Goal: Information Seeking & Learning: Learn about a topic

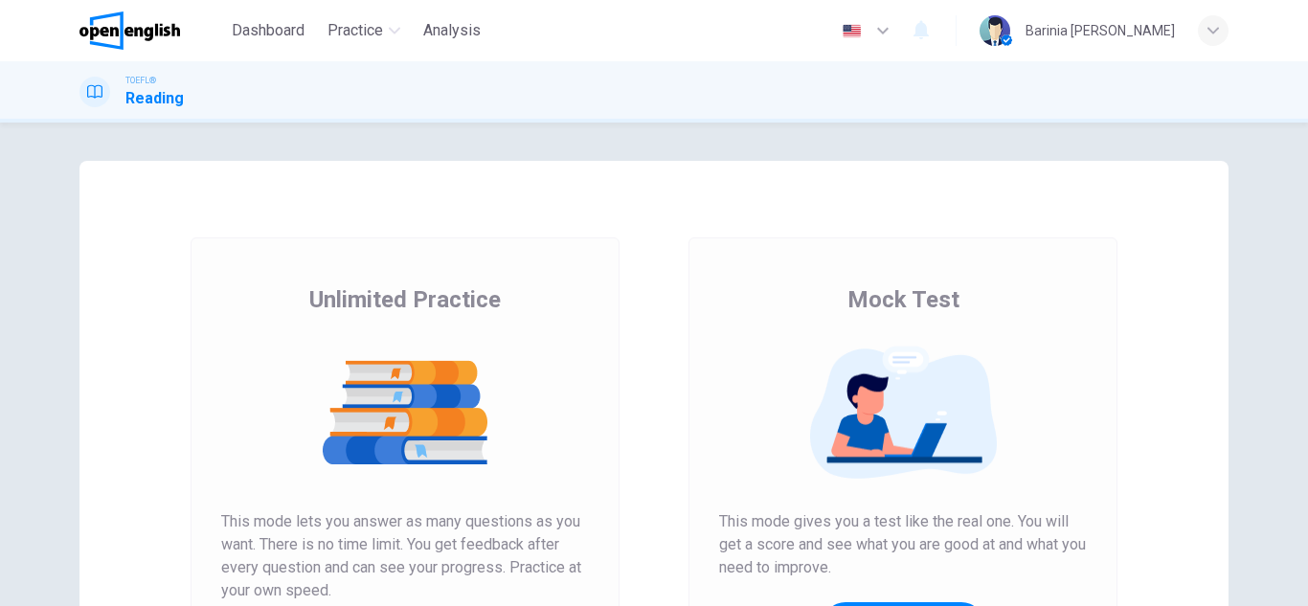
click at [895, 34] on icon "button" at bounding box center [883, 30] width 23 height 23
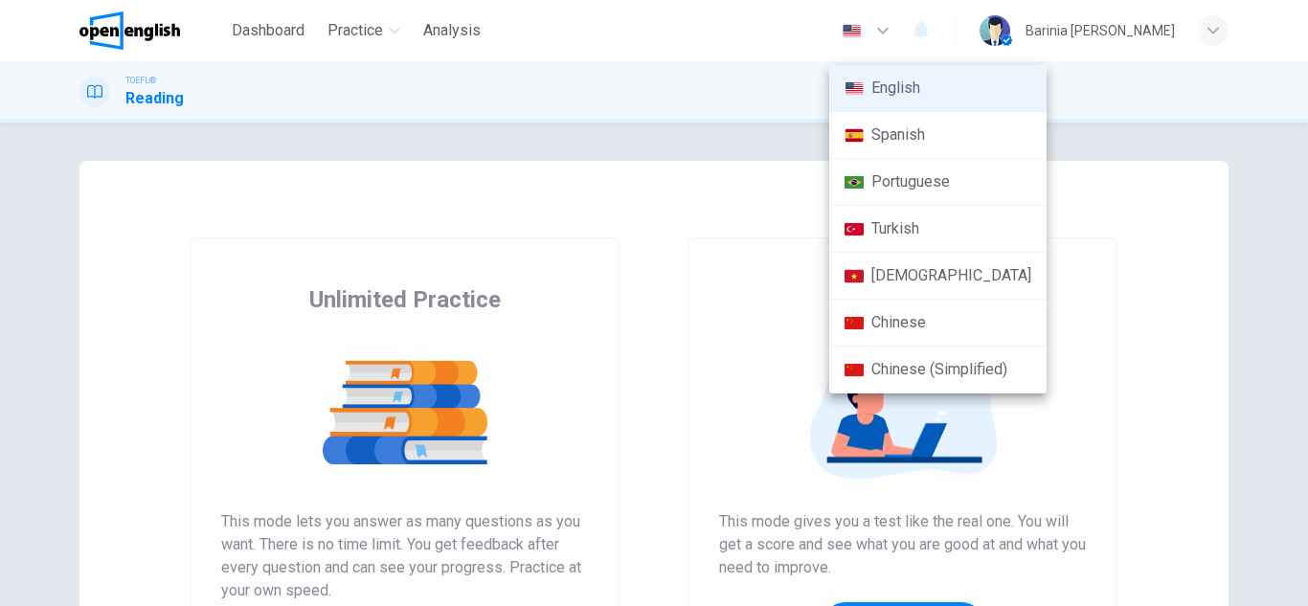
click at [905, 135] on li "Spanish" at bounding box center [938, 135] width 217 height 47
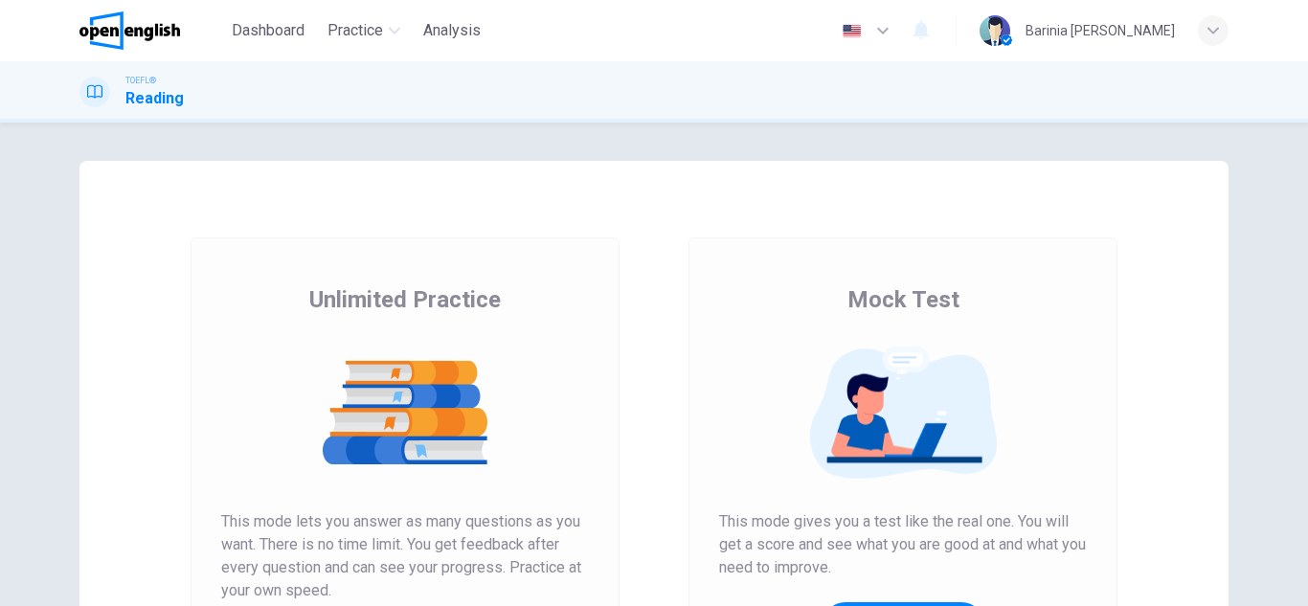
type input "**"
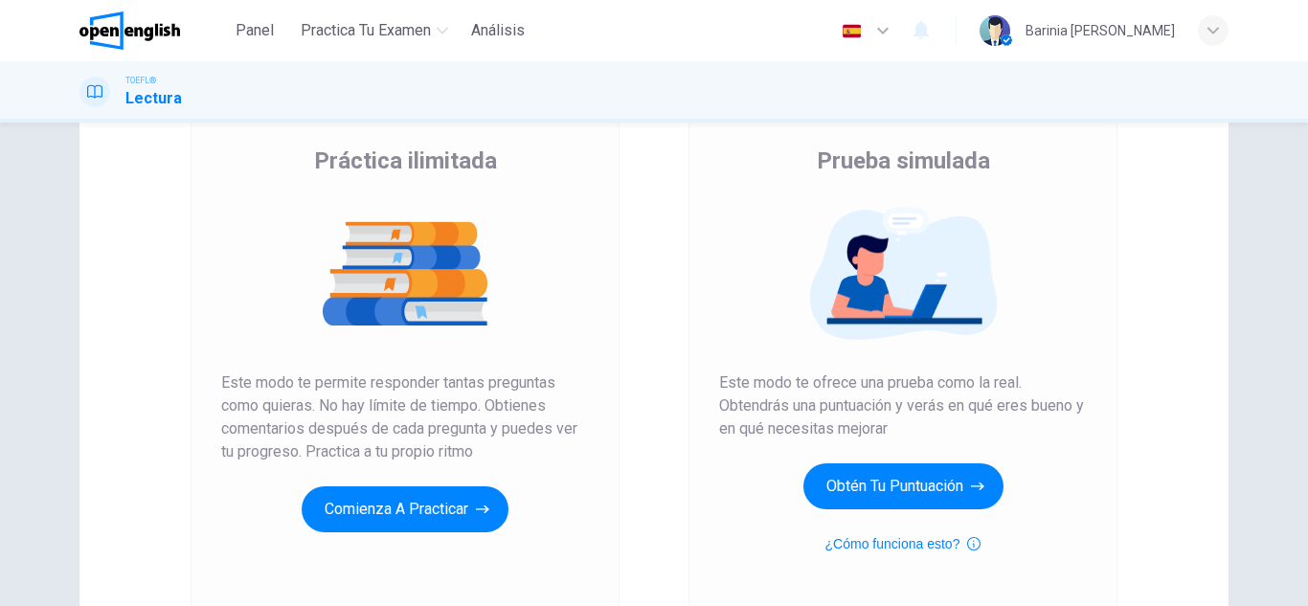
scroll to position [141, 0]
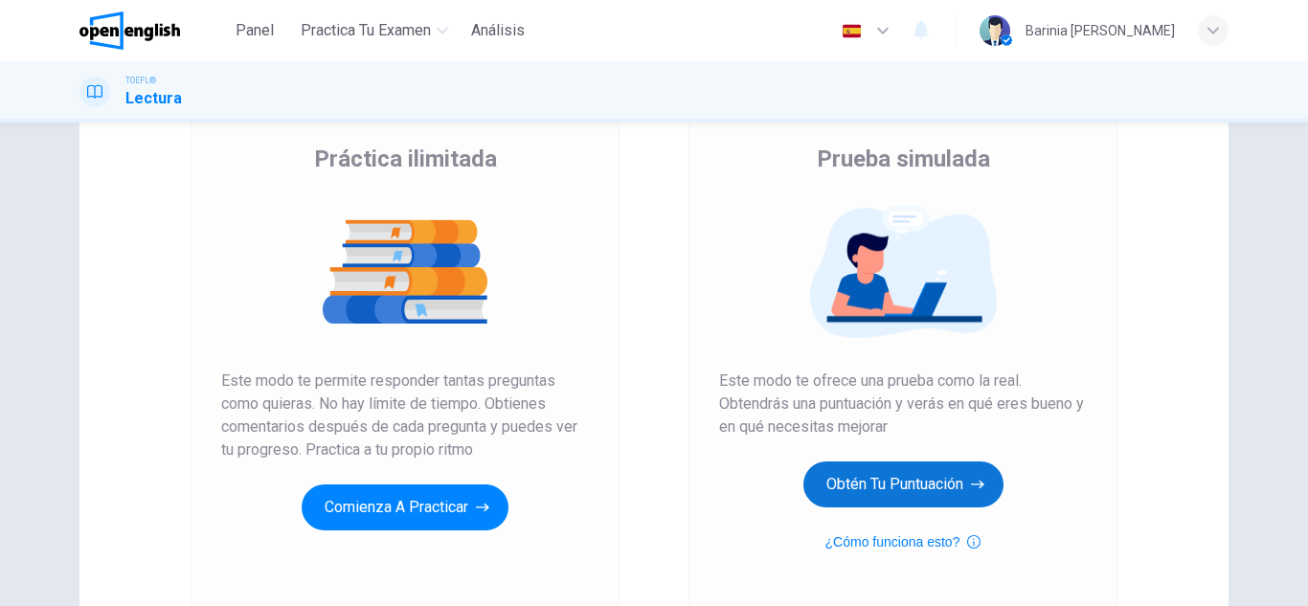
click at [869, 484] on button "Obtén tu puntuación" at bounding box center [904, 485] width 200 height 46
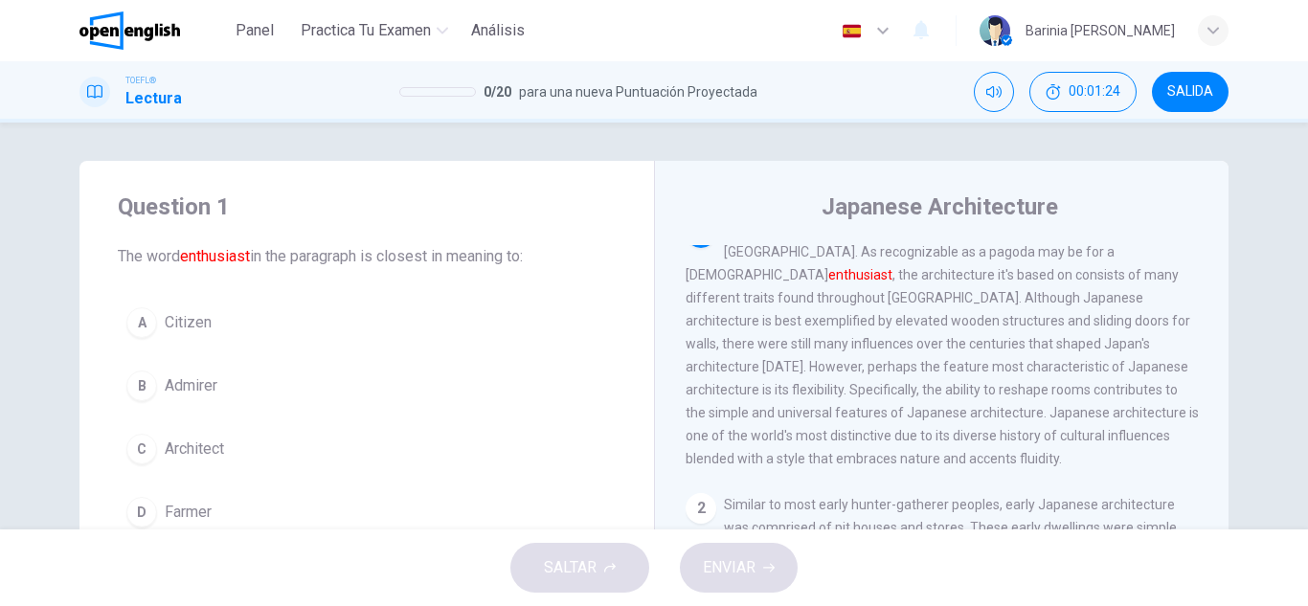
scroll to position [0, 0]
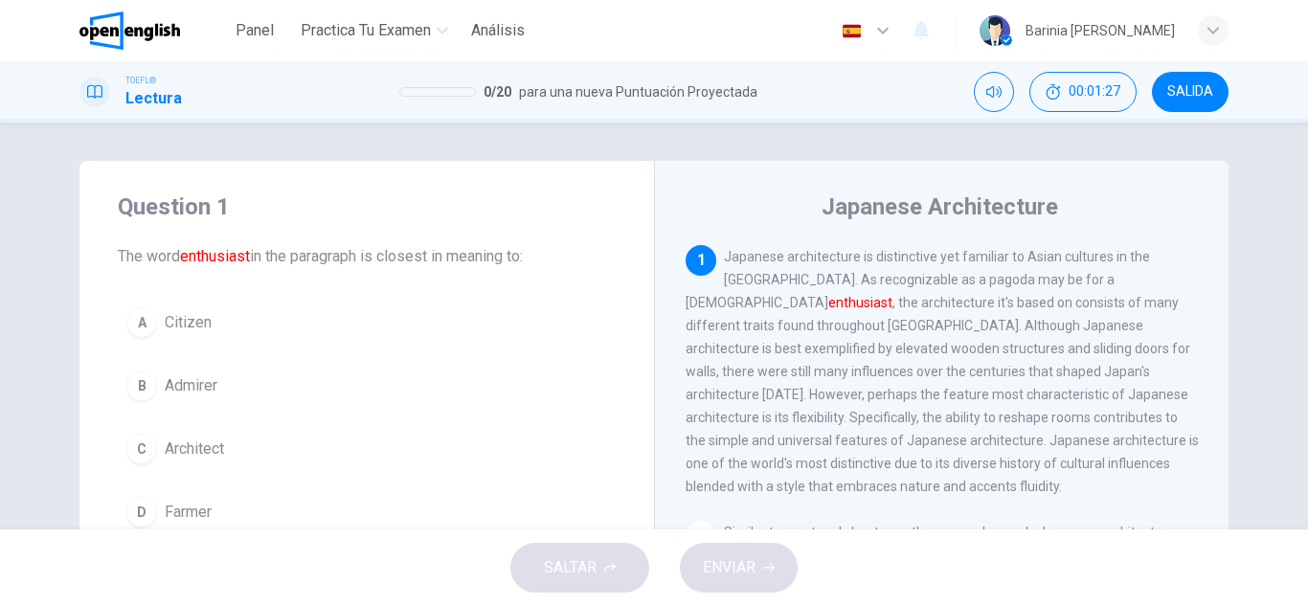
click at [893, 295] on font "enthusiast" at bounding box center [861, 302] width 64 height 15
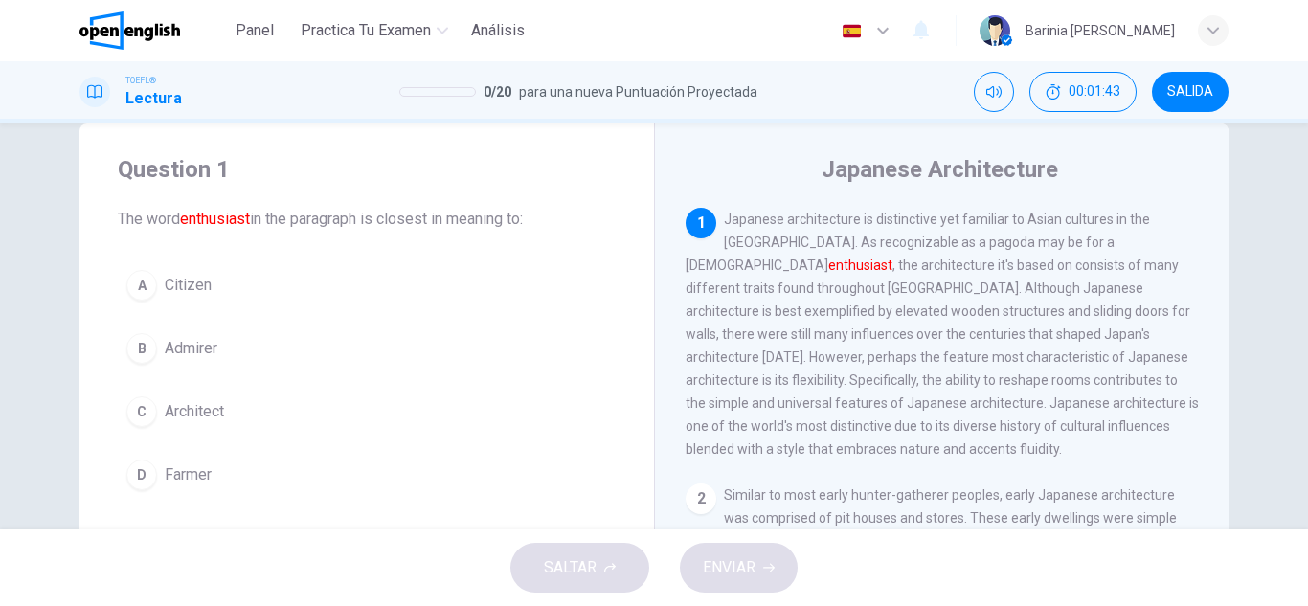
scroll to position [89, 0]
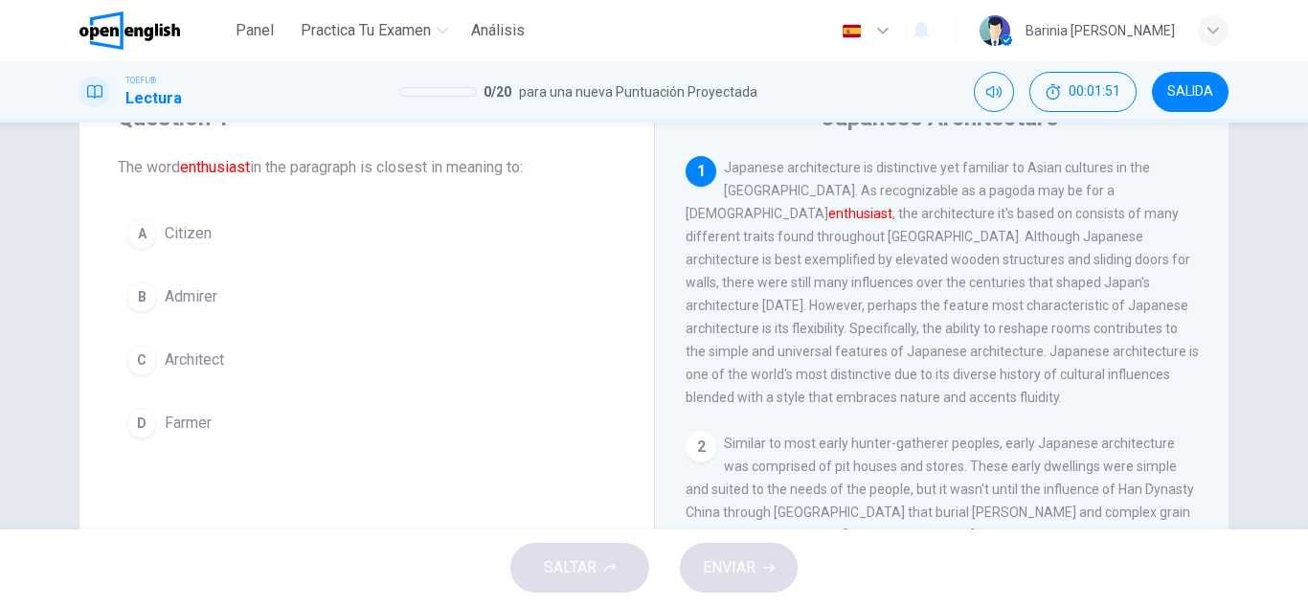
drag, startPoint x: 1126, startPoint y: 190, endPoint x: 1074, endPoint y: 193, distance: 52.8
click at [893, 206] on font "enthusiast" at bounding box center [861, 213] width 64 height 15
drag, startPoint x: 1066, startPoint y: 191, endPoint x: 1152, endPoint y: 202, distance: 87.0
click at [1152, 202] on div "1 Japanese architecture is distinctive yet familiar to Asian cultures in the [G…" at bounding box center [942, 282] width 513 height 253
click at [142, 293] on div "B" at bounding box center [141, 297] width 31 height 31
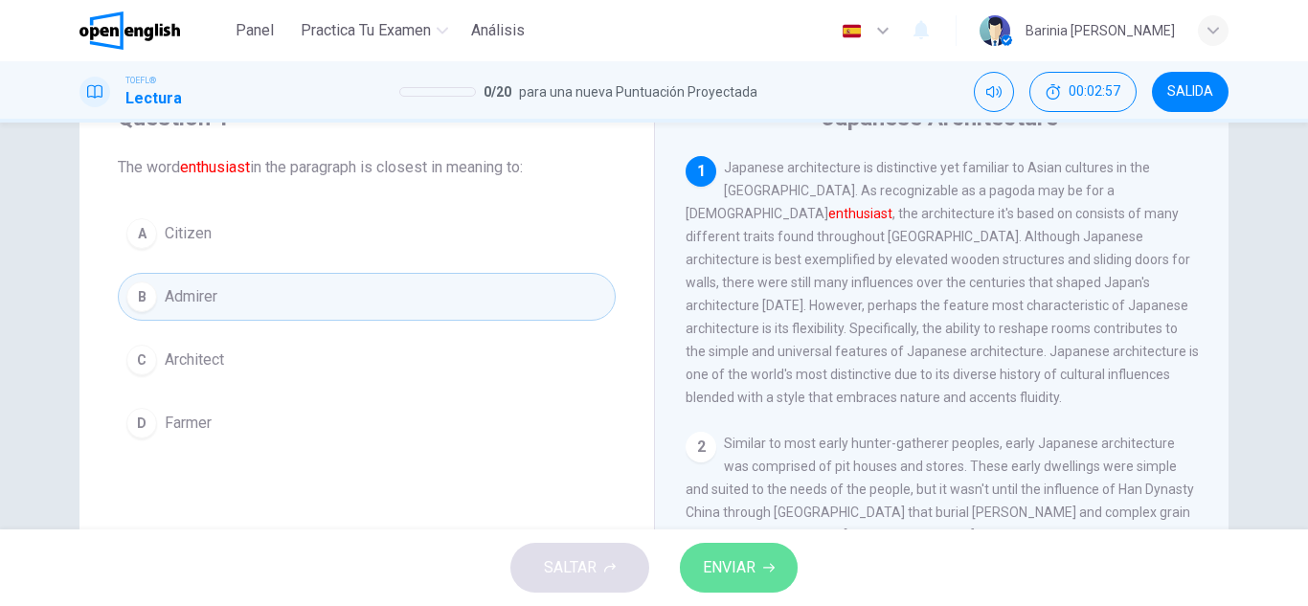
click at [727, 561] on span "ENVIAR" at bounding box center [729, 568] width 53 height 27
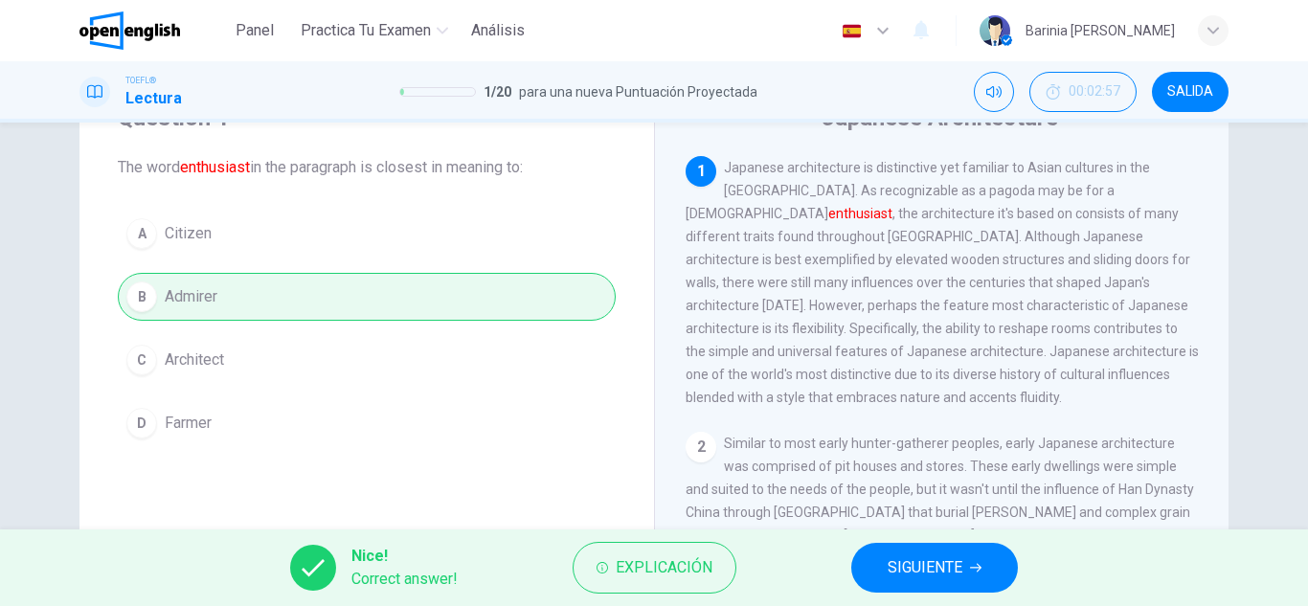
scroll to position [125, 0]
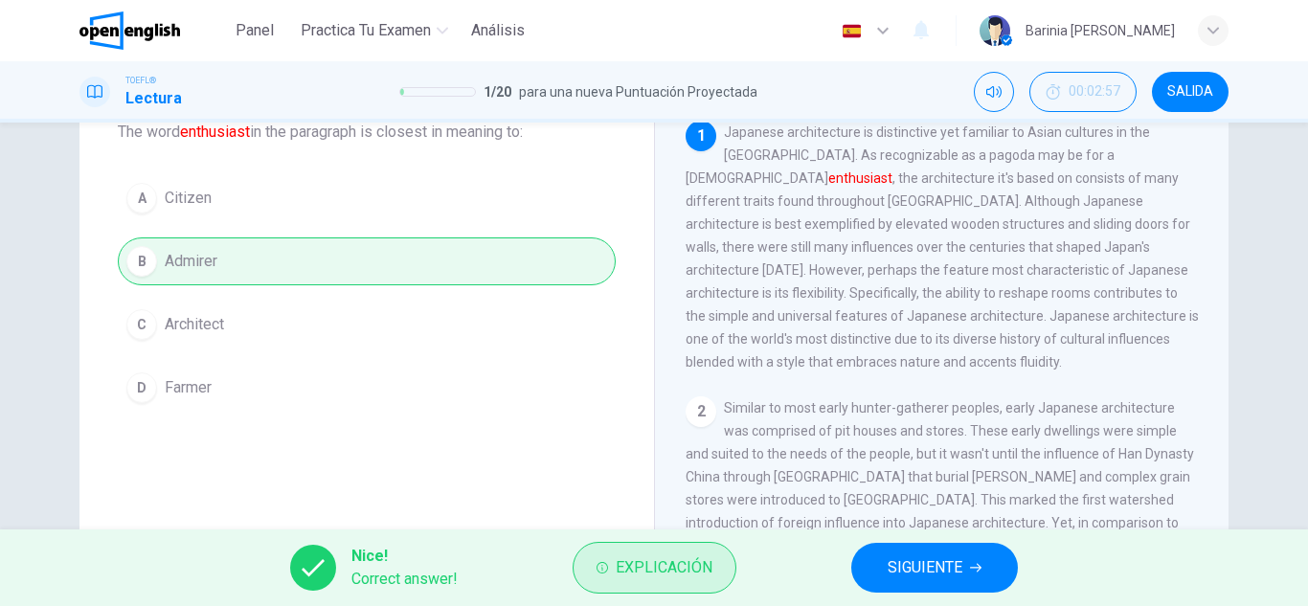
click at [648, 586] on button "Explicación" at bounding box center [655, 568] width 164 height 52
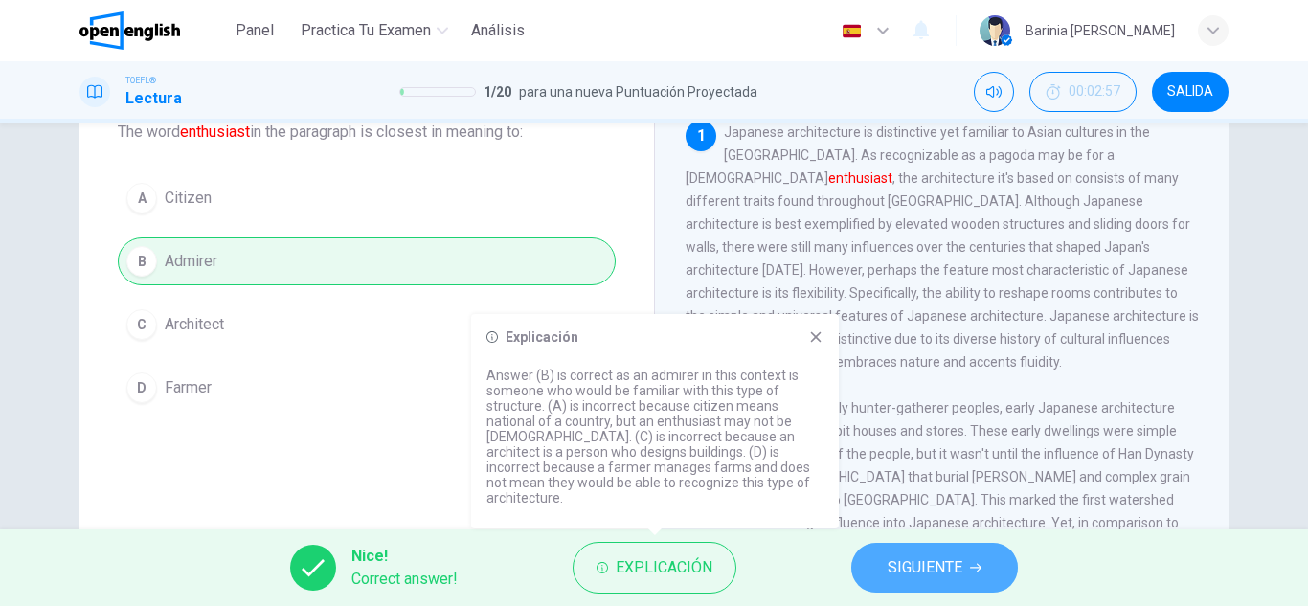
click at [915, 569] on span "SIGUIENTE" at bounding box center [925, 568] width 75 height 27
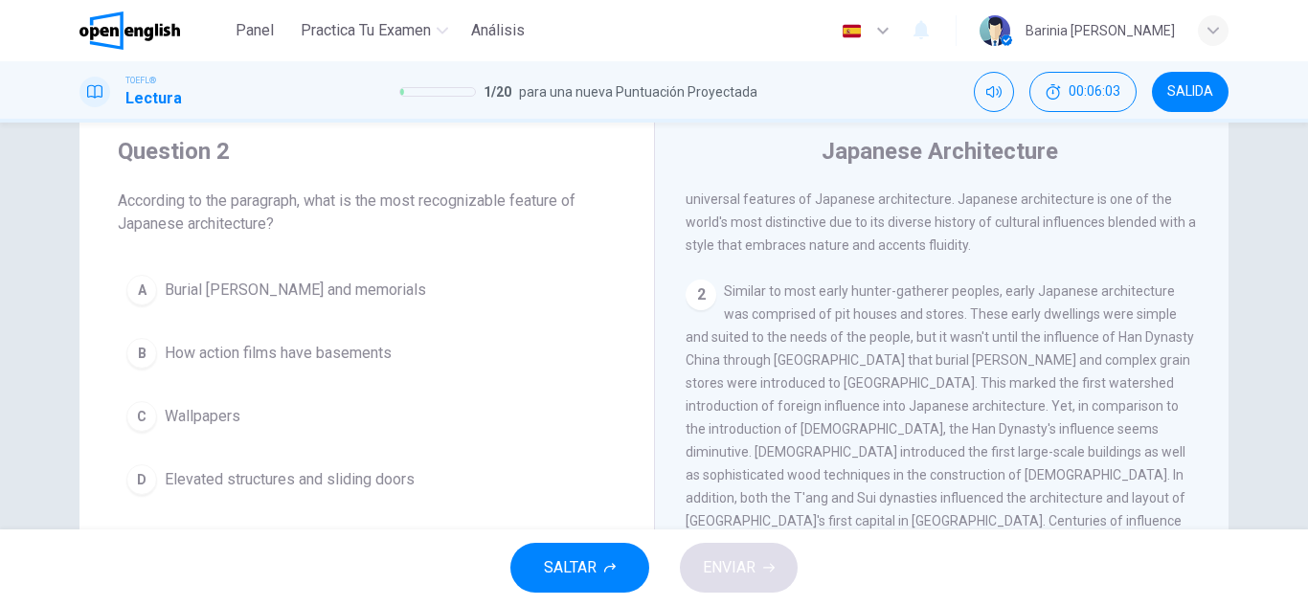
scroll to position [212, 0]
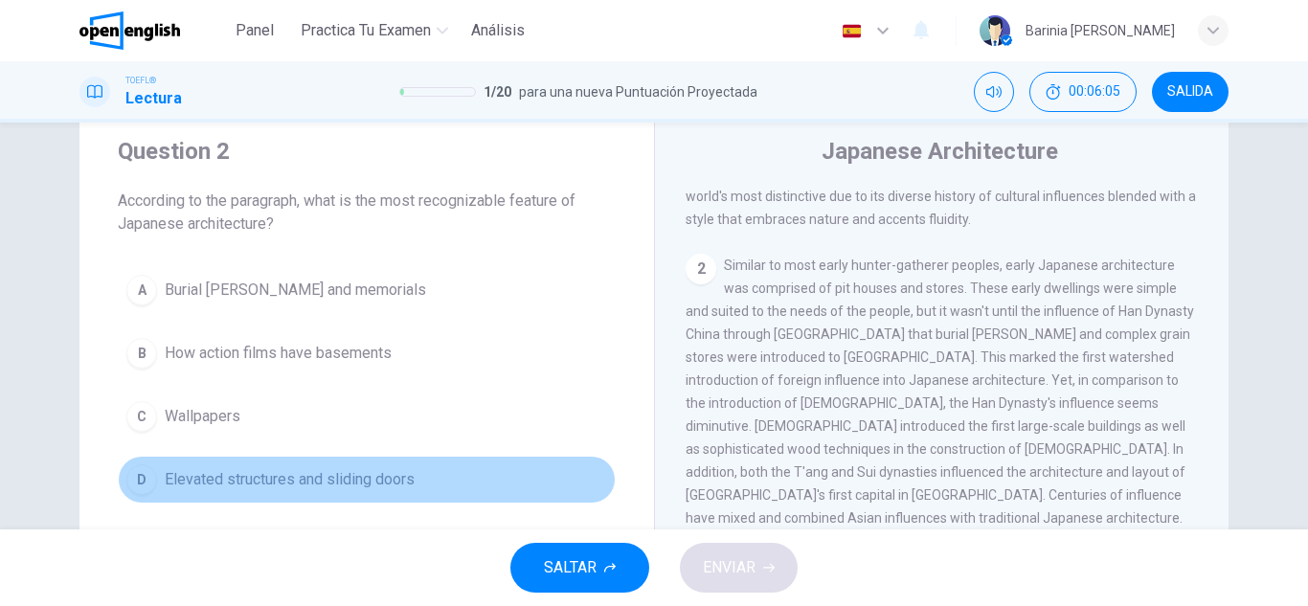
click at [139, 476] on div "D" at bounding box center [141, 480] width 31 height 31
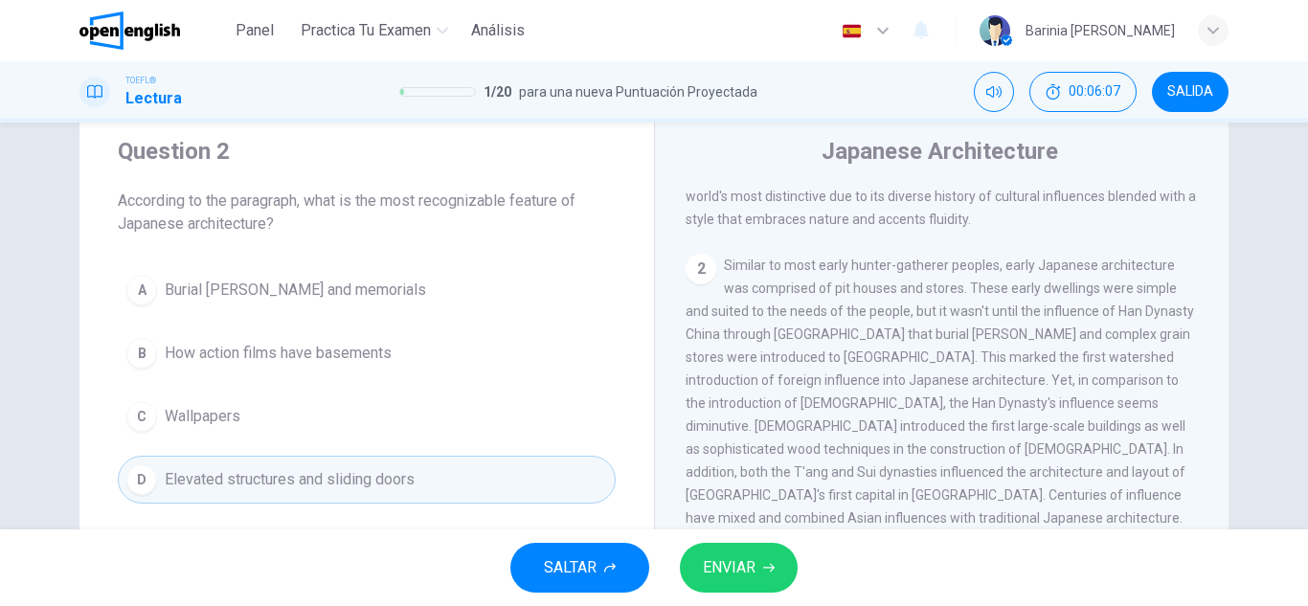
click at [718, 574] on span "ENVIAR" at bounding box center [729, 568] width 53 height 27
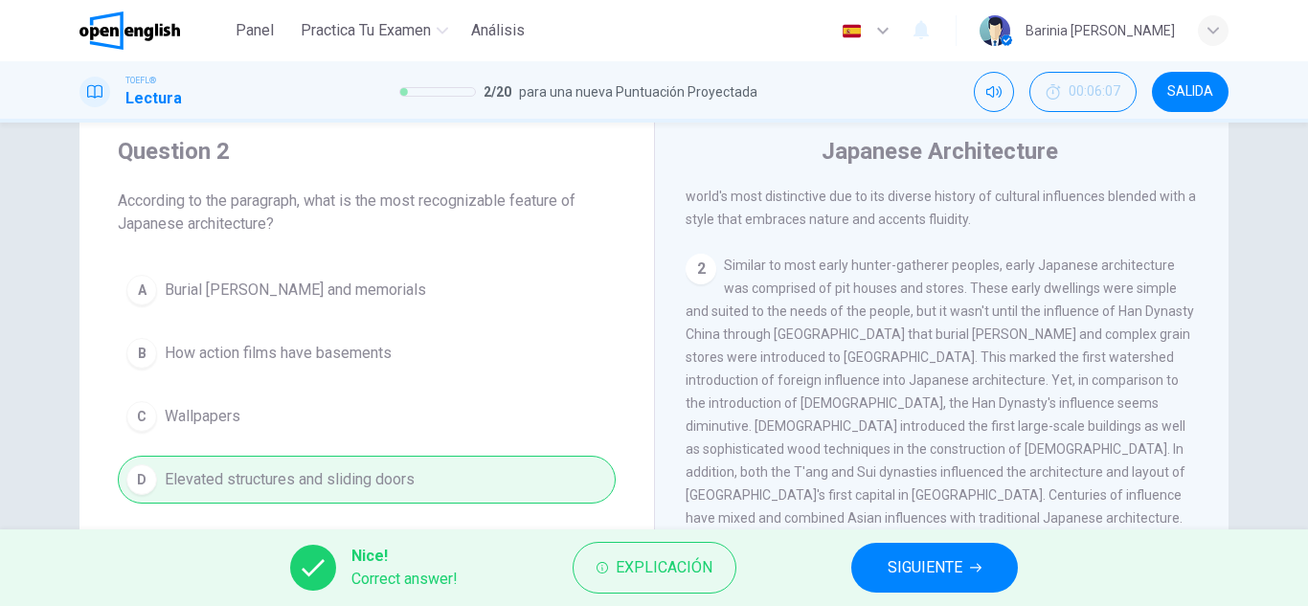
click at [905, 563] on span "SIGUIENTE" at bounding box center [925, 568] width 75 height 27
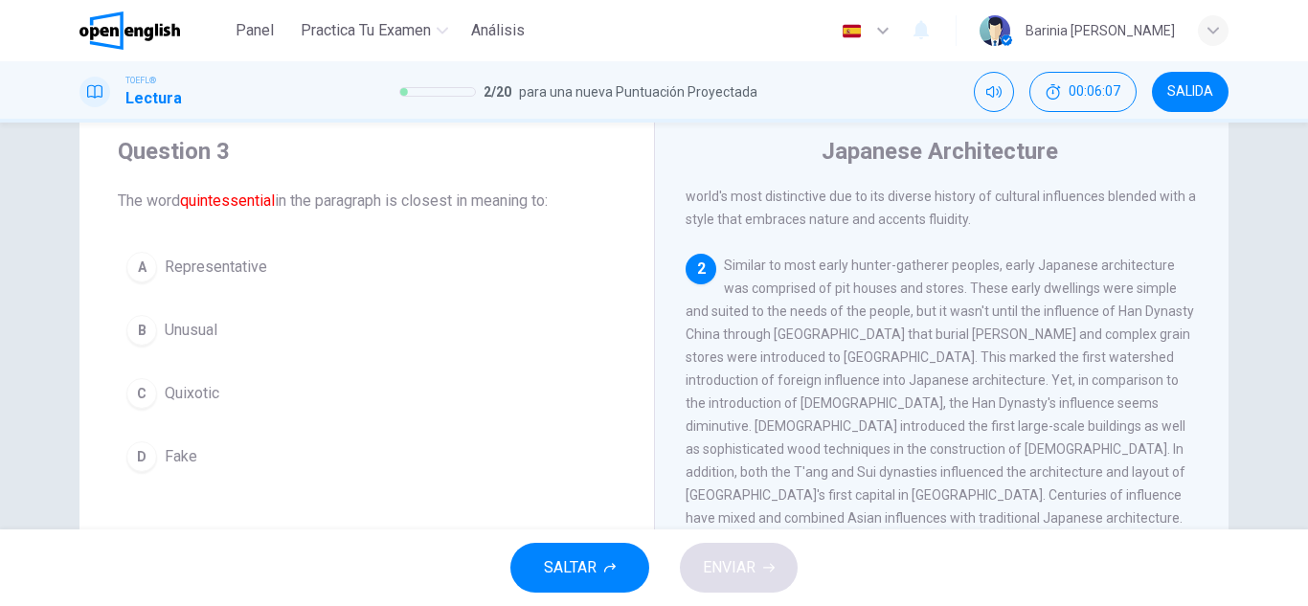
scroll to position [262, 0]
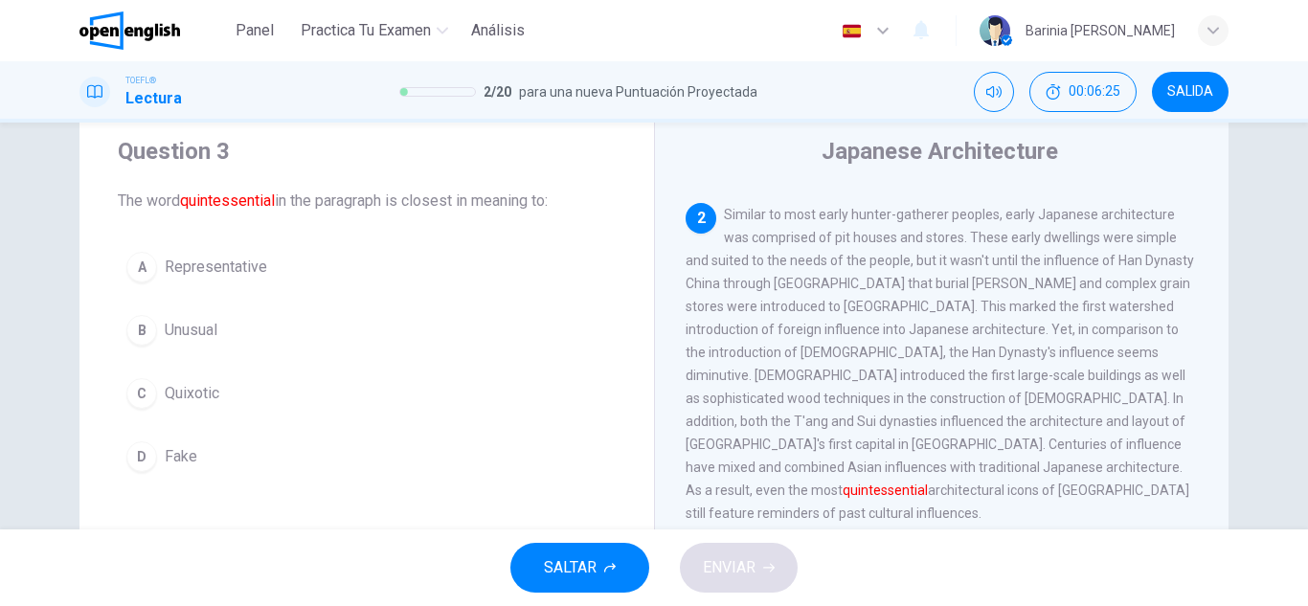
click at [144, 261] on div "A" at bounding box center [141, 267] width 31 height 31
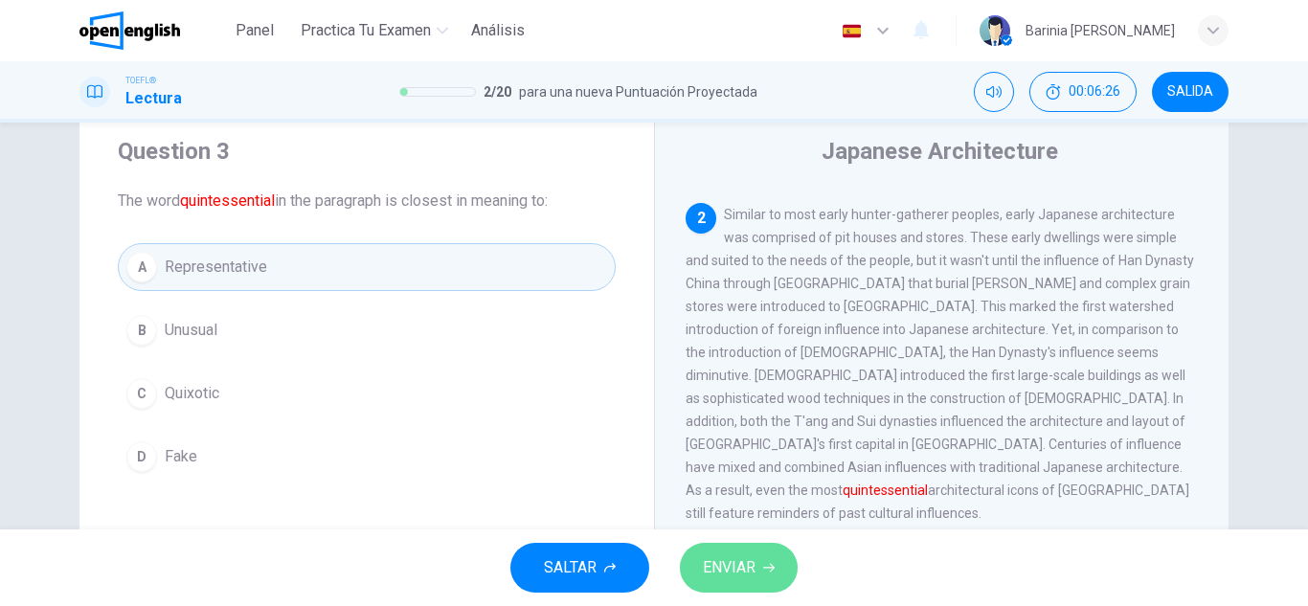
click at [735, 567] on span "ENVIAR" at bounding box center [729, 568] width 53 height 27
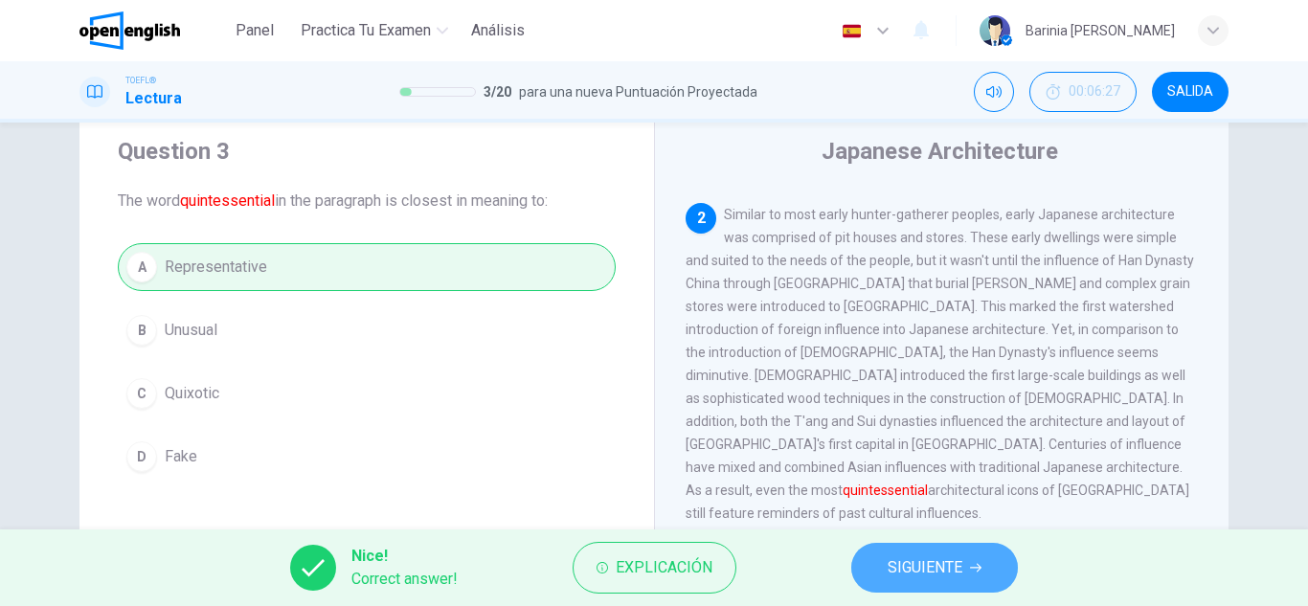
click at [921, 566] on span "SIGUIENTE" at bounding box center [925, 568] width 75 height 27
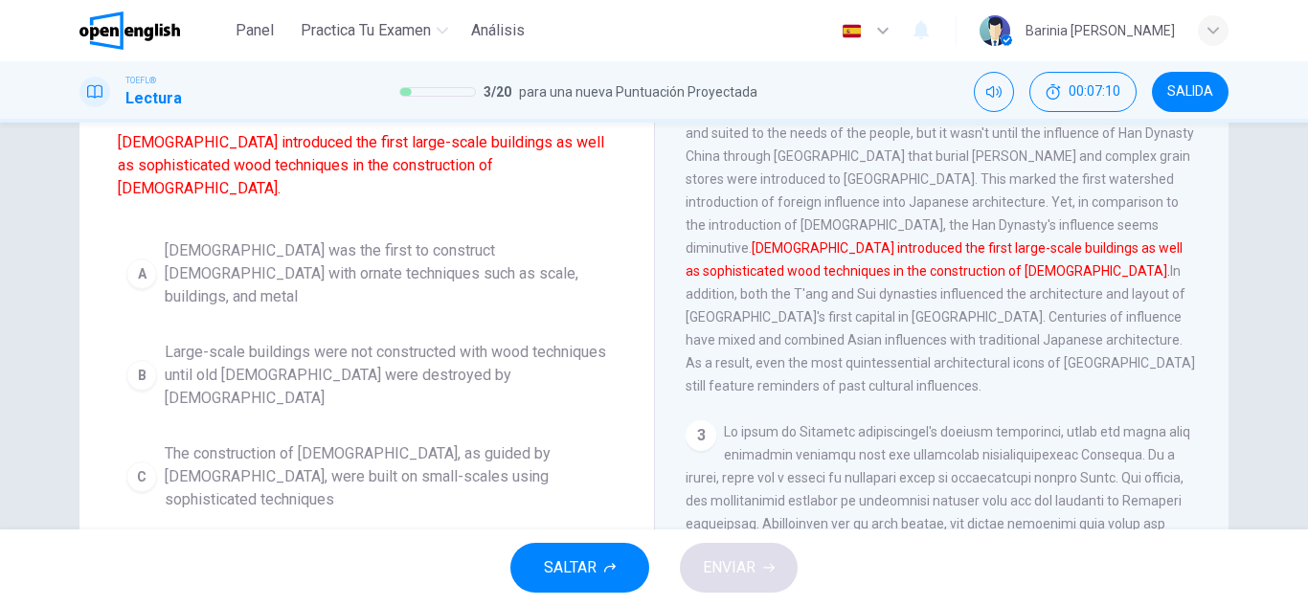
scroll to position [187, 0]
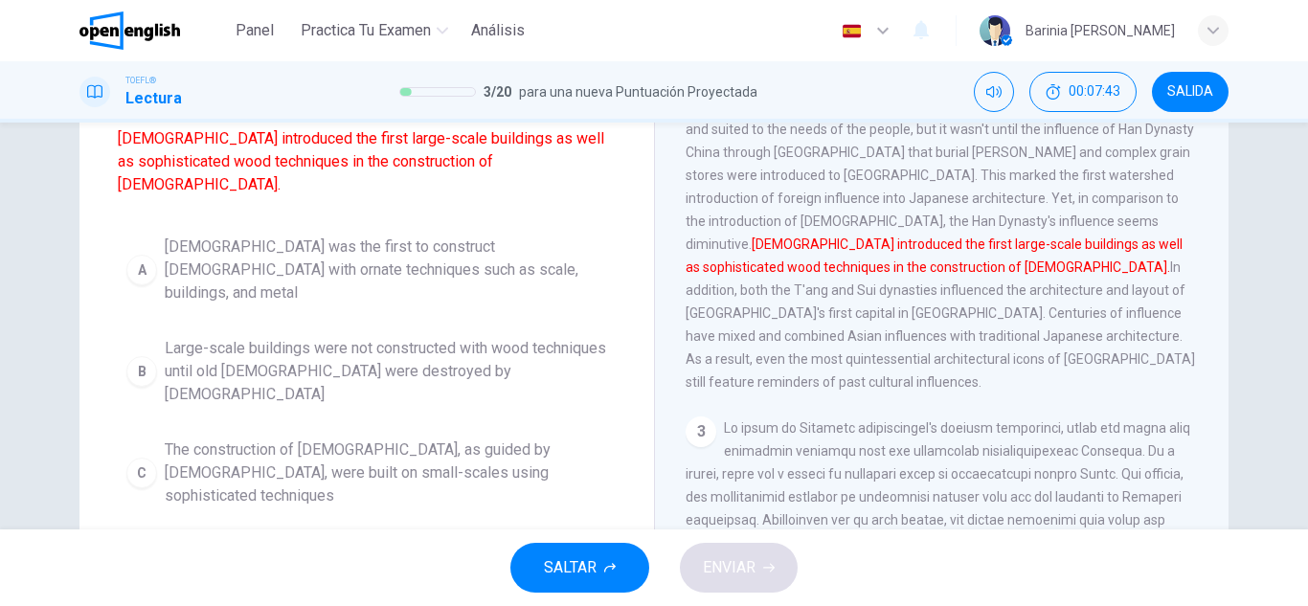
click at [295, 540] on span "[DEMOGRAPHIC_DATA] influences led to [DEMOGRAPHIC_DATA] with ornate wood techni…" at bounding box center [386, 574] width 443 height 69
click at [729, 577] on span "ENVIAR" at bounding box center [729, 568] width 53 height 27
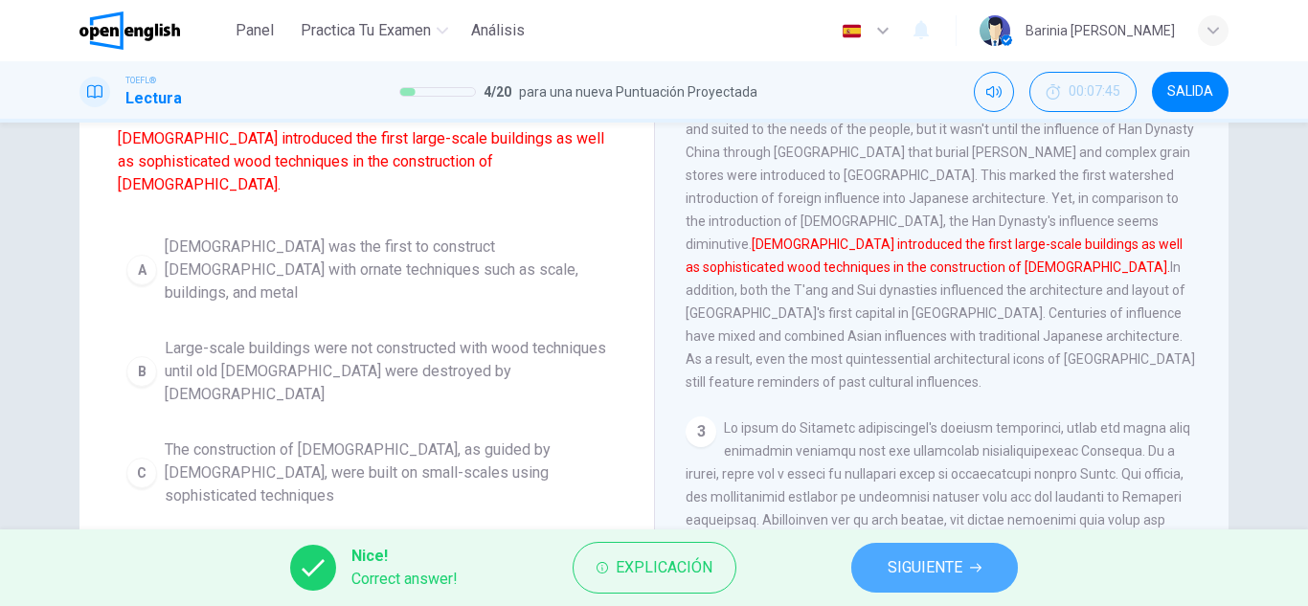
click at [908, 574] on span "SIGUIENTE" at bounding box center [925, 568] width 75 height 27
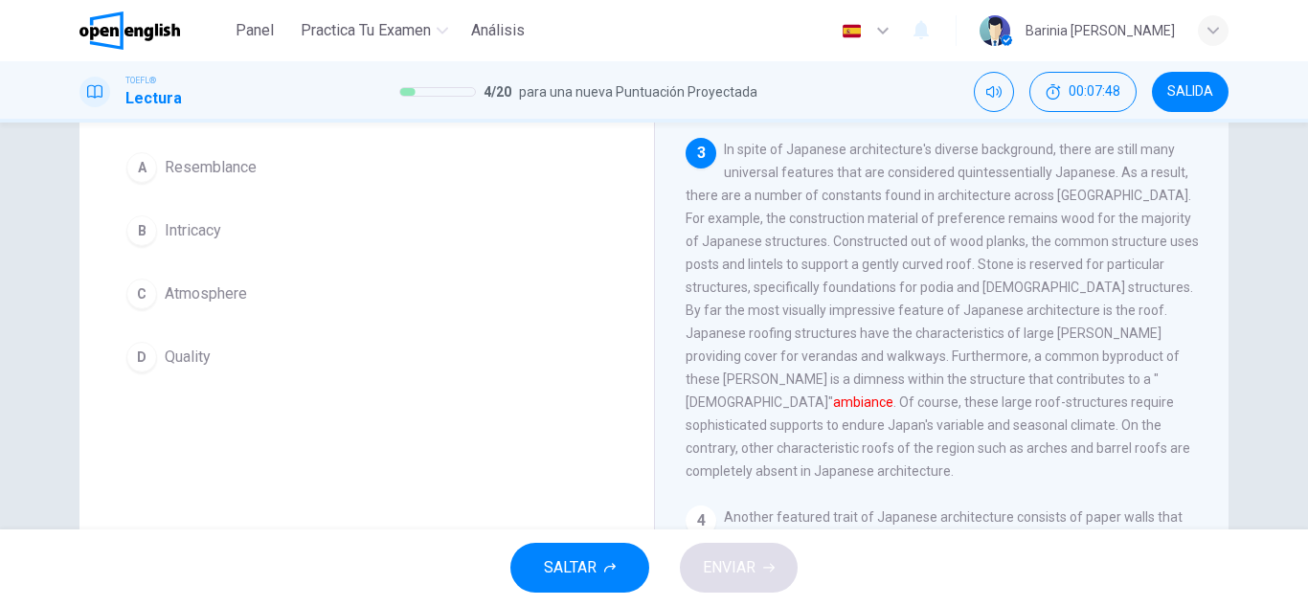
scroll to position [153, 0]
click at [1295, 353] on div "Question 5 The word ambiance in the paragraph is closest in meaning to: A Resem…" at bounding box center [654, 326] width 1308 height 407
click at [133, 299] on div "C" at bounding box center [141, 296] width 31 height 31
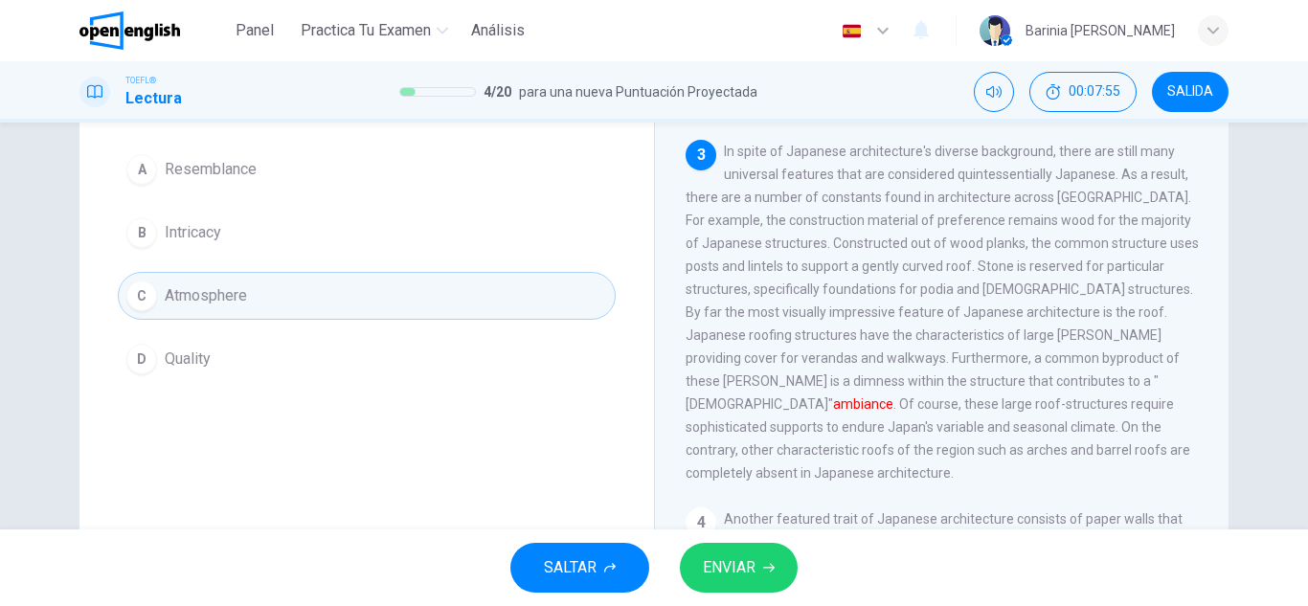
click at [772, 565] on icon "button" at bounding box center [768, 568] width 11 height 9
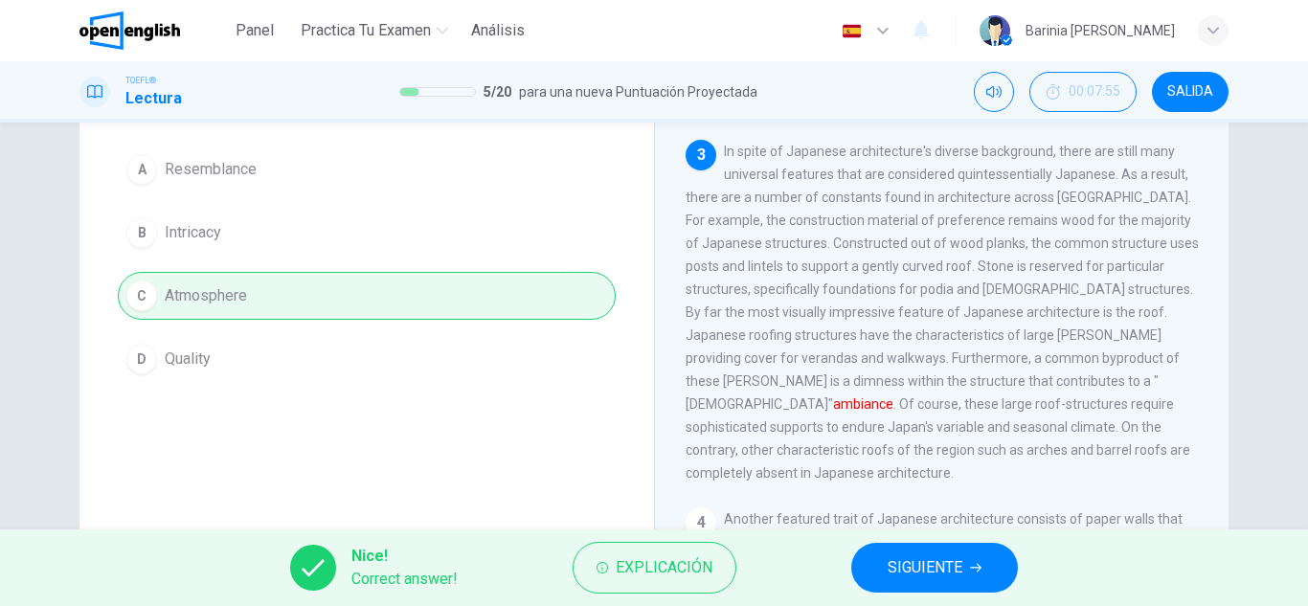
click at [940, 579] on span "SIGUIENTE" at bounding box center [925, 568] width 75 height 27
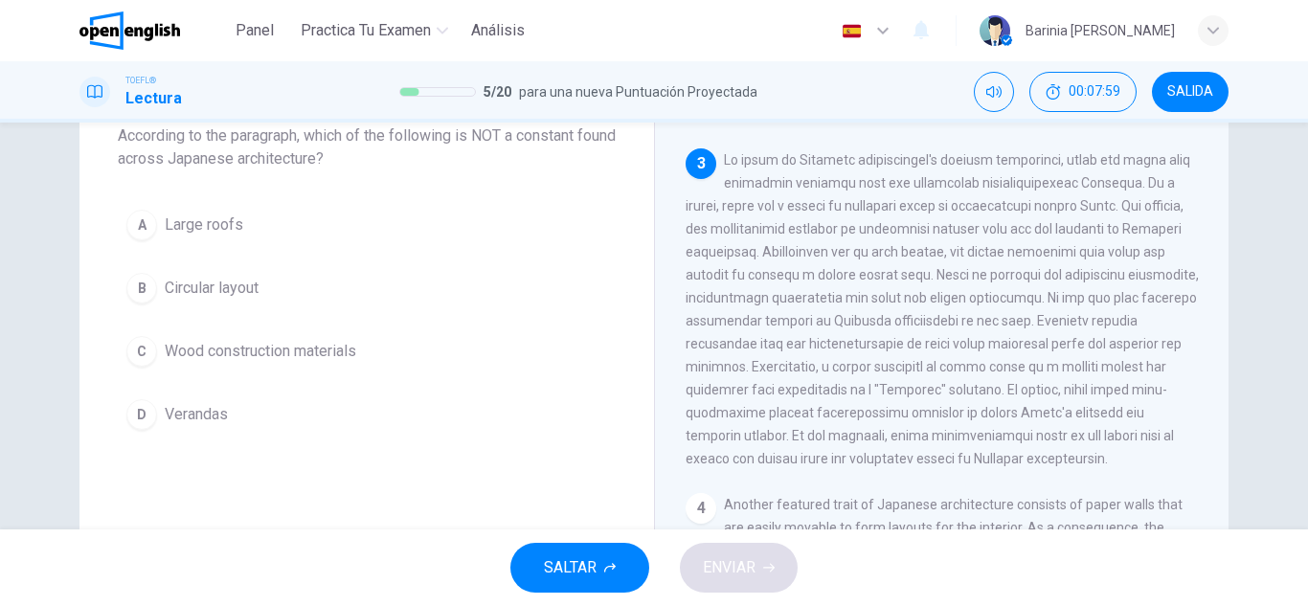
scroll to position [95, 0]
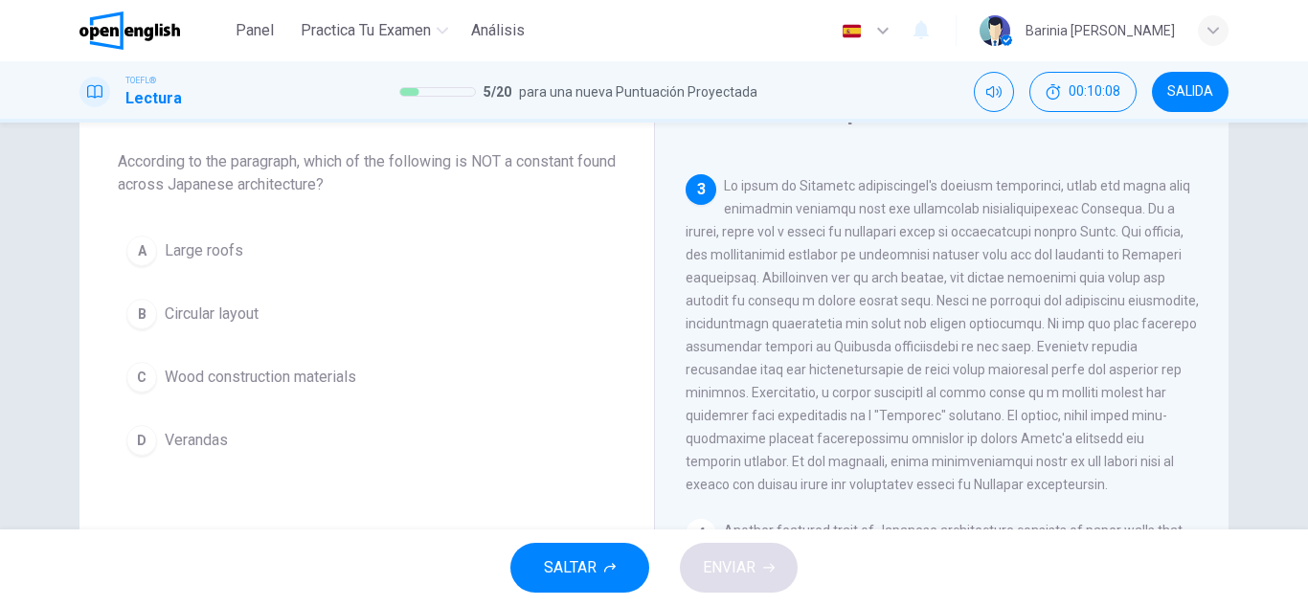
click at [133, 310] on div "B" at bounding box center [141, 314] width 31 height 31
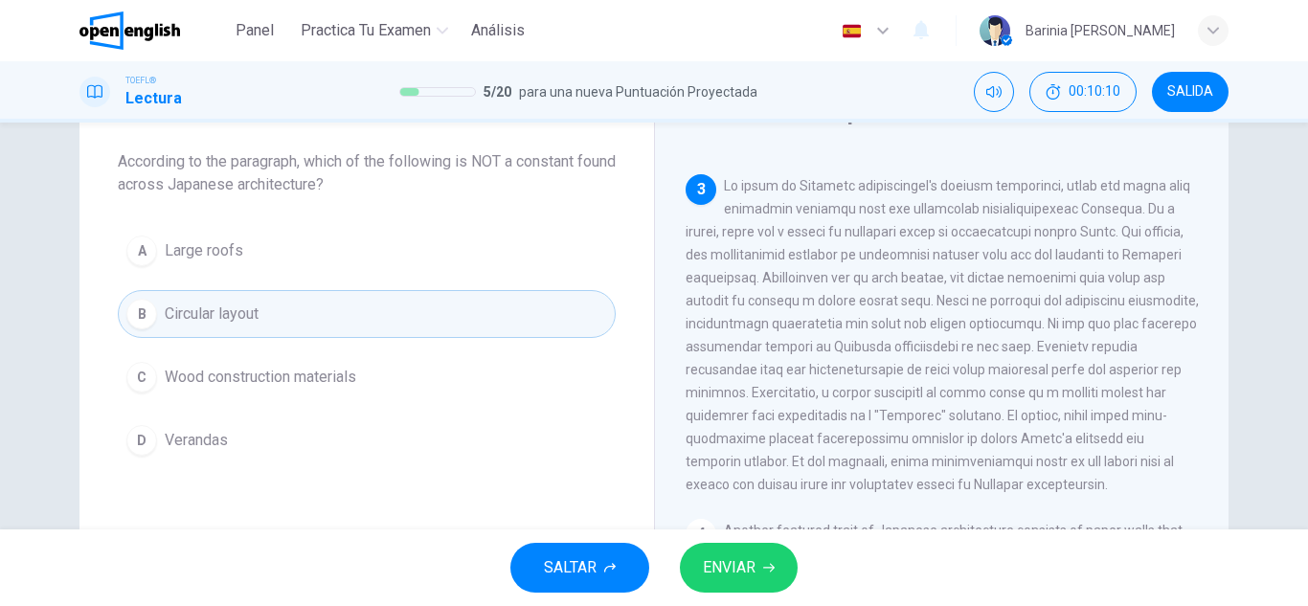
click at [739, 561] on span "ENVIAR" at bounding box center [729, 568] width 53 height 27
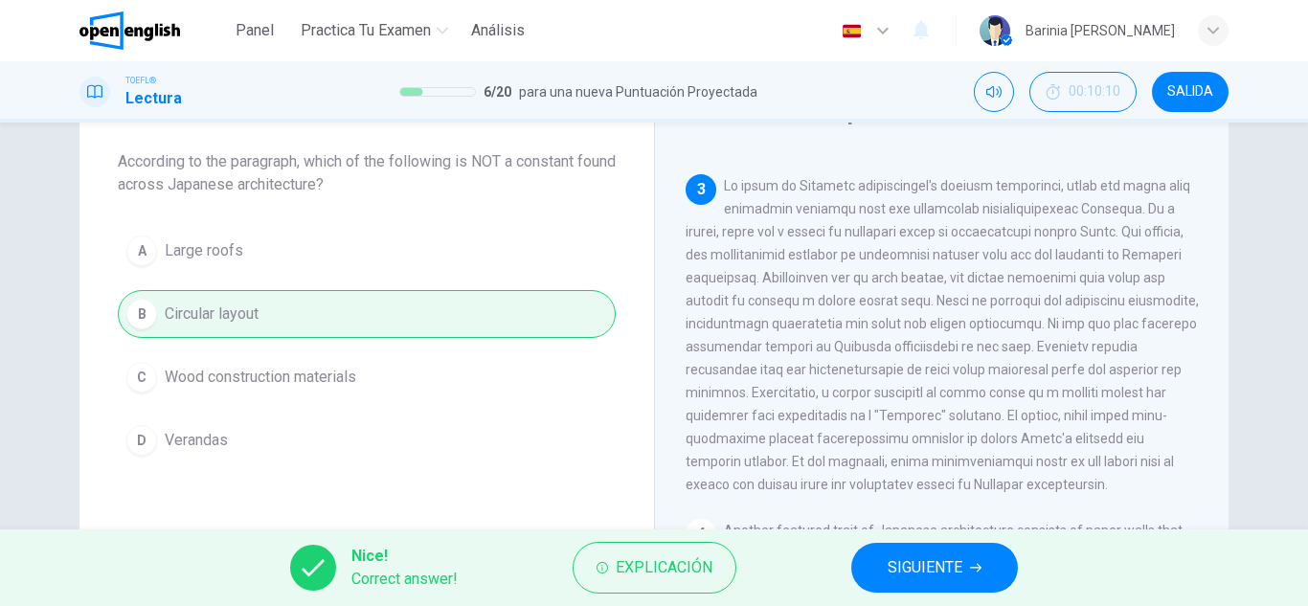
click at [918, 569] on span "SIGUIENTE" at bounding box center [925, 568] width 75 height 27
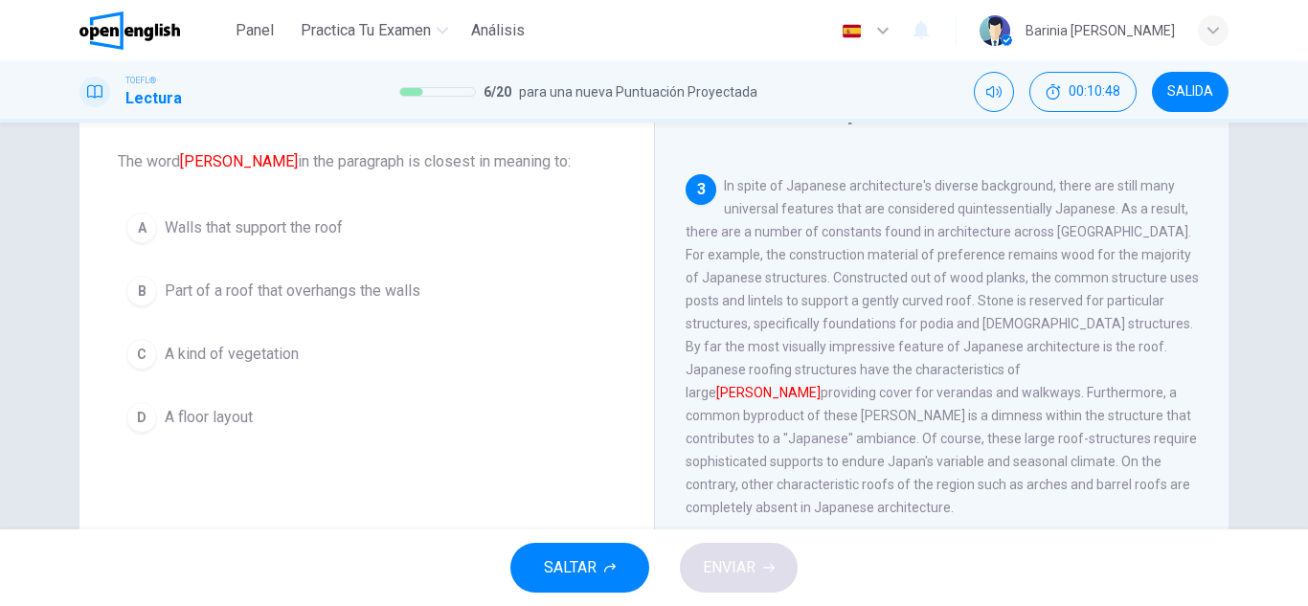
drag, startPoint x: 975, startPoint y: 353, endPoint x: 888, endPoint y: 371, distance: 88.9
click at [888, 371] on span "In spite of Japanese architecture's diverse background, there are still many un…" at bounding box center [942, 346] width 513 height 337
click at [139, 292] on div "B" at bounding box center [141, 291] width 31 height 31
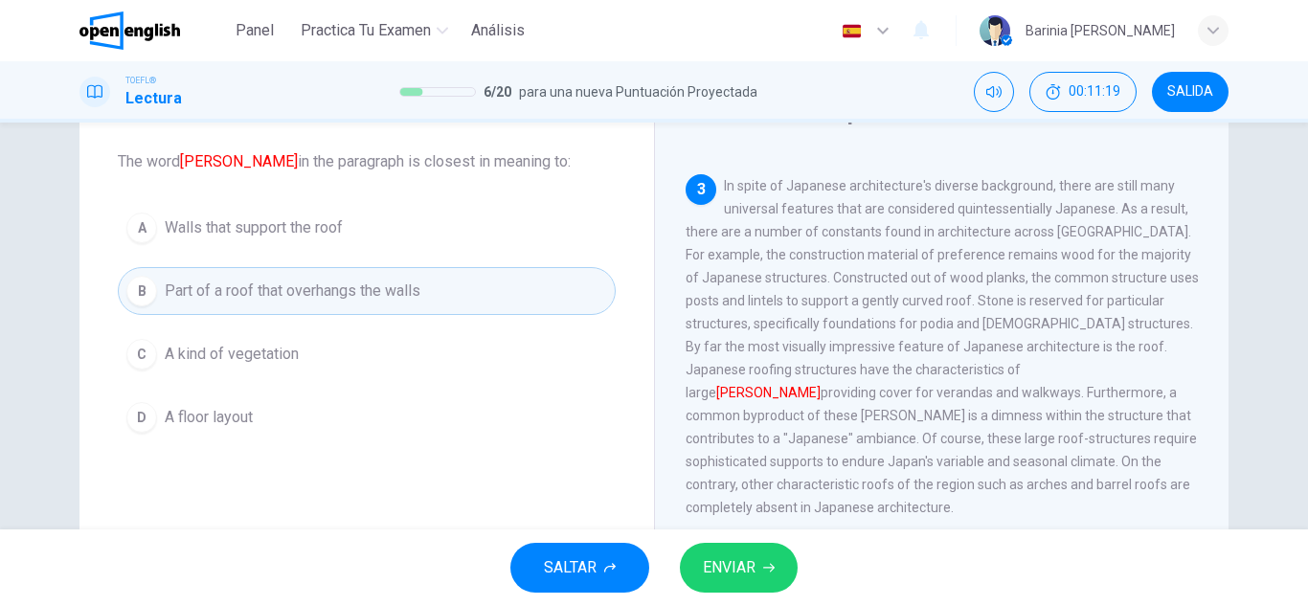
click at [738, 568] on span "ENVIAR" at bounding box center [729, 568] width 53 height 27
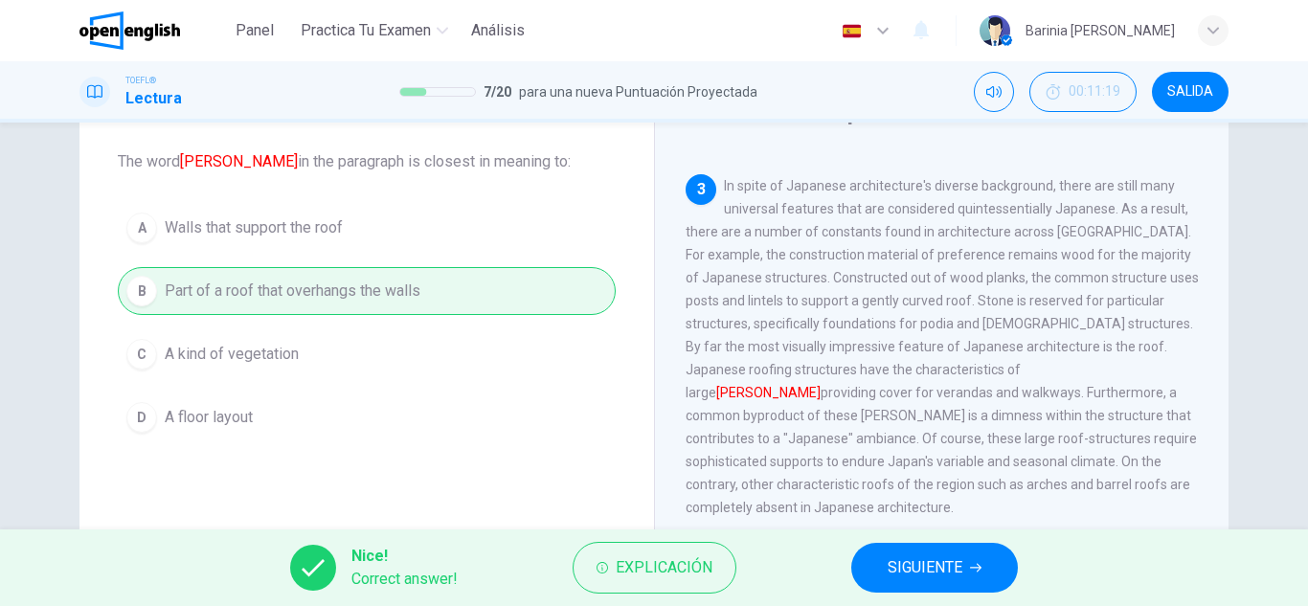
click at [921, 560] on span "SIGUIENTE" at bounding box center [925, 568] width 75 height 27
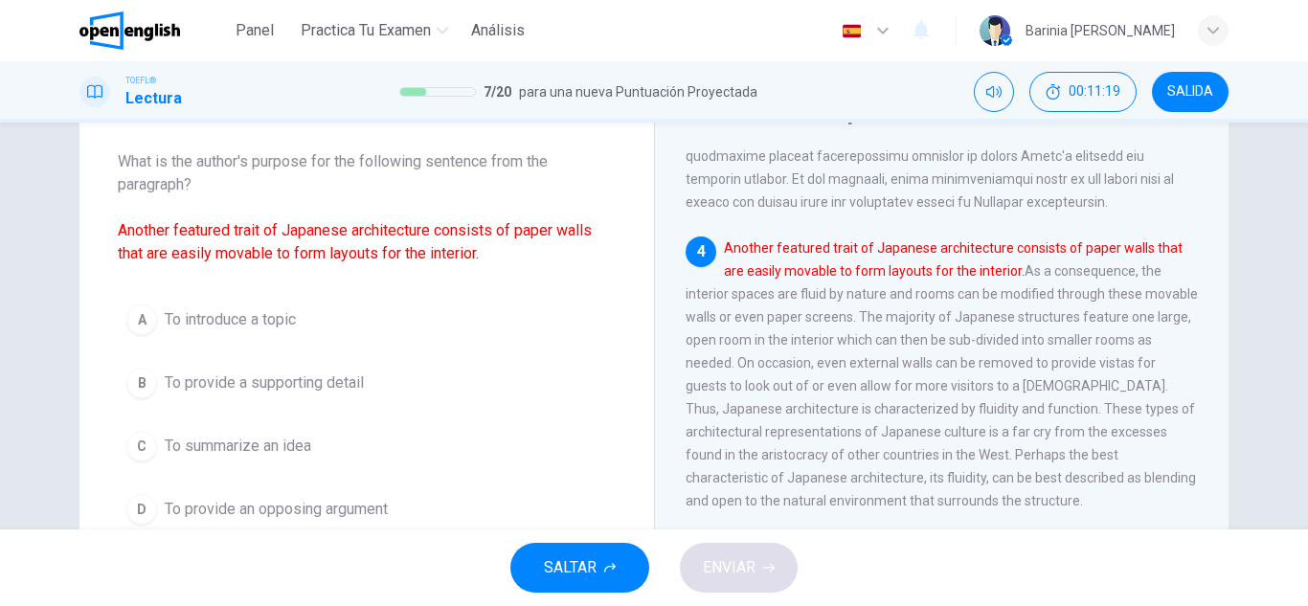
scroll to position [883, 0]
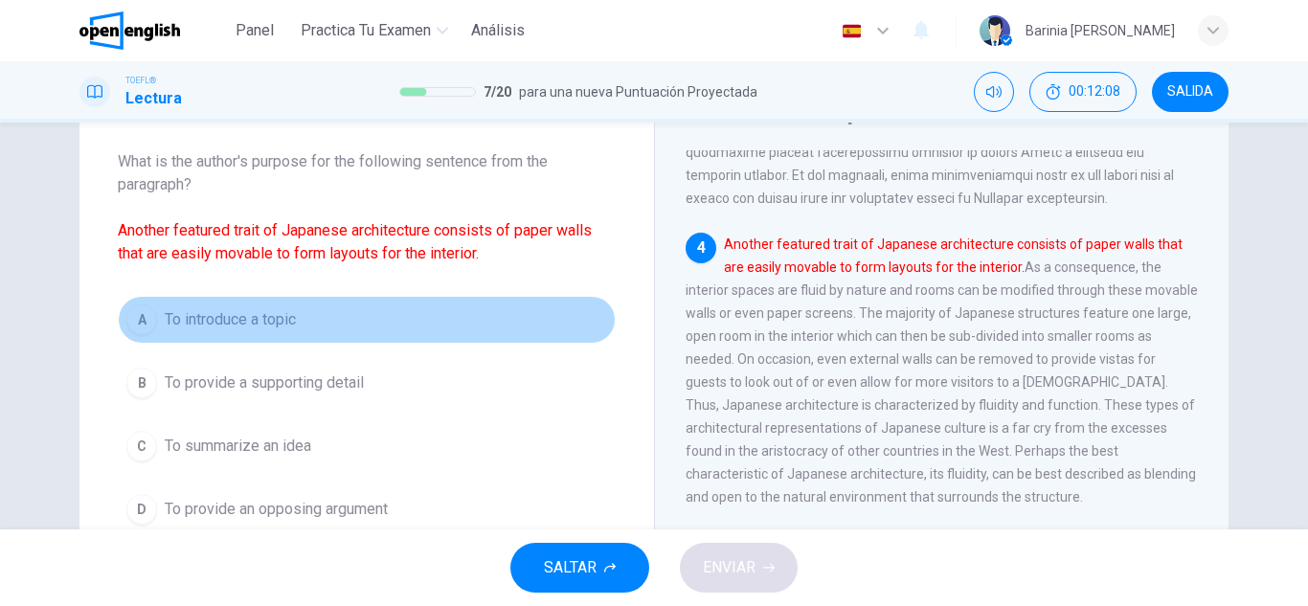
click at [257, 325] on span "To introduce a topic" at bounding box center [230, 319] width 131 height 23
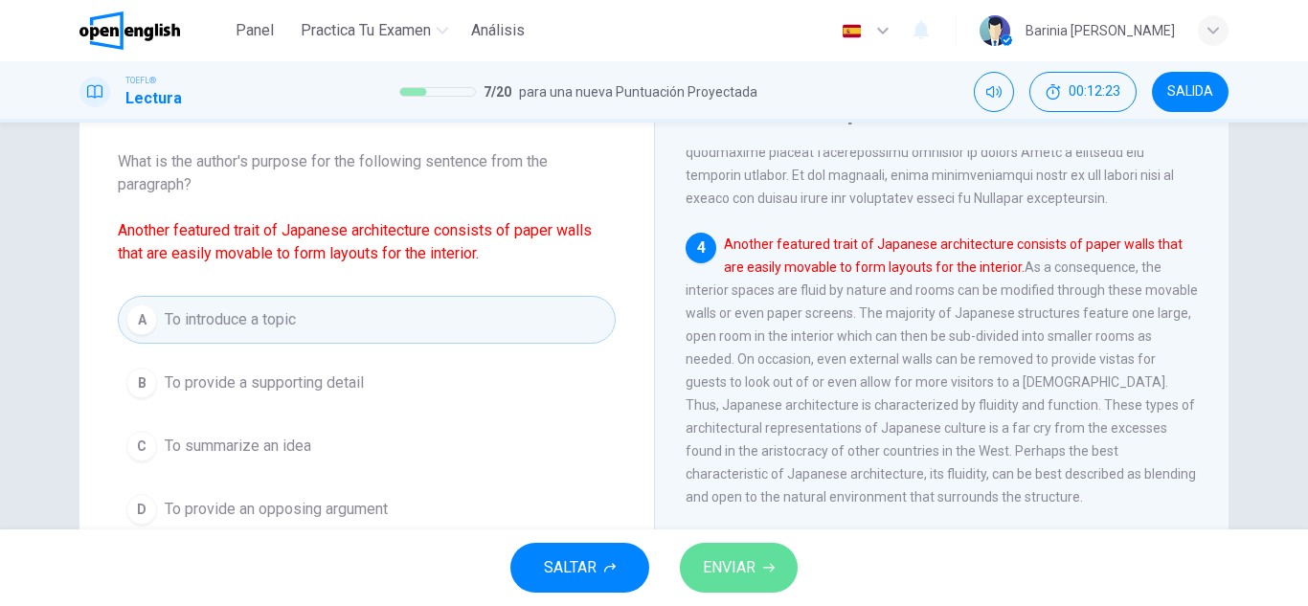
click at [738, 567] on span "ENVIAR" at bounding box center [729, 568] width 53 height 27
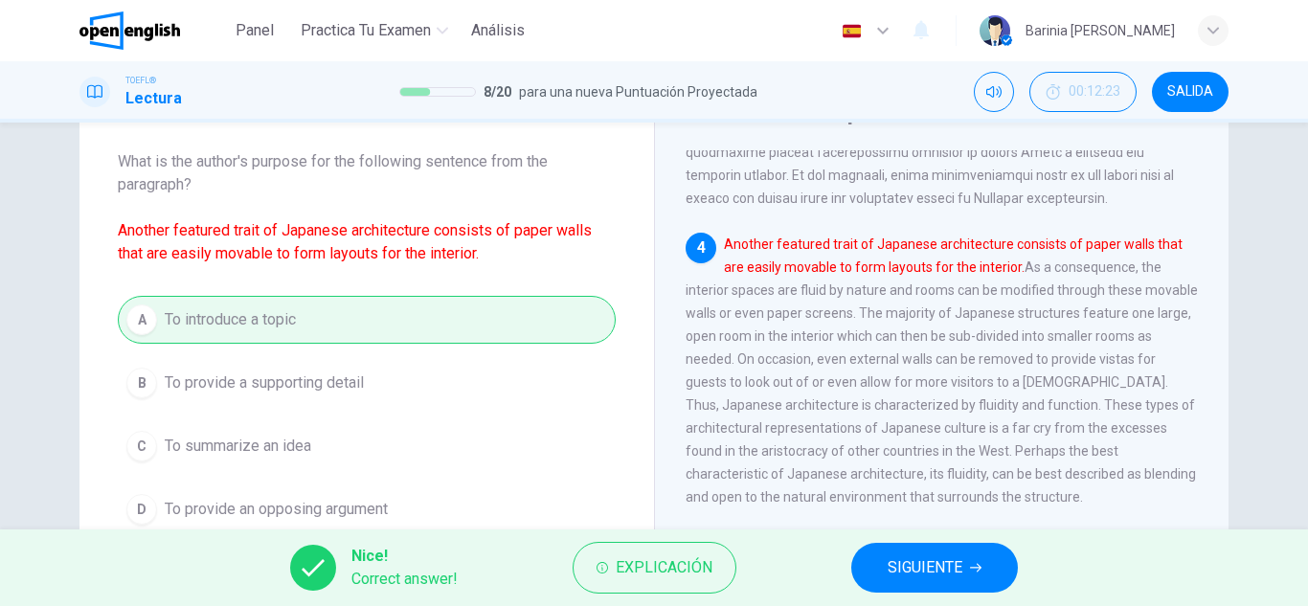
click at [924, 563] on span "SIGUIENTE" at bounding box center [925, 568] width 75 height 27
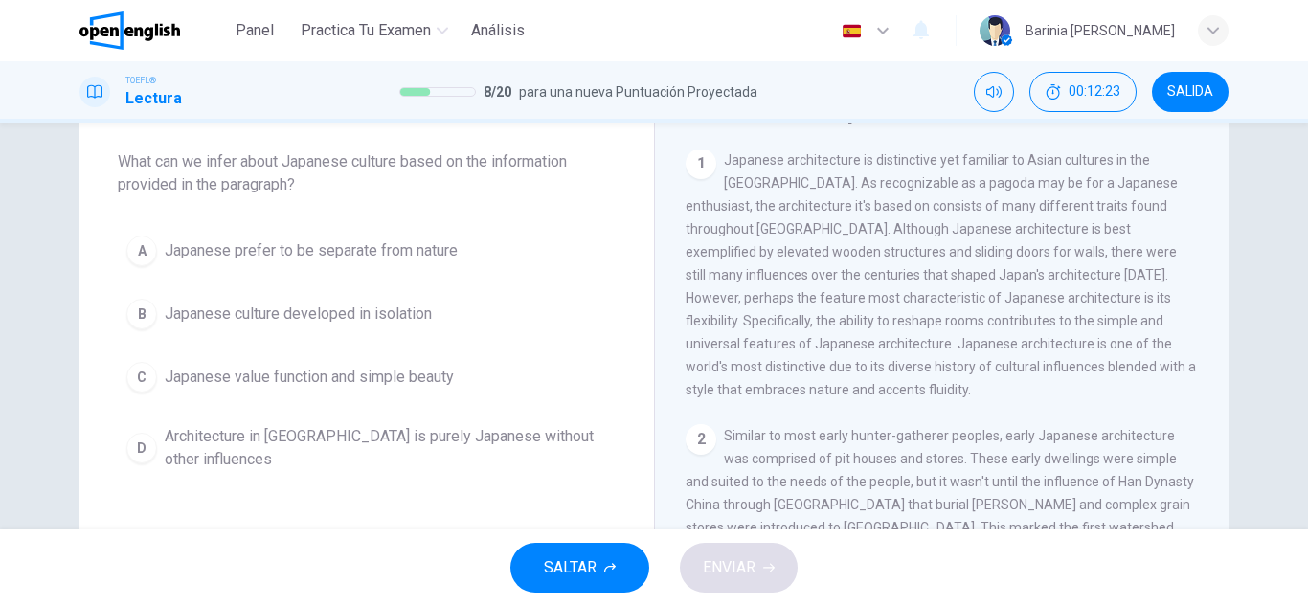
scroll to position [0, 0]
click at [401, 384] on span "Japanese value function and simple beauty" at bounding box center [309, 377] width 289 height 23
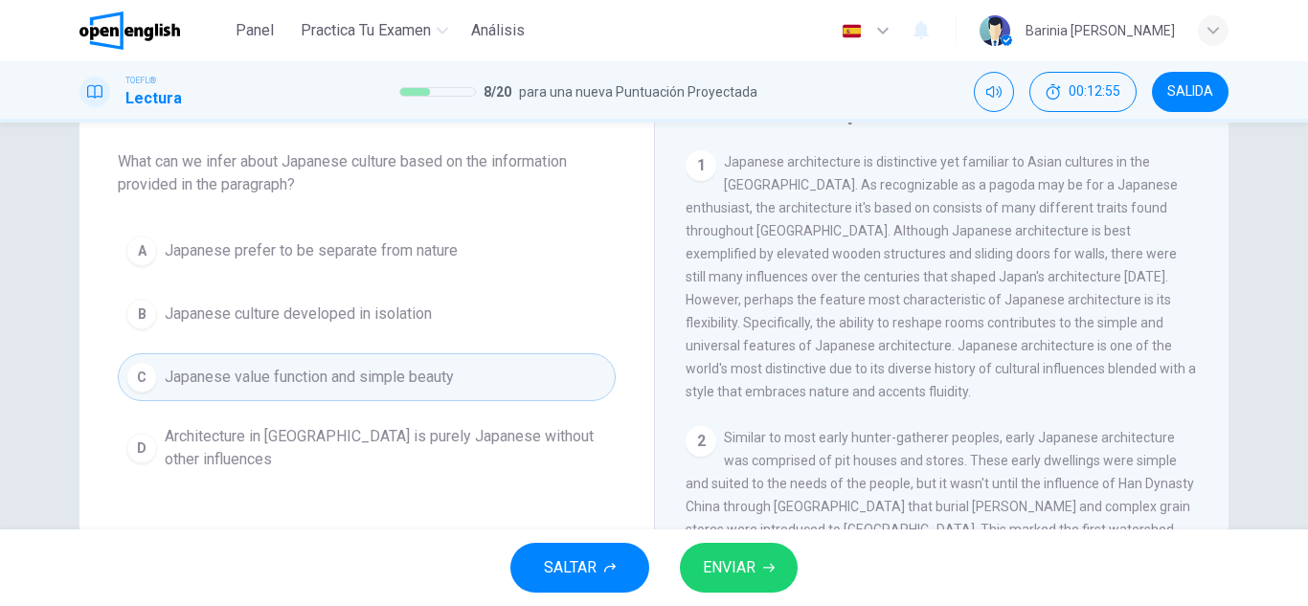
click at [732, 562] on span "ENVIAR" at bounding box center [729, 568] width 53 height 27
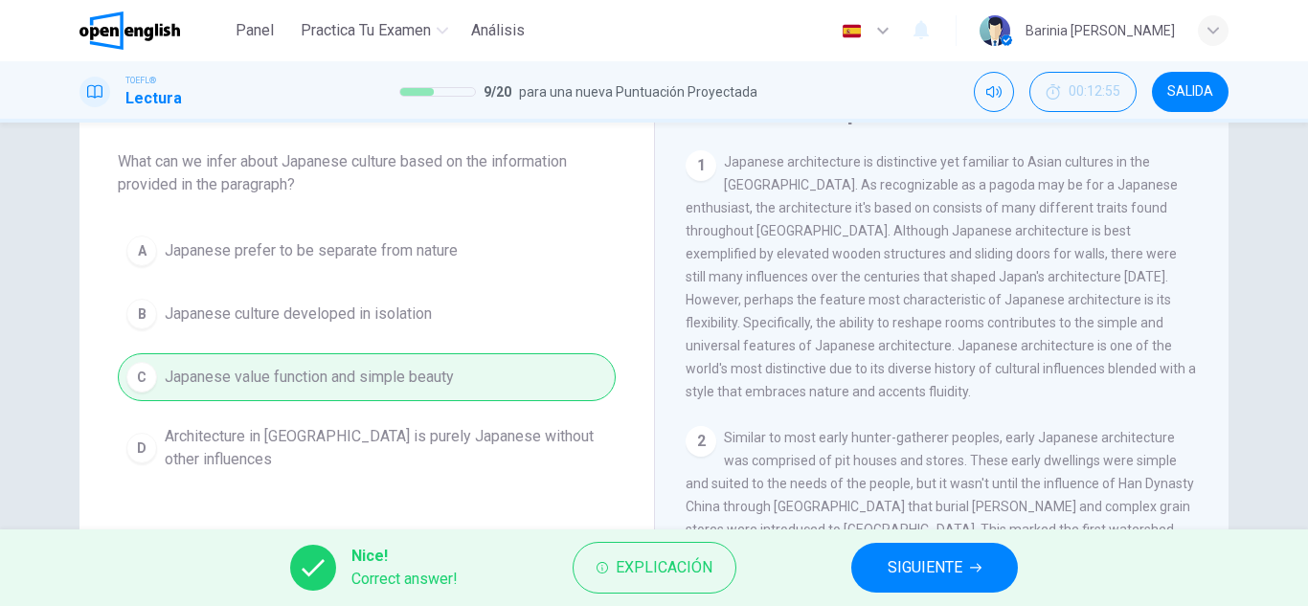
click at [936, 555] on span "SIGUIENTE" at bounding box center [925, 568] width 75 height 27
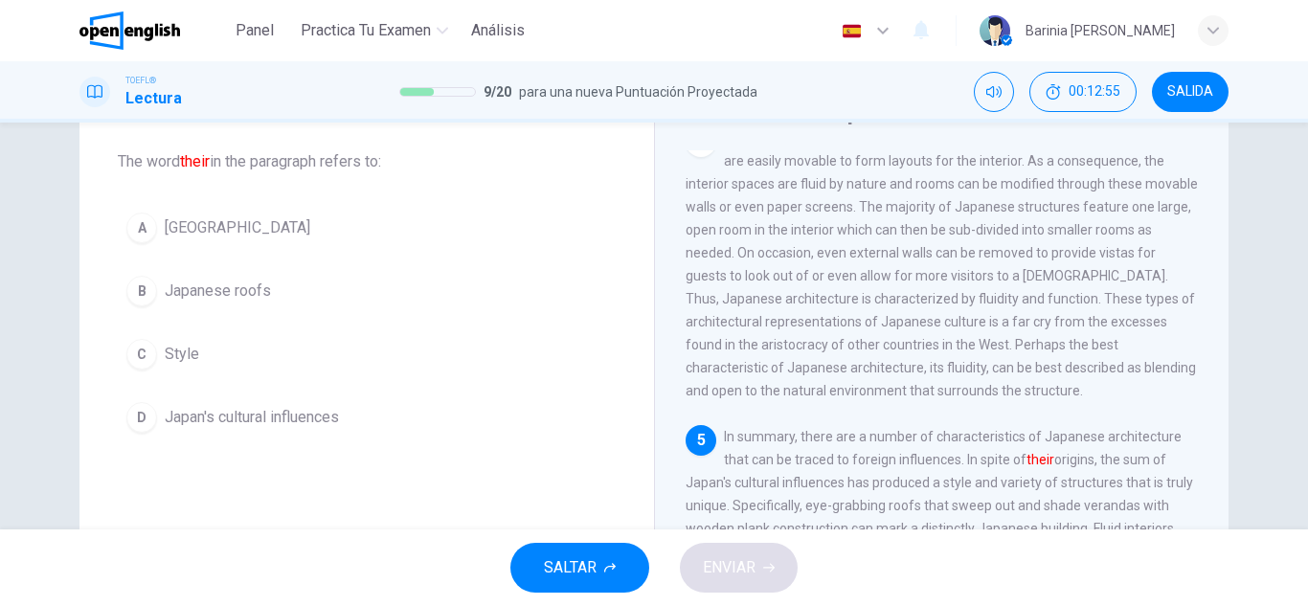
scroll to position [1001, 0]
click at [175, 407] on span "Japan's cultural influences" at bounding box center [252, 417] width 174 height 23
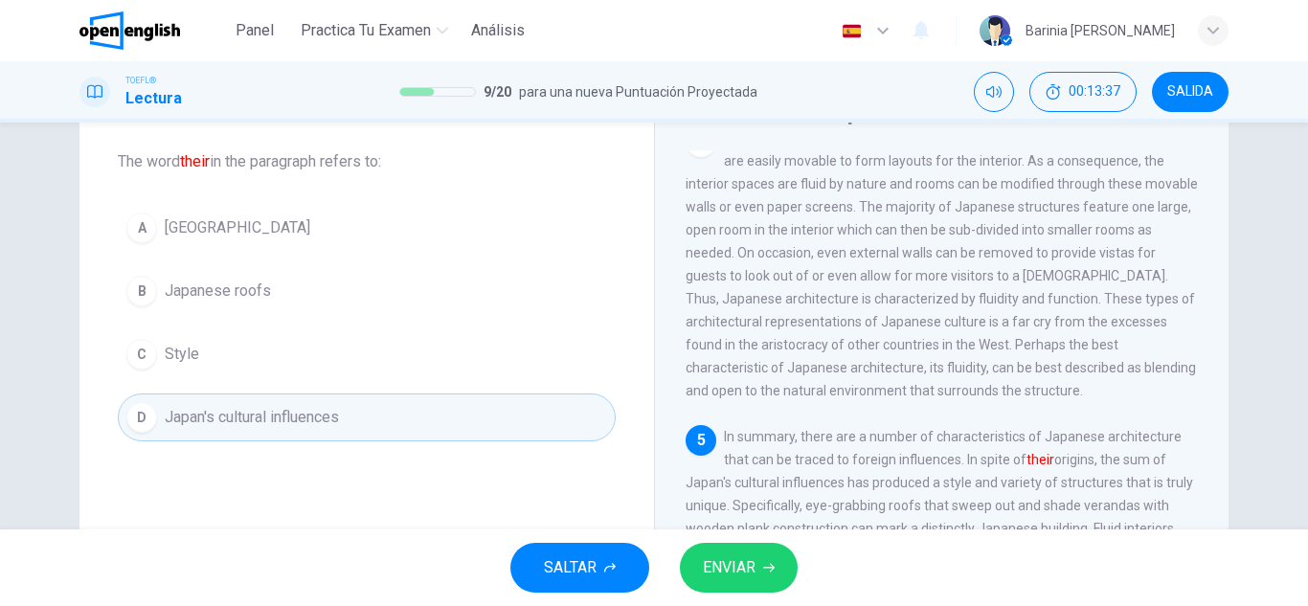
click at [730, 574] on span "ENVIAR" at bounding box center [729, 568] width 53 height 27
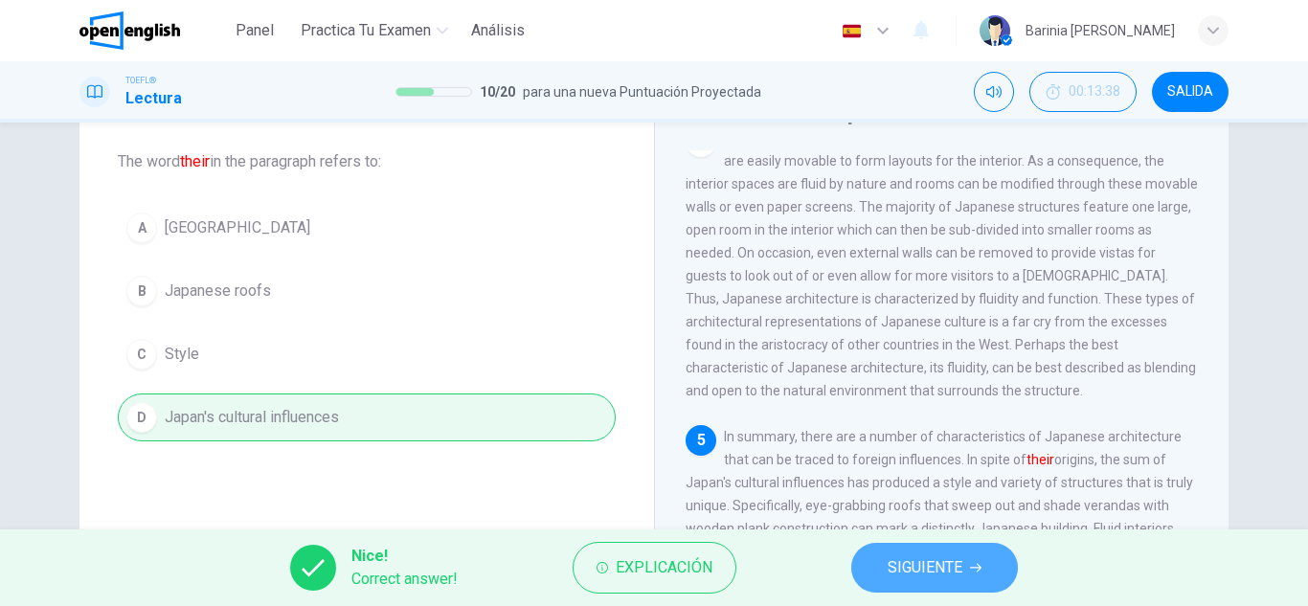
click at [948, 557] on span "SIGUIENTE" at bounding box center [925, 568] width 75 height 27
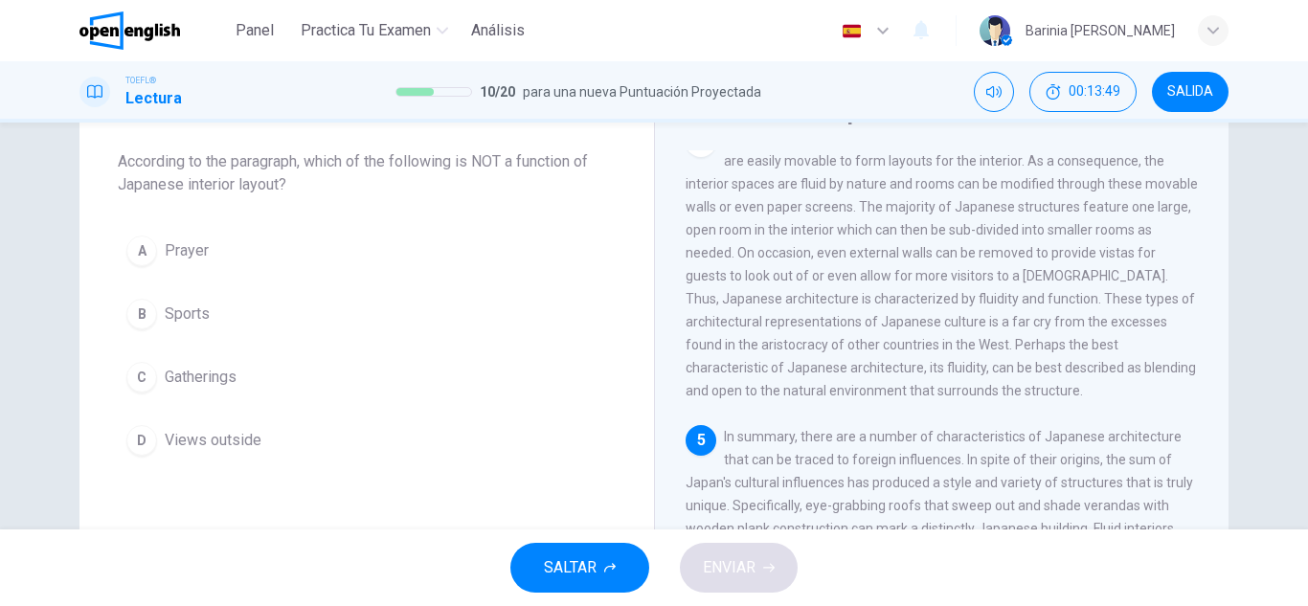
click at [277, 217] on div "Question 11 According to the paragraph, which of the following is NOT a functio…" at bounding box center [367, 280] width 575 height 429
click at [165, 259] on span "Prayer" at bounding box center [187, 250] width 44 height 23
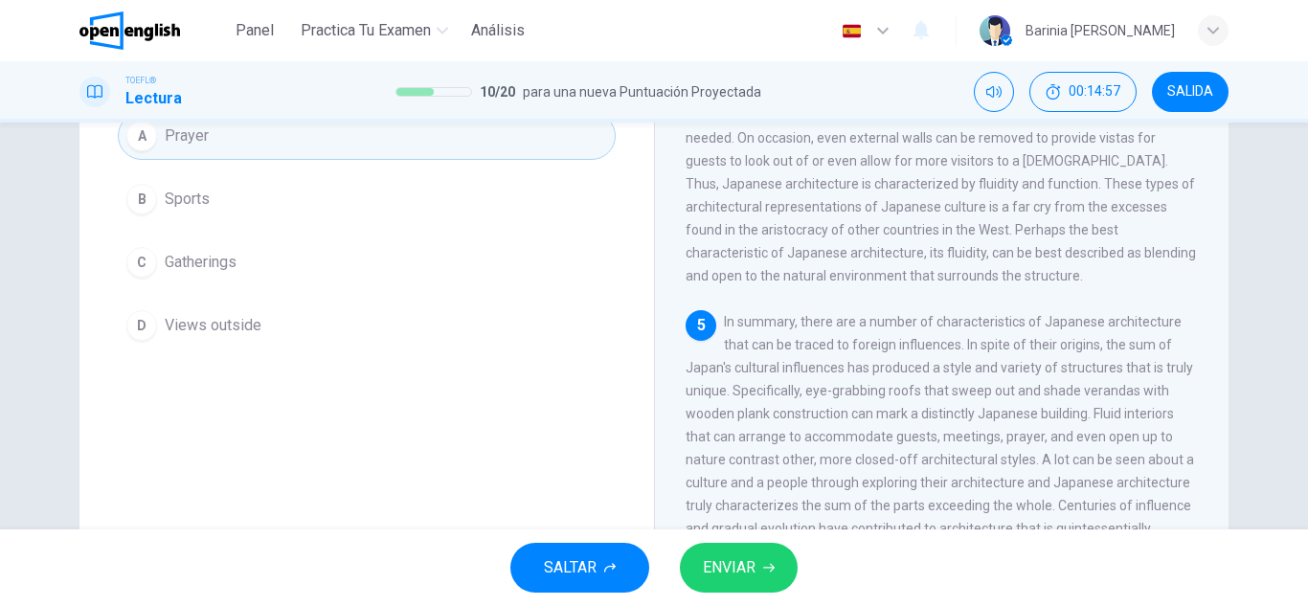
scroll to position [184, 0]
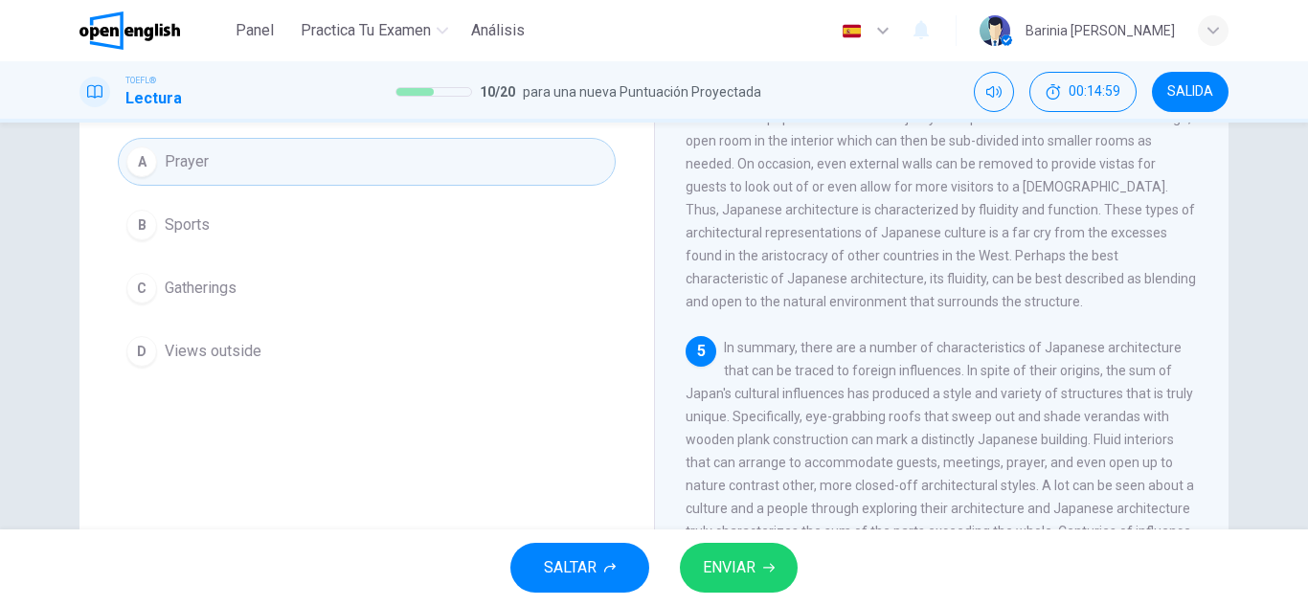
click at [189, 226] on span "Sports" at bounding box center [187, 225] width 45 height 23
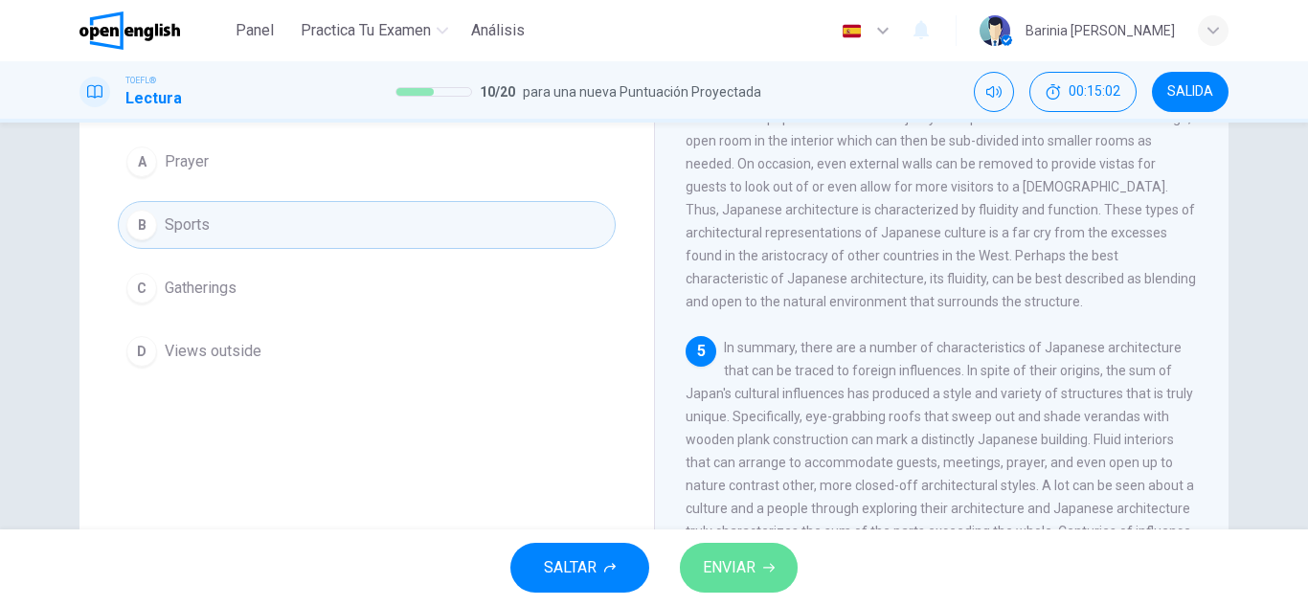
click at [730, 560] on span "ENVIAR" at bounding box center [729, 568] width 53 height 27
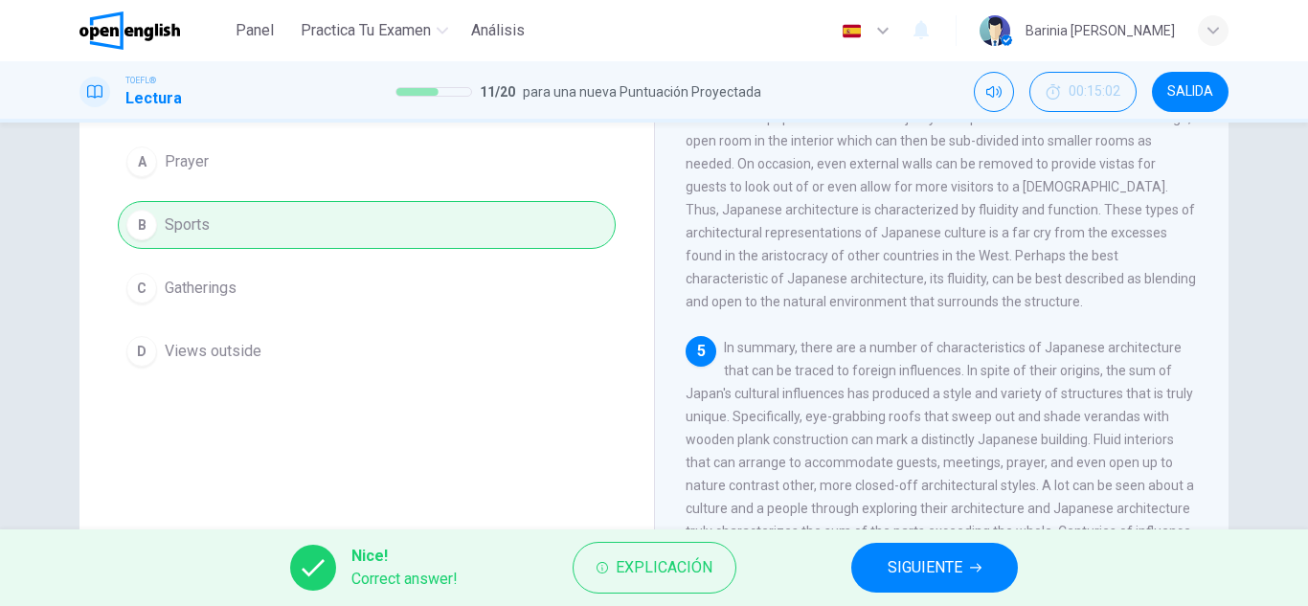
click at [924, 565] on span "SIGUIENTE" at bounding box center [925, 568] width 75 height 27
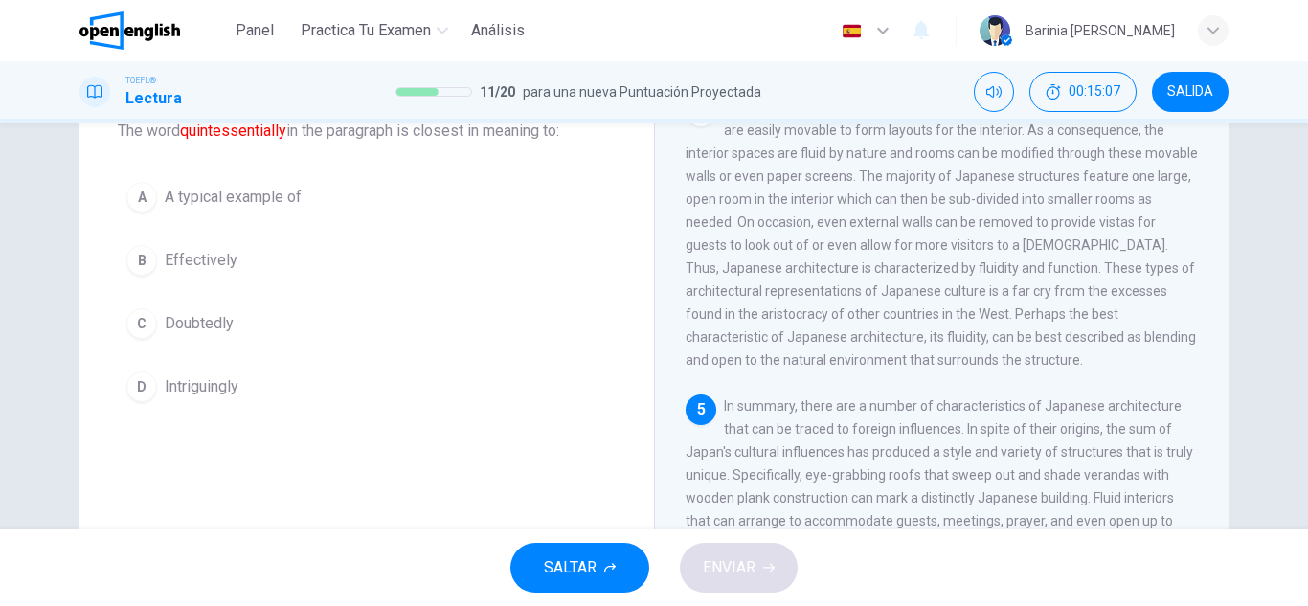
scroll to position [97, 0]
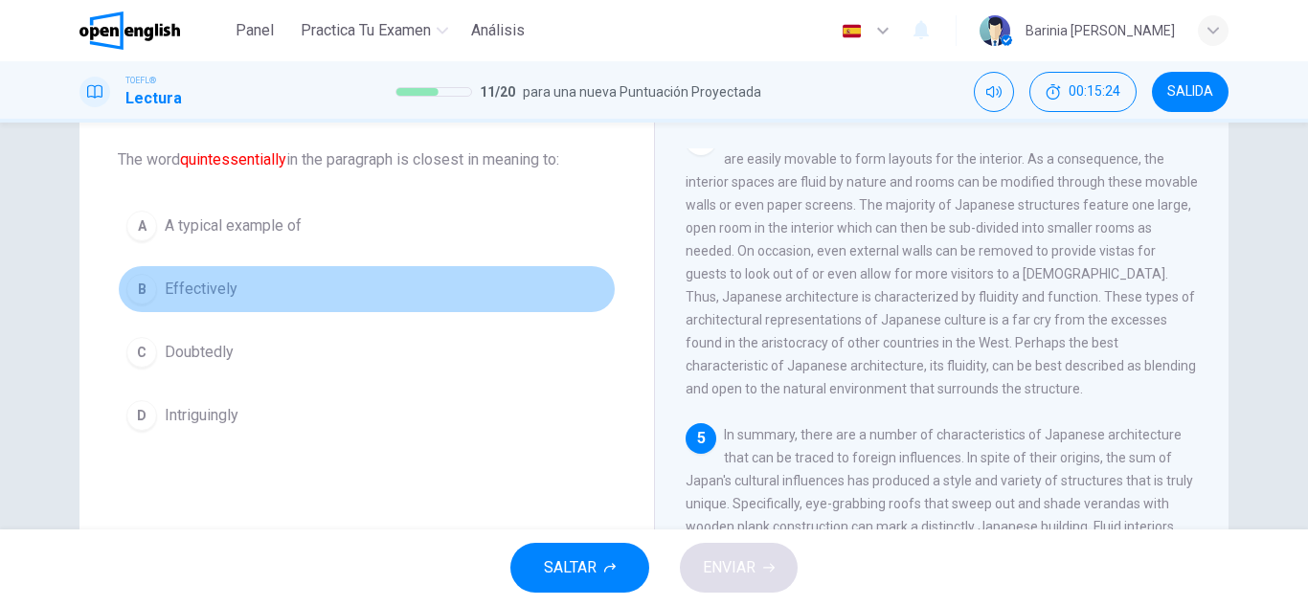
click at [147, 282] on div "B" at bounding box center [141, 289] width 31 height 31
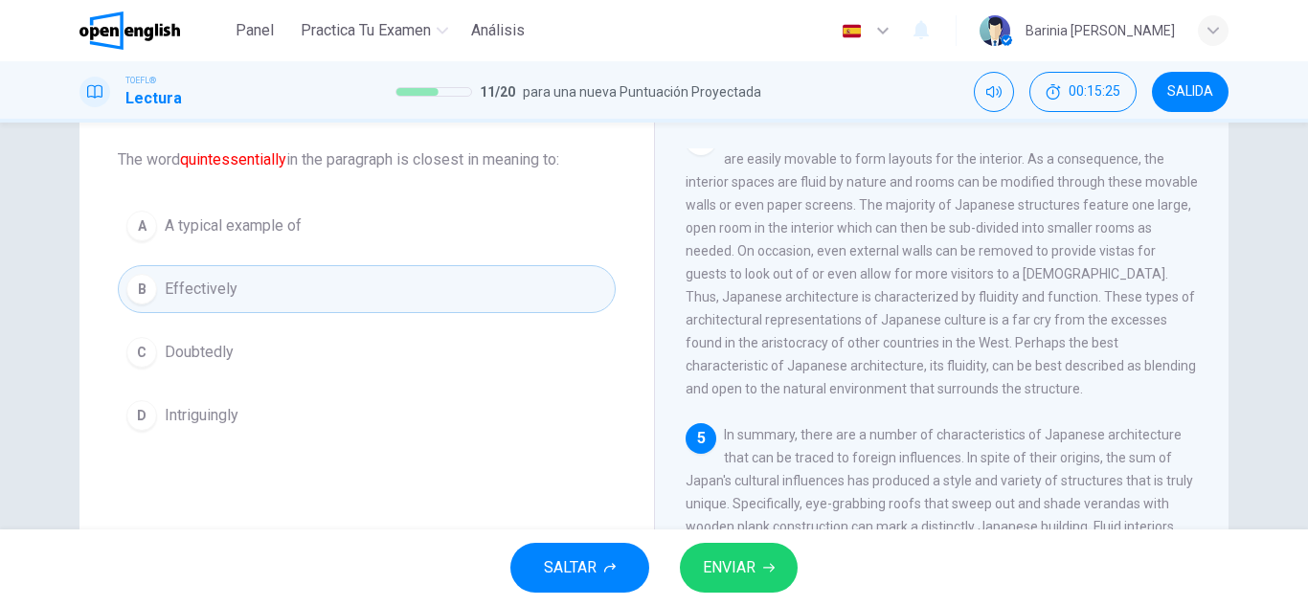
click at [729, 566] on span "ENVIAR" at bounding box center [729, 568] width 53 height 27
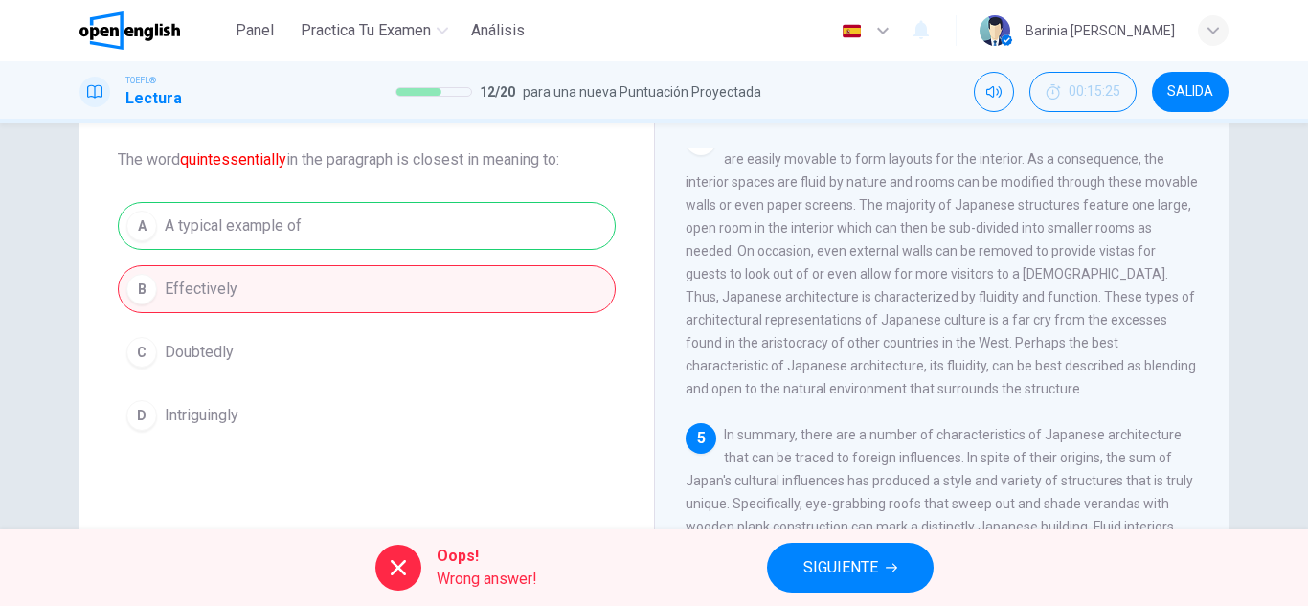
drag, startPoint x: 287, startPoint y: 161, endPoint x: 193, endPoint y: 154, distance: 95.1
click at [193, 154] on span "The word quintessentially in the paragraph is closest in meaning to:" at bounding box center [367, 159] width 498 height 23
click at [397, 416] on div "A A typical example of B Effectively C Doubtedly D Intriguingly" at bounding box center [367, 321] width 498 height 238
drag, startPoint x: 242, startPoint y: 364, endPoint x: 127, endPoint y: 352, distance: 115.6
click at [127, 352] on div "A A typical example of B Effectively C Doubtedly D Intriguingly" at bounding box center [367, 321] width 498 height 238
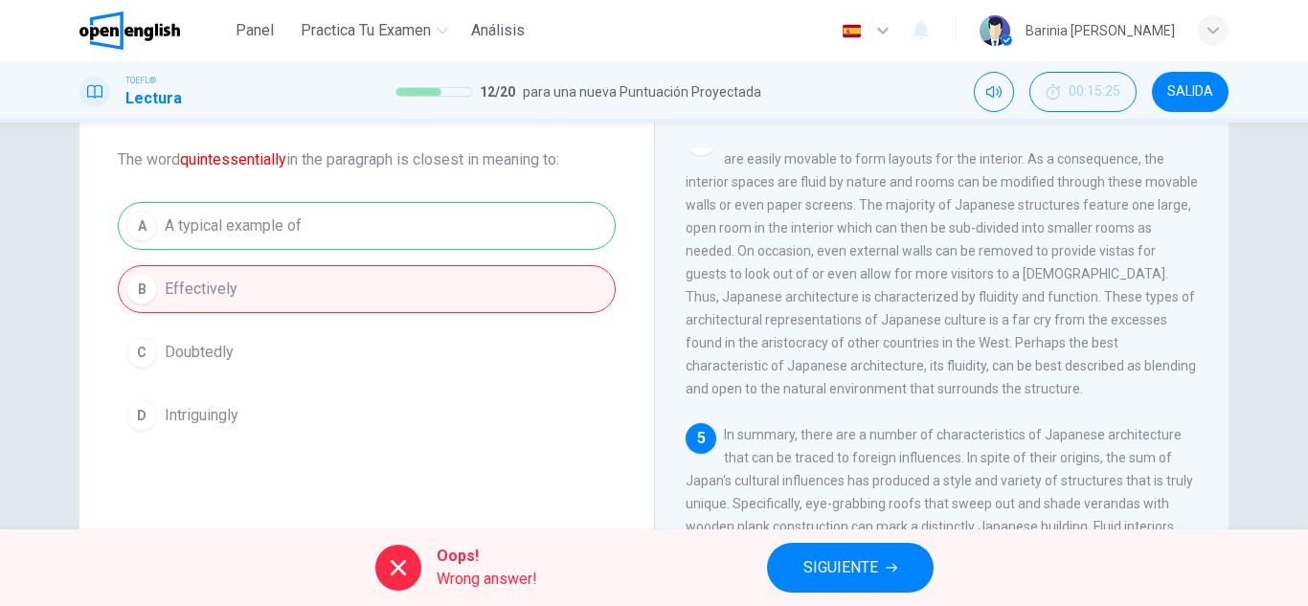
click at [155, 350] on div "A A typical example of B Effectively C Doubtedly D Intriguingly" at bounding box center [367, 321] width 498 height 238
click at [157, 339] on div "A A typical example of B Effectively C Doubtedly D Intriguingly" at bounding box center [367, 321] width 498 height 238
click at [401, 567] on icon at bounding box center [398, 568] width 23 height 23
click at [448, 569] on span "Wrong answer!" at bounding box center [487, 579] width 101 height 23
click at [489, 580] on span "Wrong answer!" at bounding box center [487, 579] width 101 height 23
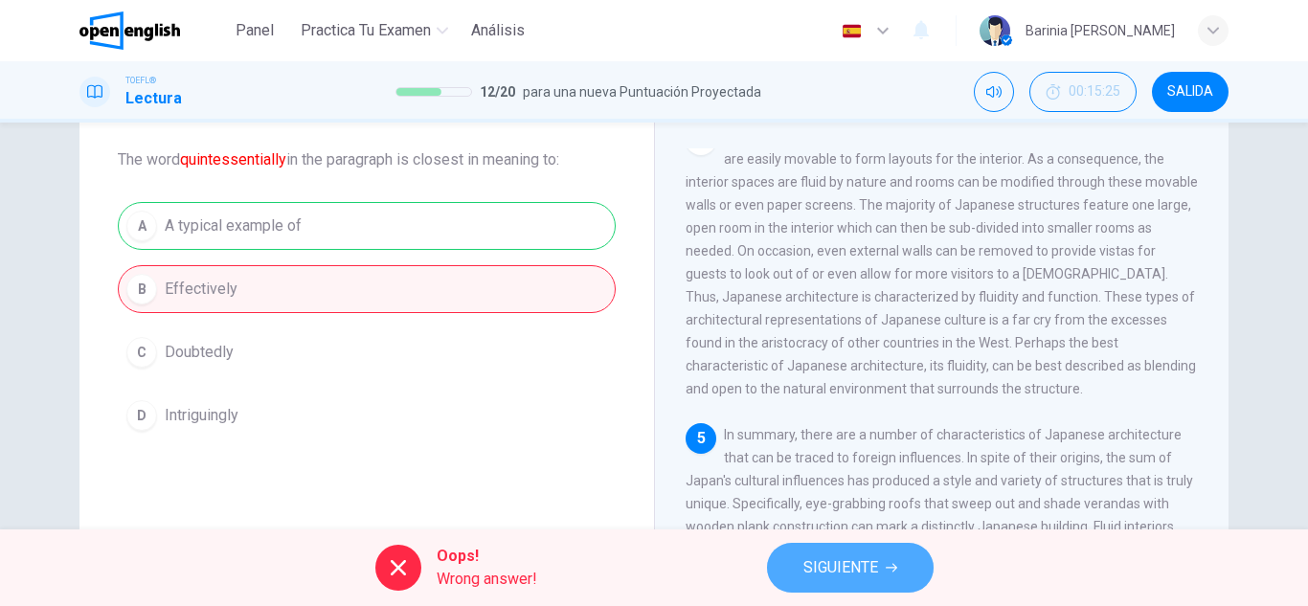
click at [883, 575] on button "SIGUIENTE" at bounding box center [850, 568] width 167 height 50
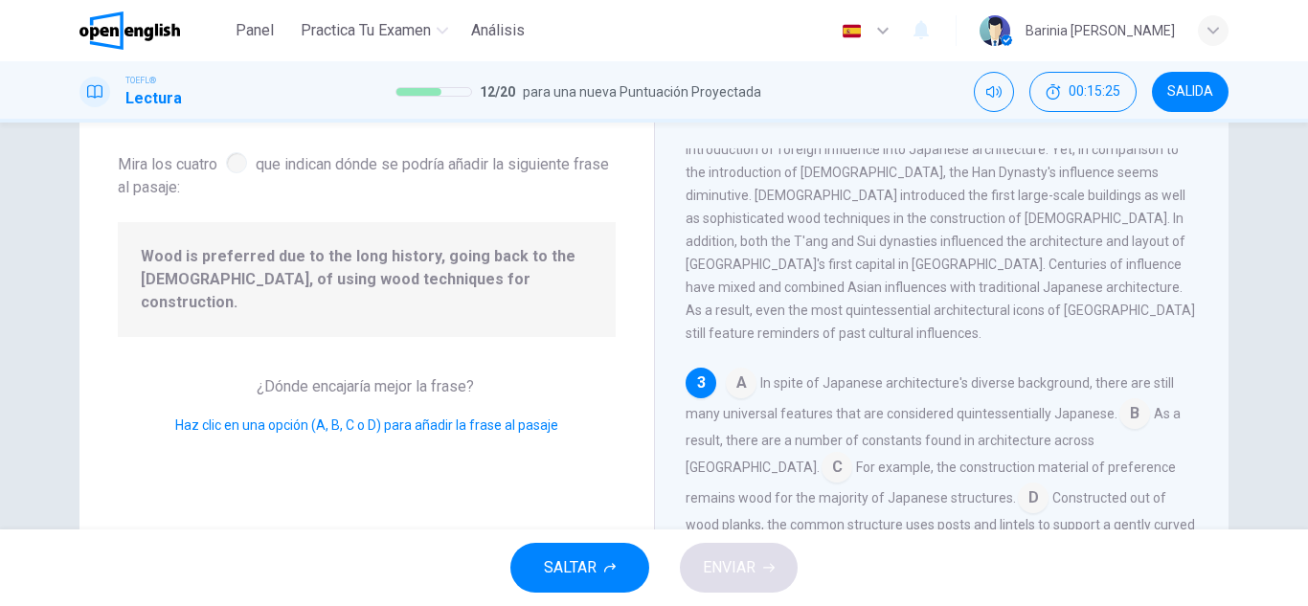
scroll to position [406, 0]
click at [852, 449] on input at bounding box center [837, 464] width 31 height 31
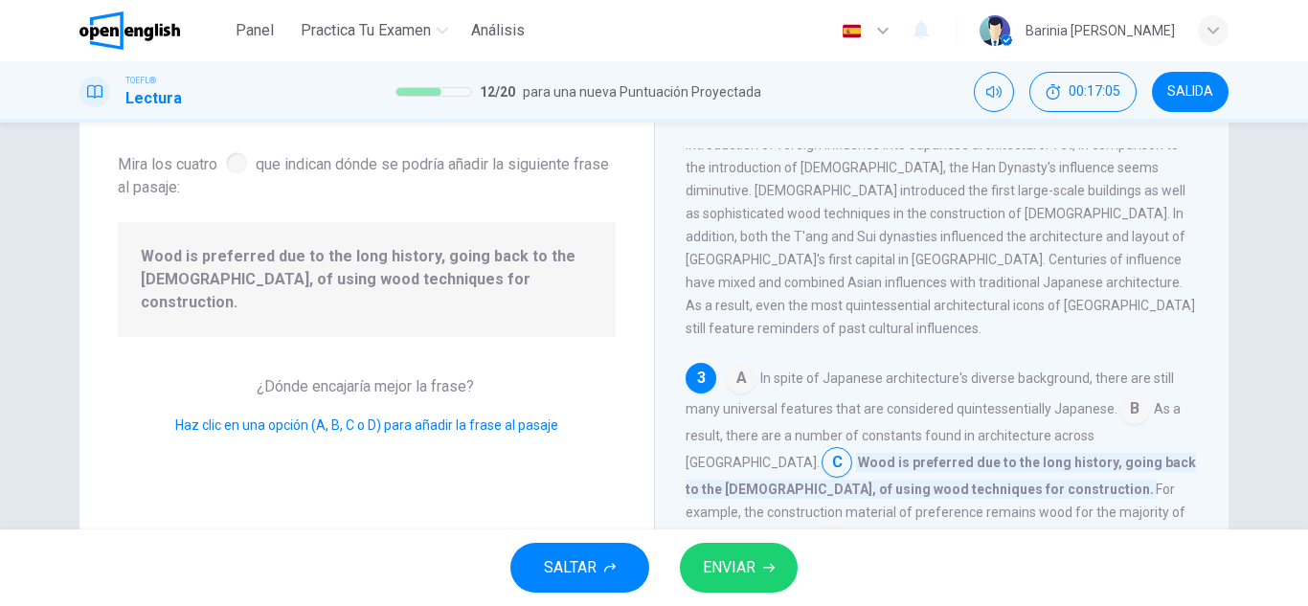
click at [744, 569] on span "ENVIAR" at bounding box center [729, 568] width 53 height 27
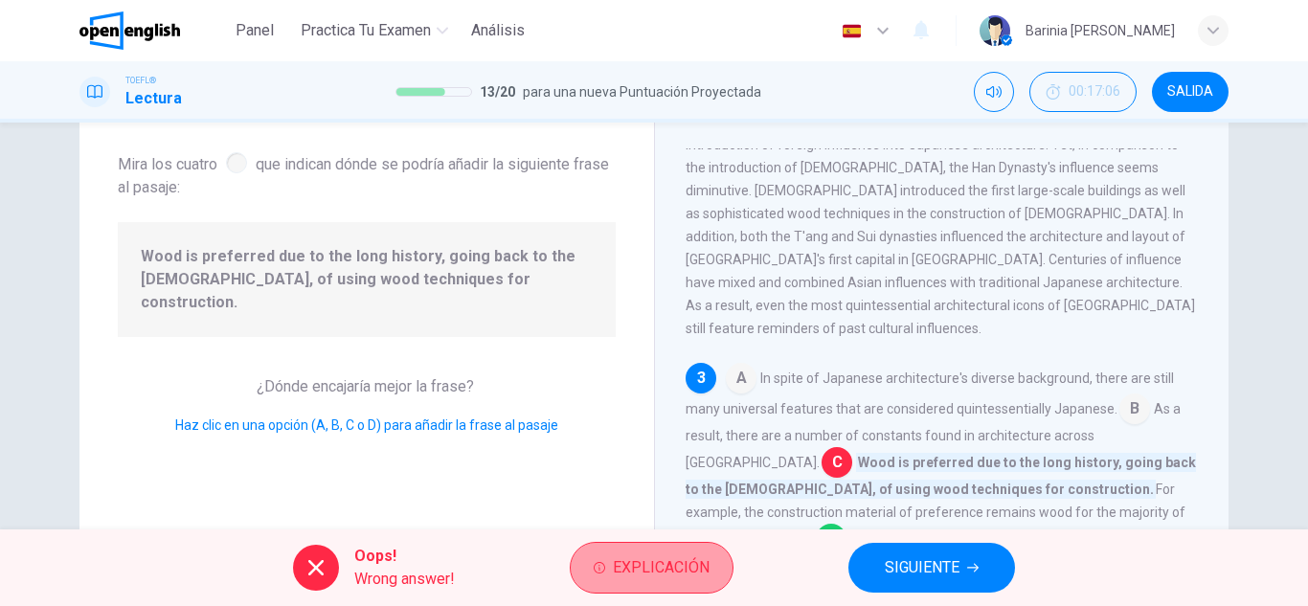
click at [664, 556] on span "Explicación" at bounding box center [661, 568] width 97 height 27
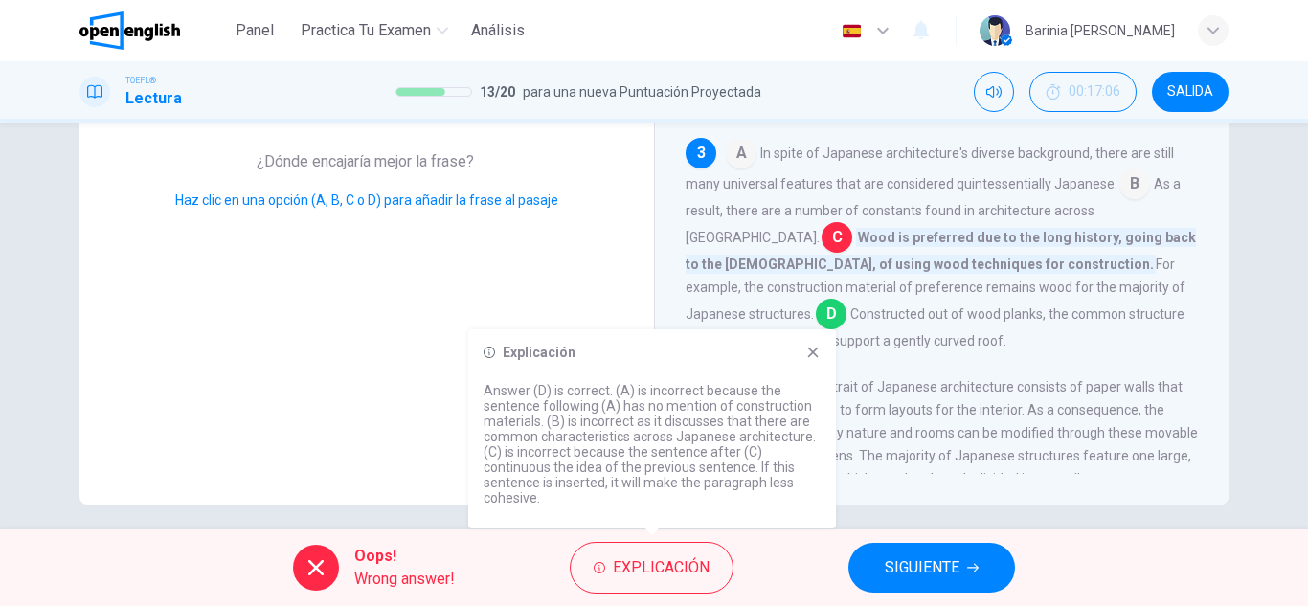
scroll to position [335, 0]
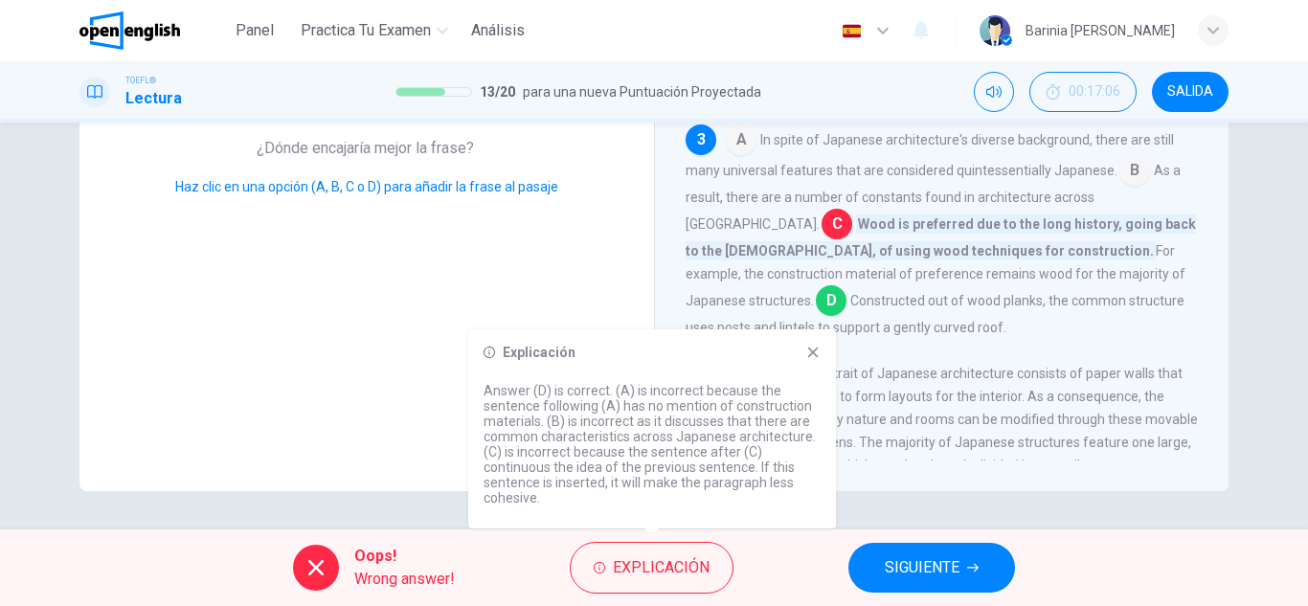
click at [941, 559] on span "SIGUIENTE" at bounding box center [922, 568] width 75 height 27
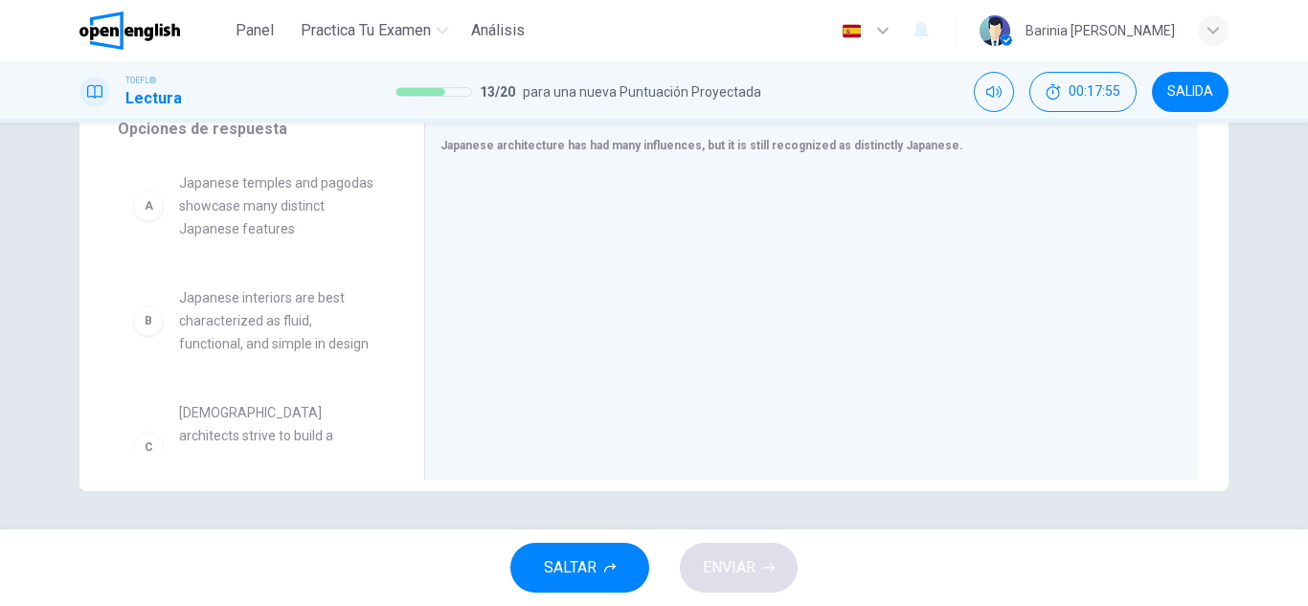
drag, startPoint x: 394, startPoint y: 249, endPoint x: 393, endPoint y: 330, distance: 81.4
click at [393, 330] on div "A Japanese temples and pagodas showcase many distinct Japanese features B Japan…" at bounding box center [263, 303] width 291 height 295
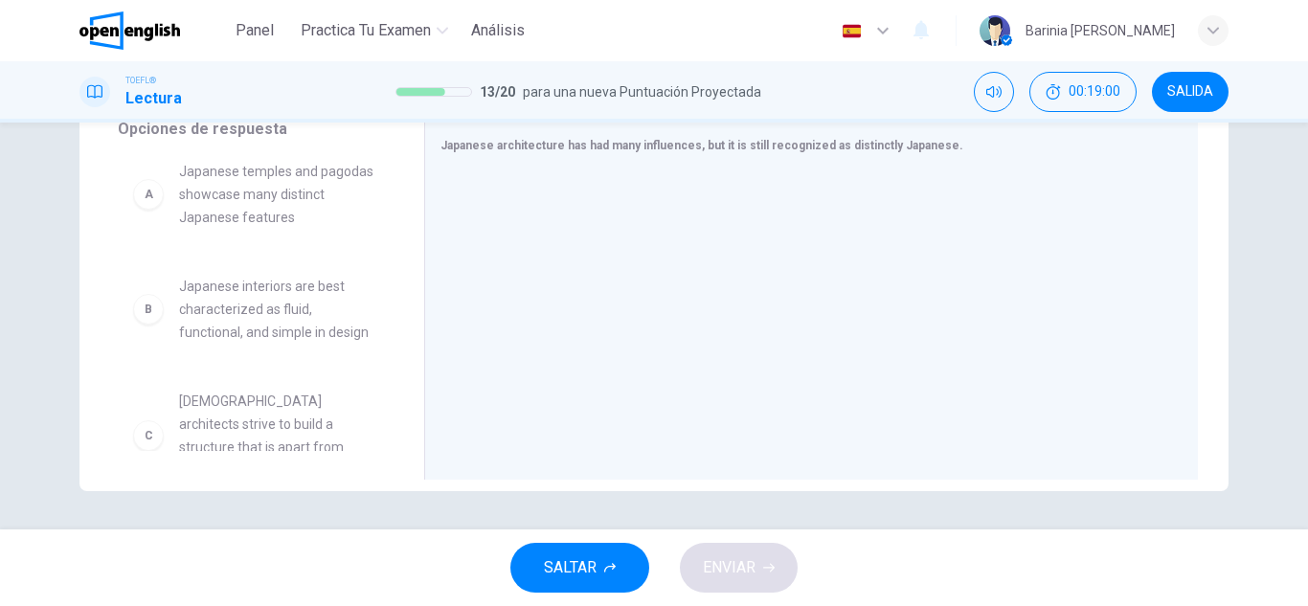
scroll to position [0, 0]
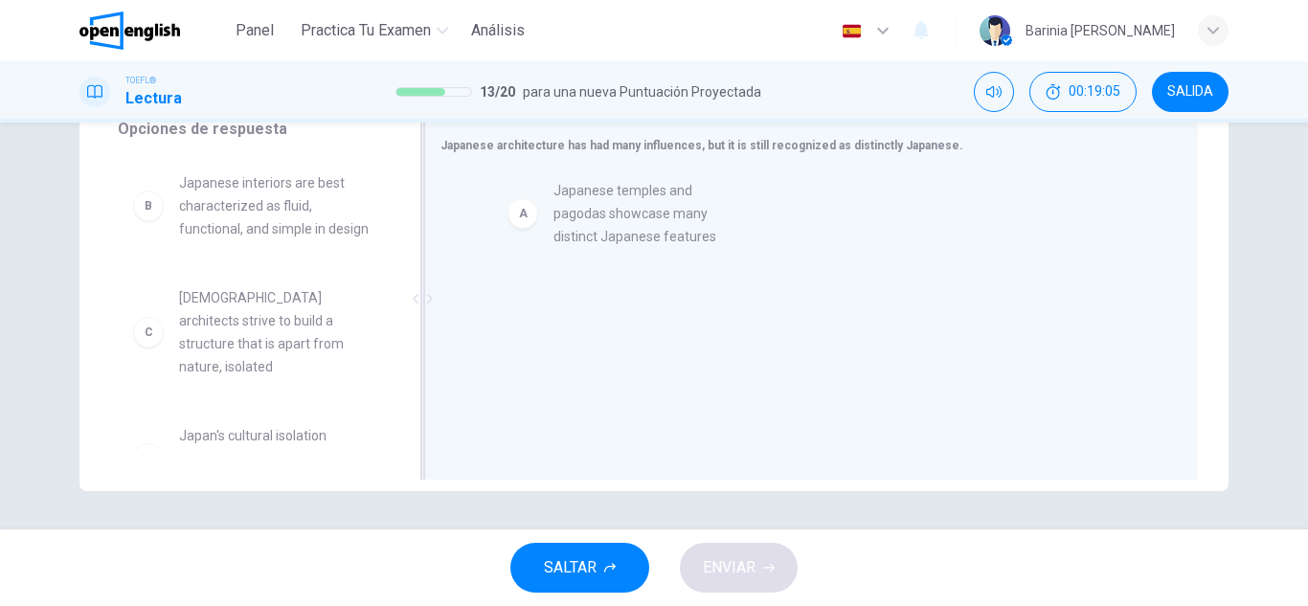
drag, startPoint x: 257, startPoint y: 210, endPoint x: 658, endPoint y: 213, distance: 401.4
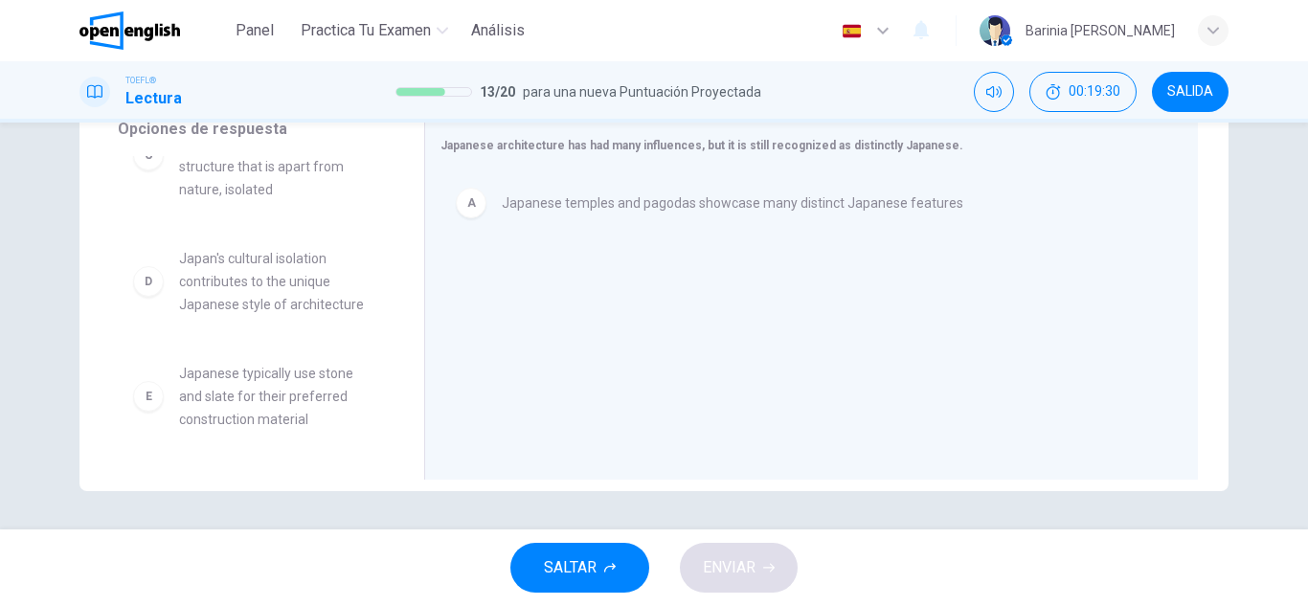
scroll to position [217, 0]
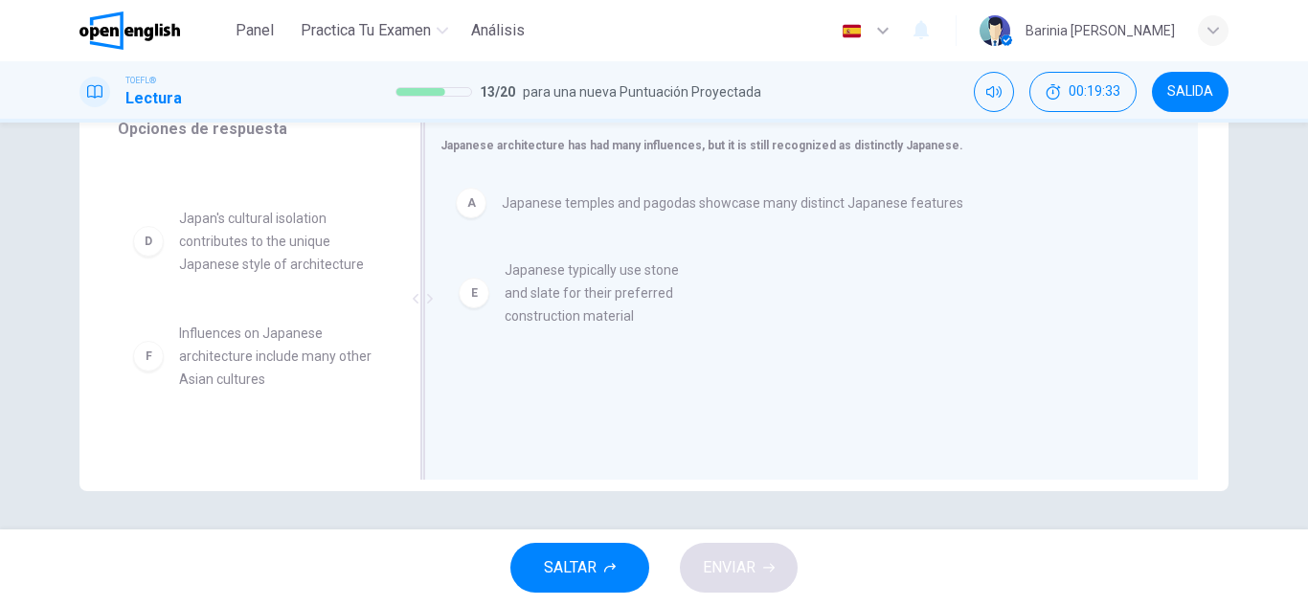
drag, startPoint x: 243, startPoint y: 335, endPoint x: 606, endPoint y: 280, distance: 367.3
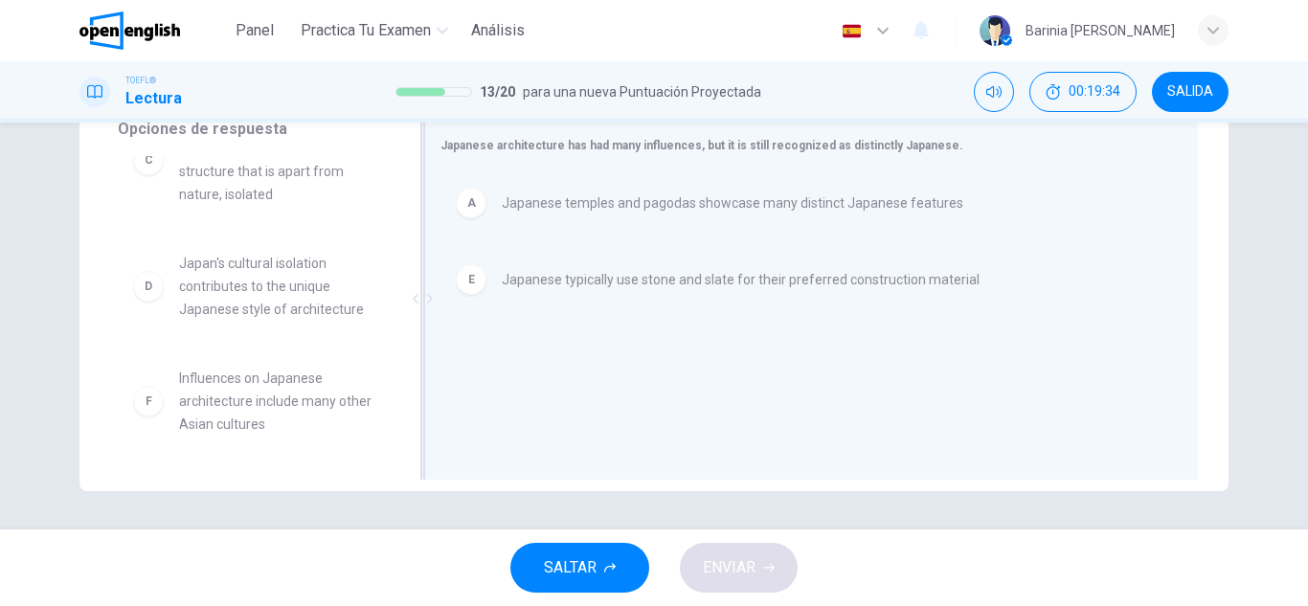
scroll to position [149, 0]
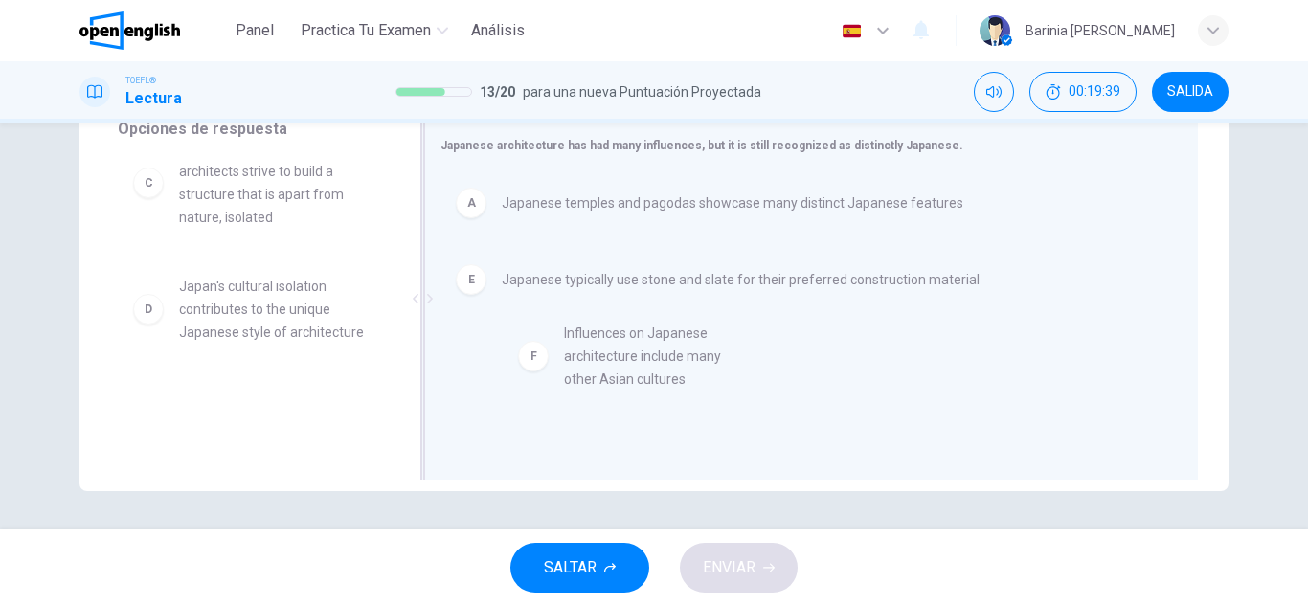
drag, startPoint x: 257, startPoint y: 392, endPoint x: 667, endPoint y: 334, distance: 414.0
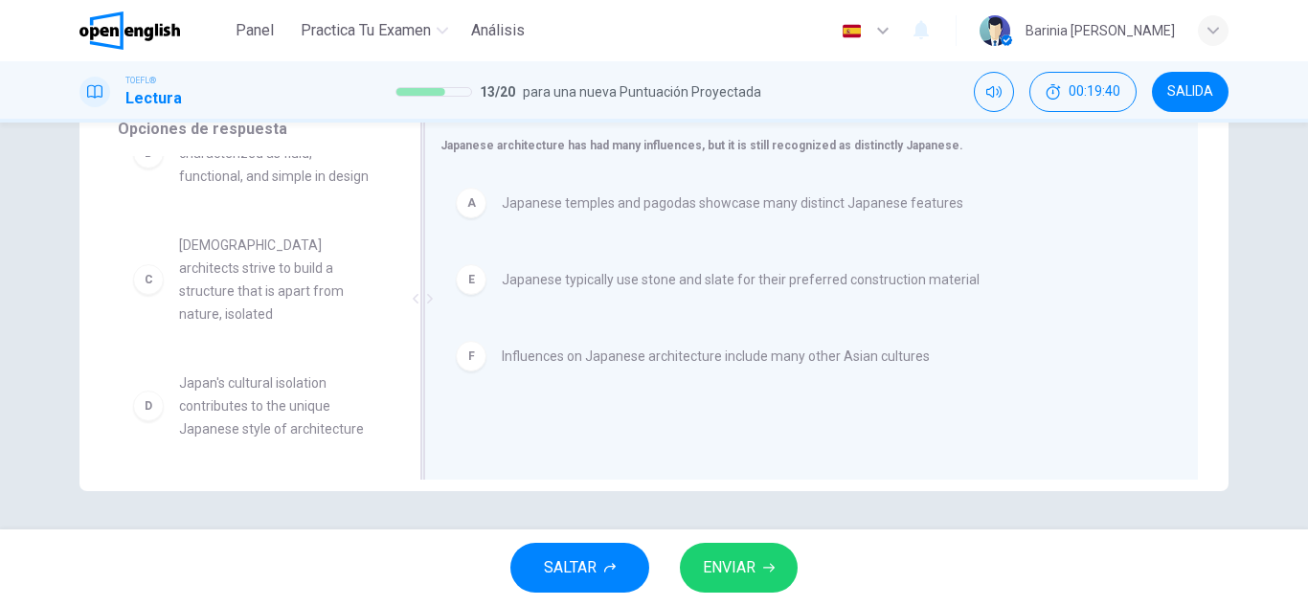
scroll to position [34, 0]
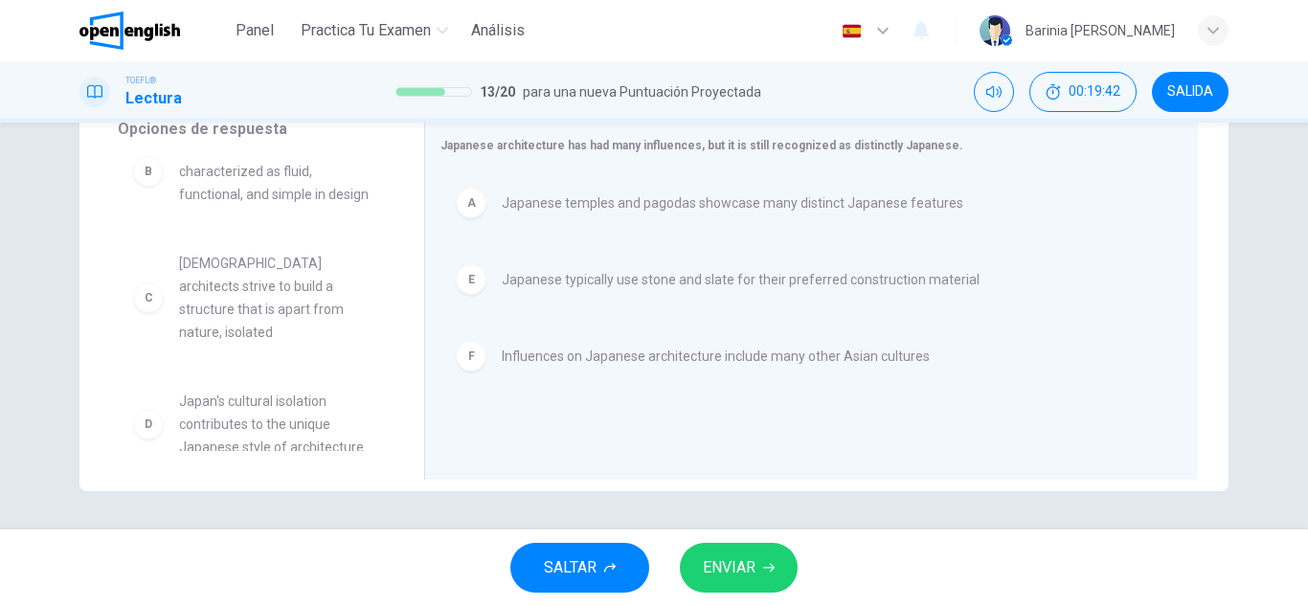
click at [725, 577] on span "ENVIAR" at bounding box center [729, 568] width 53 height 27
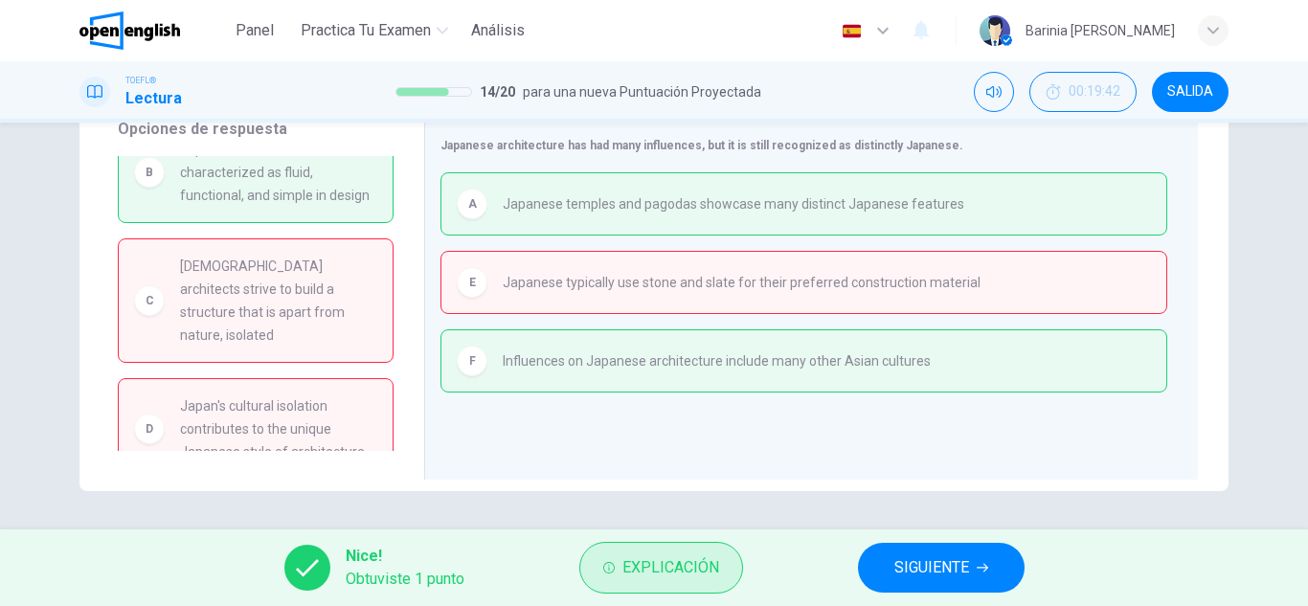
click at [691, 565] on span "Explicación" at bounding box center [671, 568] width 97 height 27
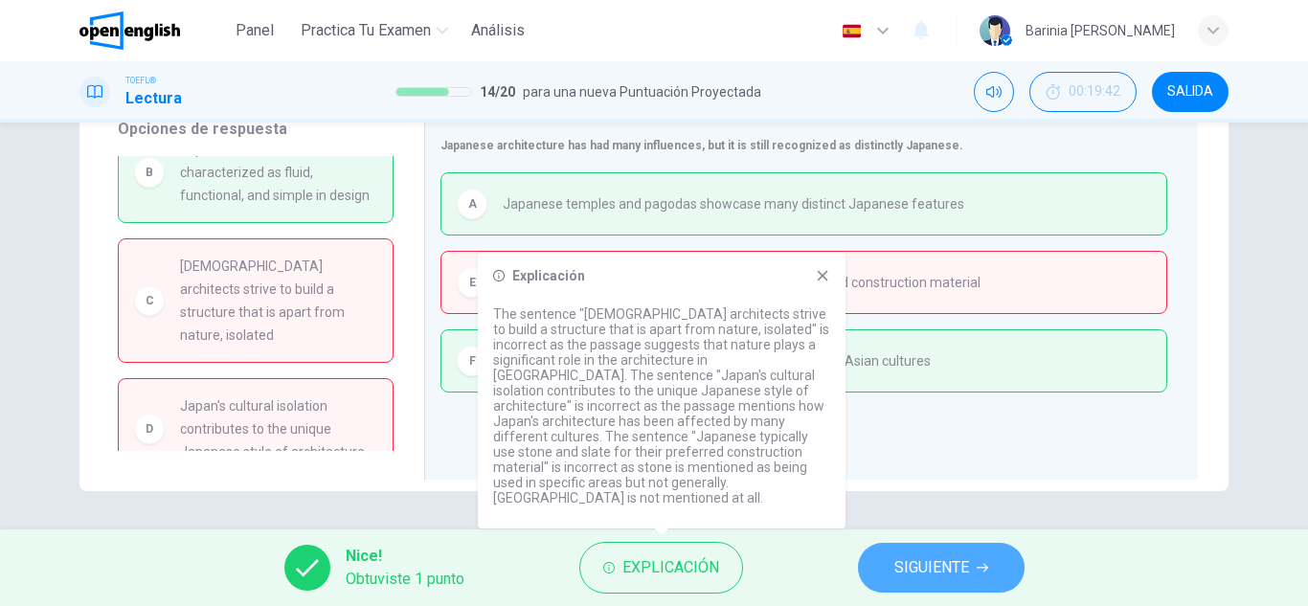
click at [934, 579] on span "SIGUIENTE" at bounding box center [932, 568] width 75 height 27
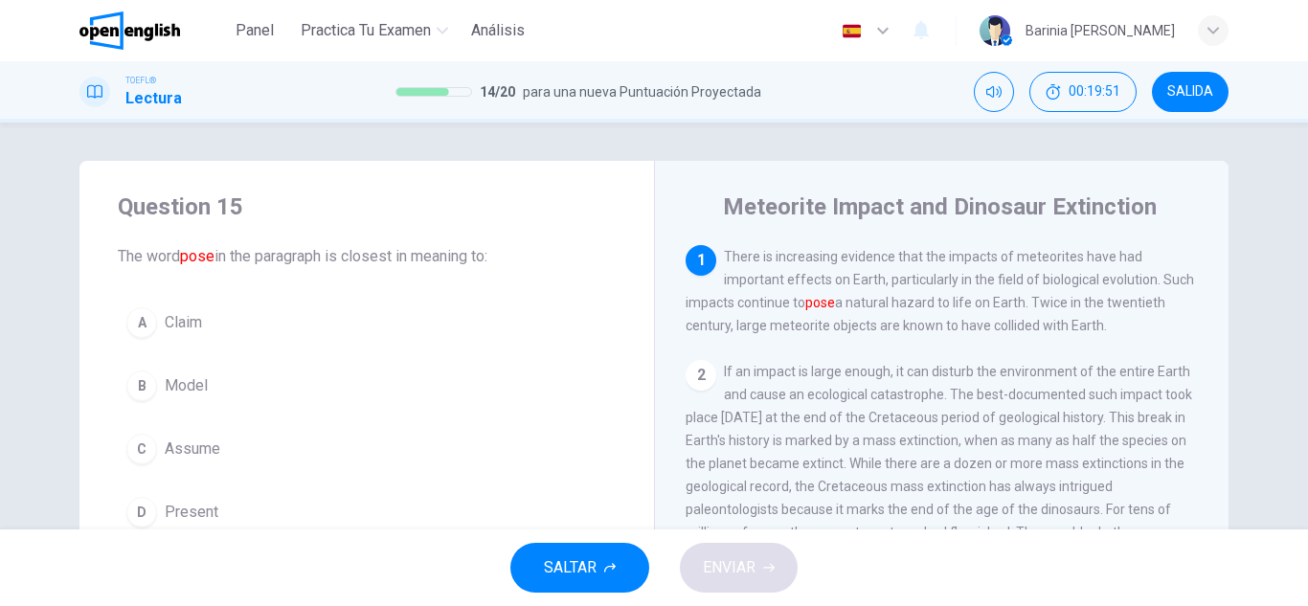
click at [140, 389] on div "B" at bounding box center [141, 386] width 31 height 31
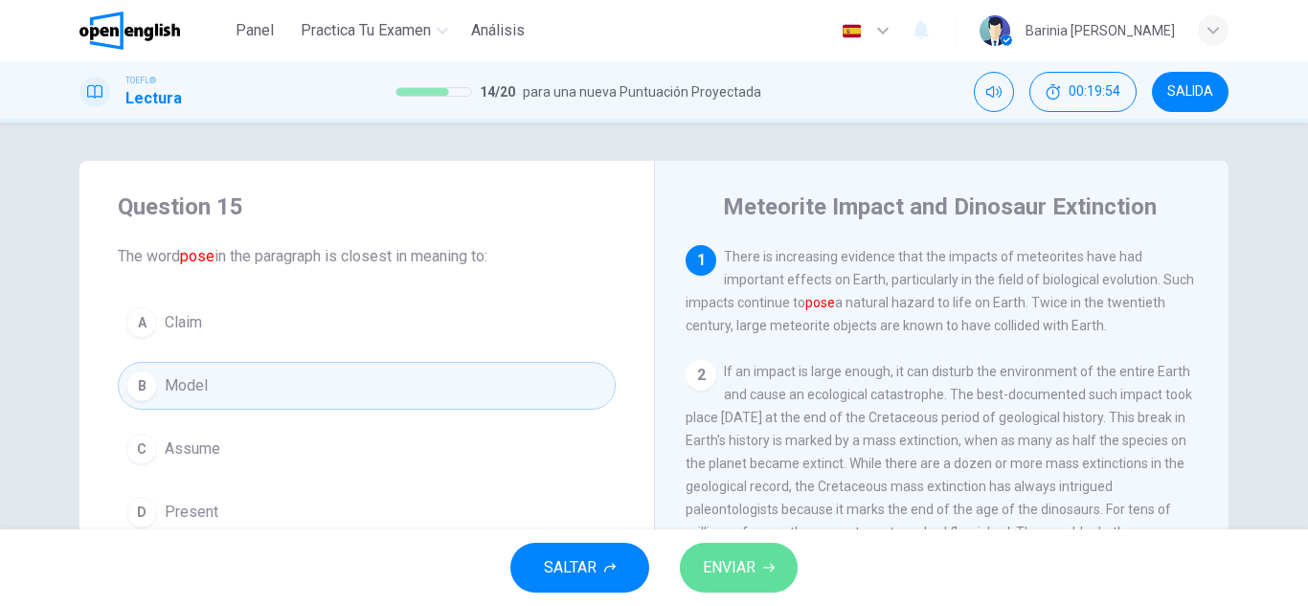
click at [718, 561] on span "ENVIAR" at bounding box center [729, 568] width 53 height 27
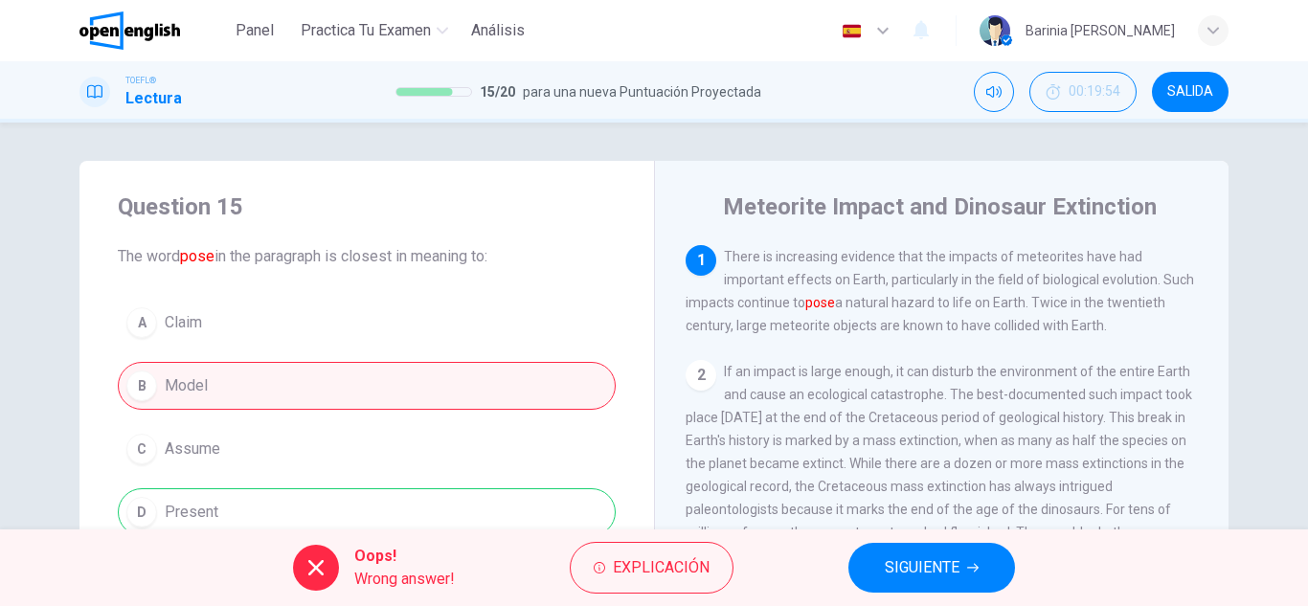
scroll to position [131, 0]
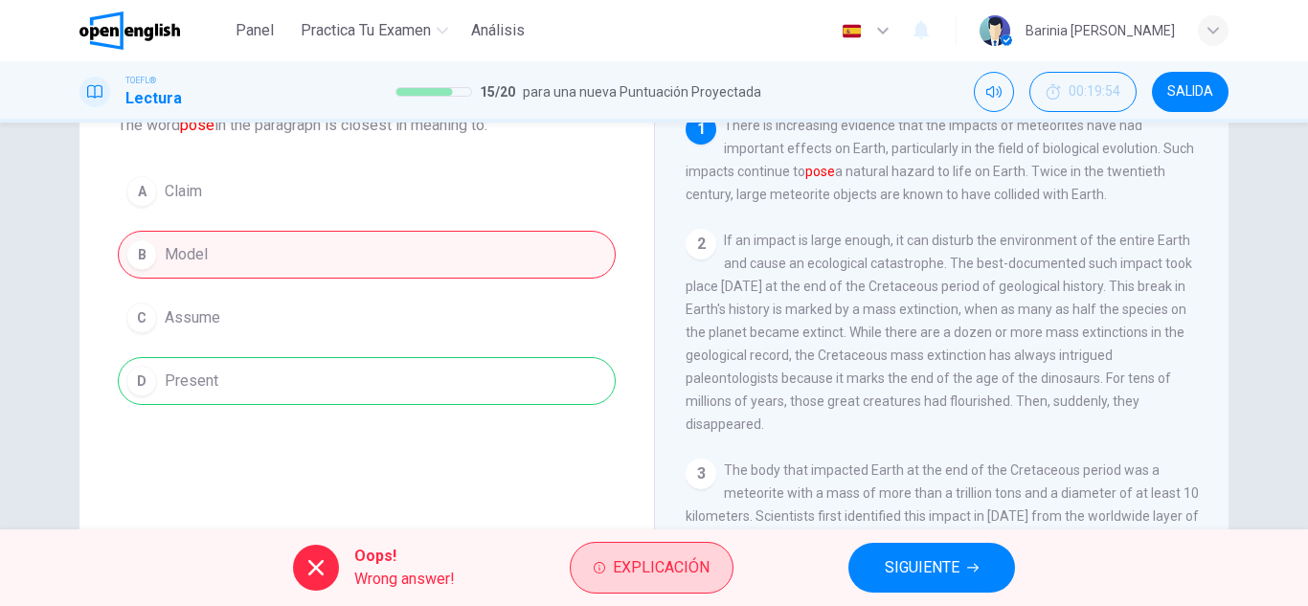
click at [664, 562] on span "Explicación" at bounding box center [661, 568] width 97 height 27
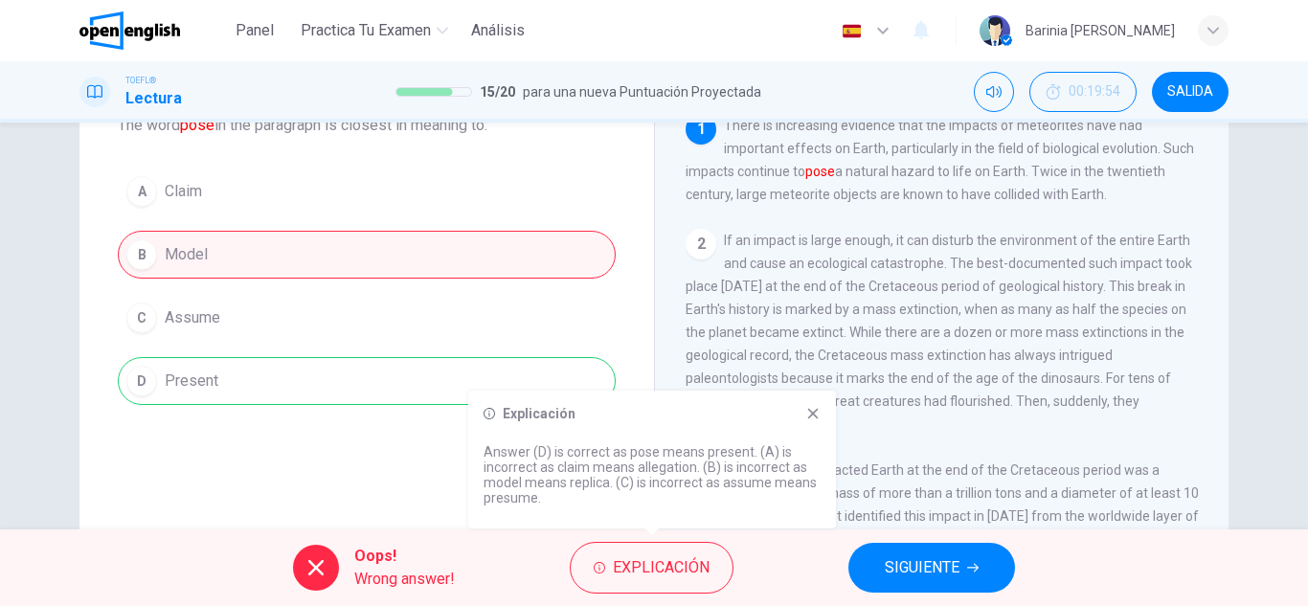
click at [935, 565] on span "SIGUIENTE" at bounding box center [922, 568] width 75 height 27
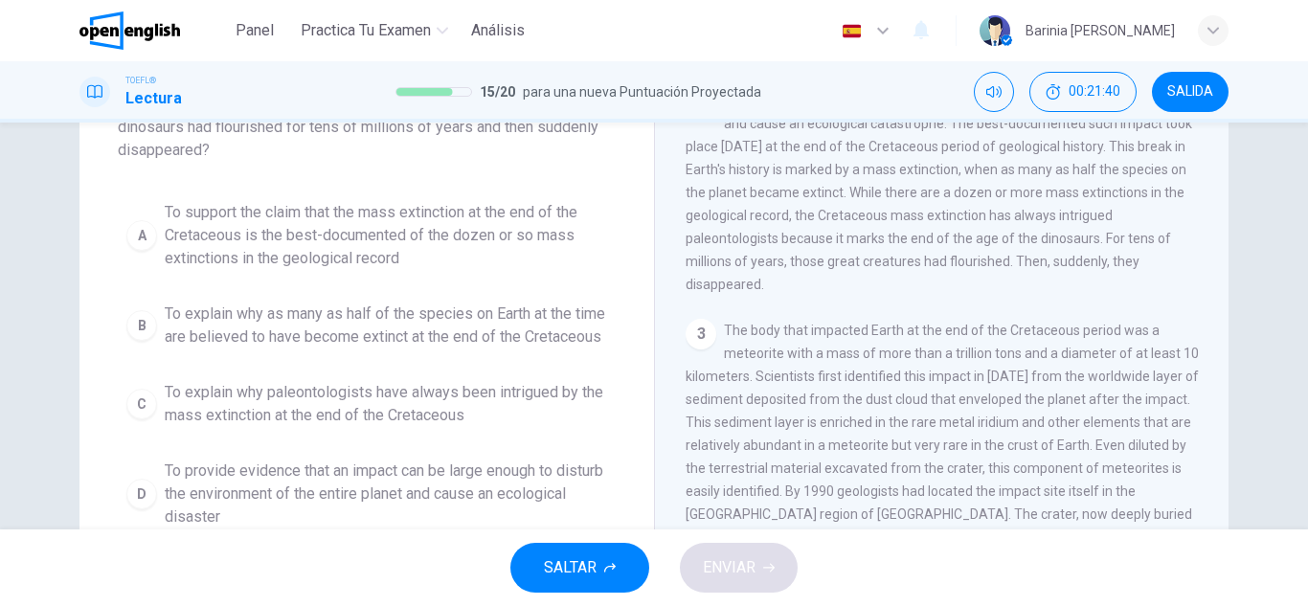
scroll to position [154, 0]
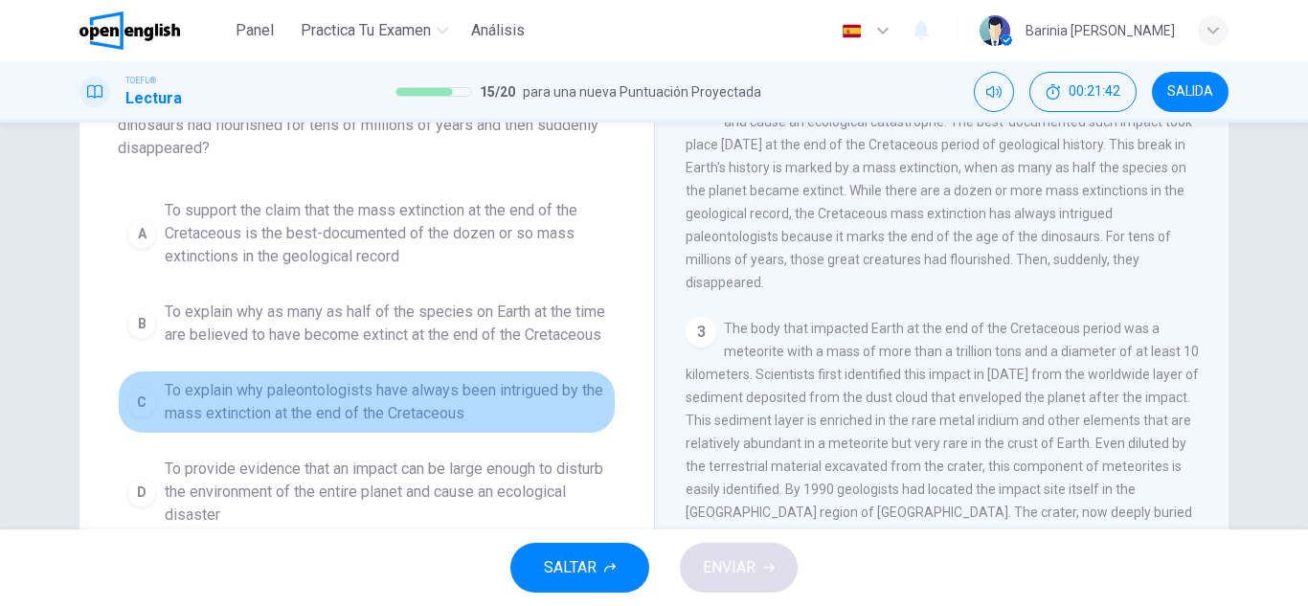
click at [146, 418] on div "C" at bounding box center [141, 402] width 31 height 31
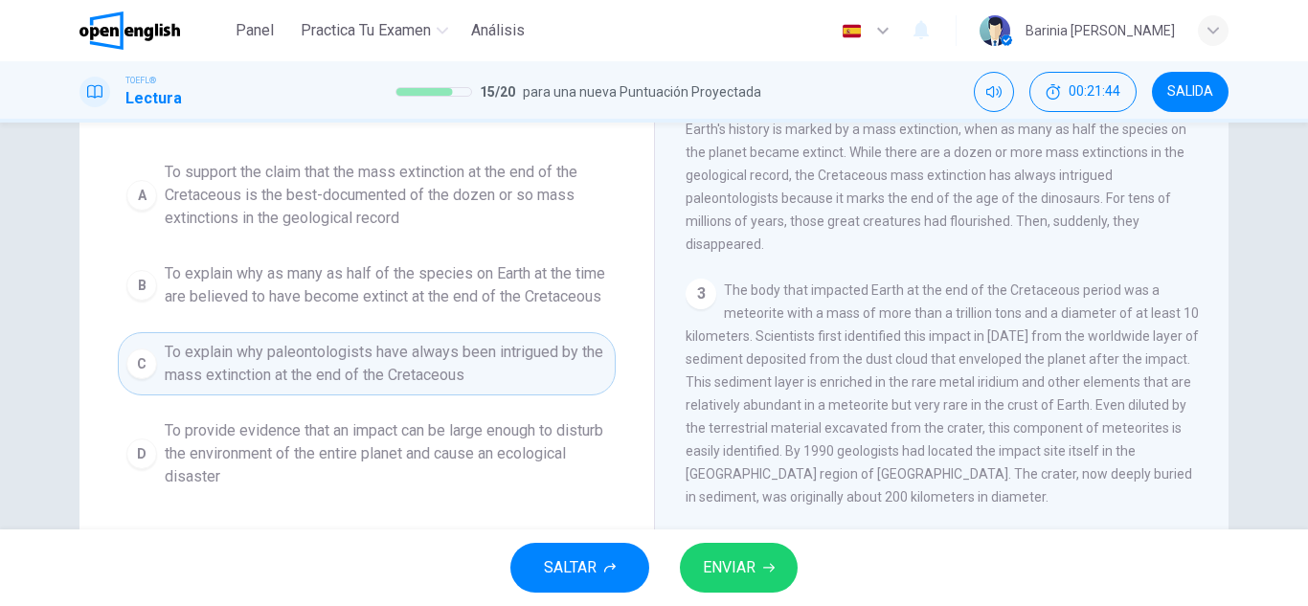
scroll to position [231, 0]
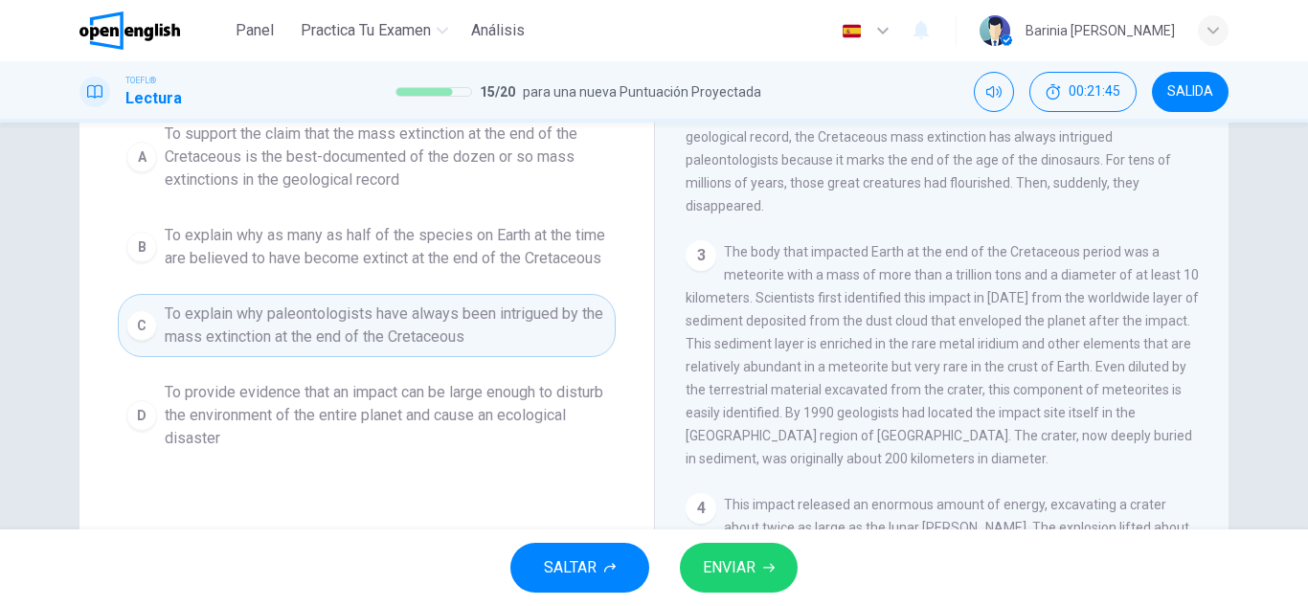
click at [751, 573] on span "ENVIAR" at bounding box center [729, 568] width 53 height 27
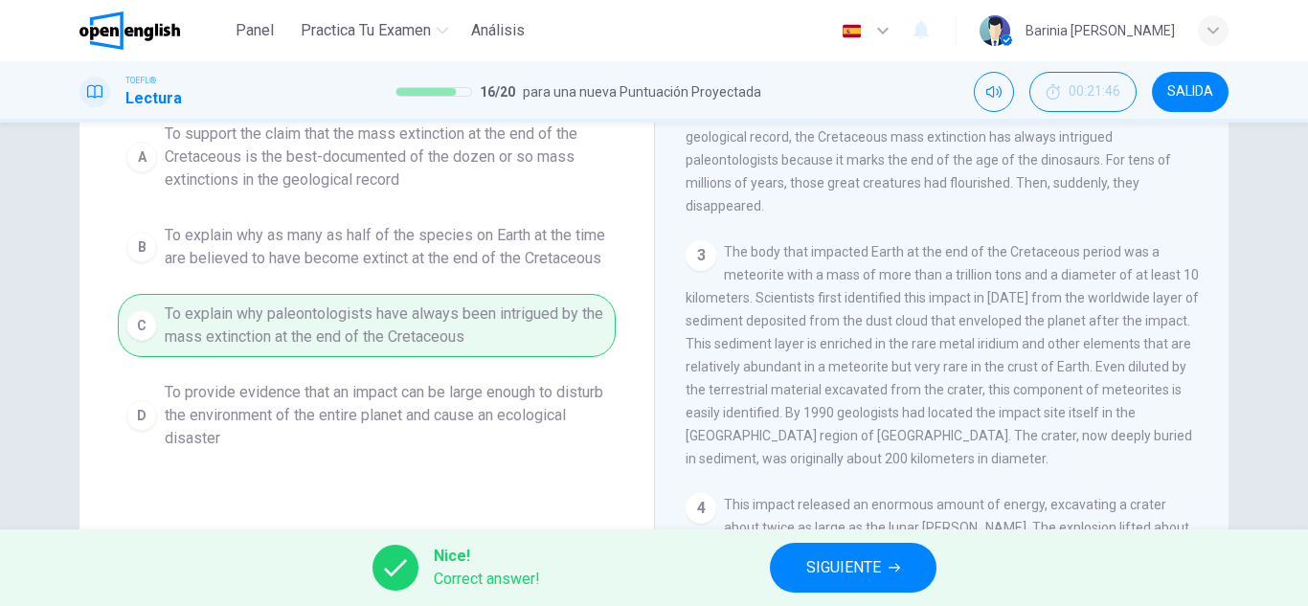
click at [833, 566] on span "SIGUIENTE" at bounding box center [844, 568] width 75 height 27
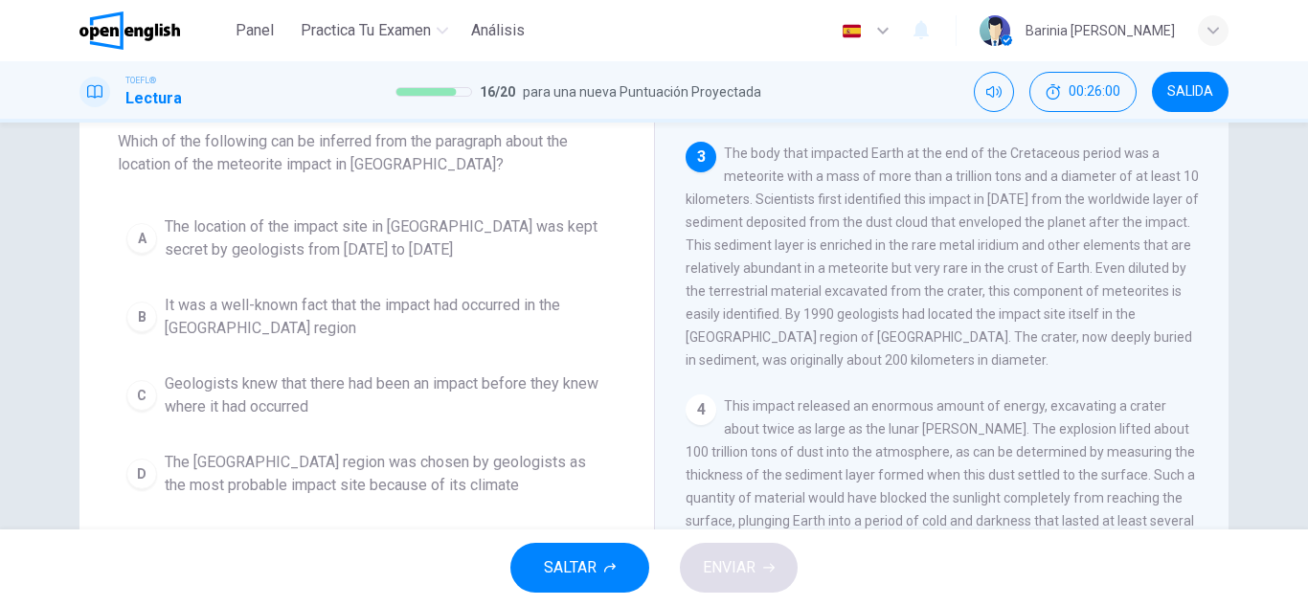
scroll to position [327, 0]
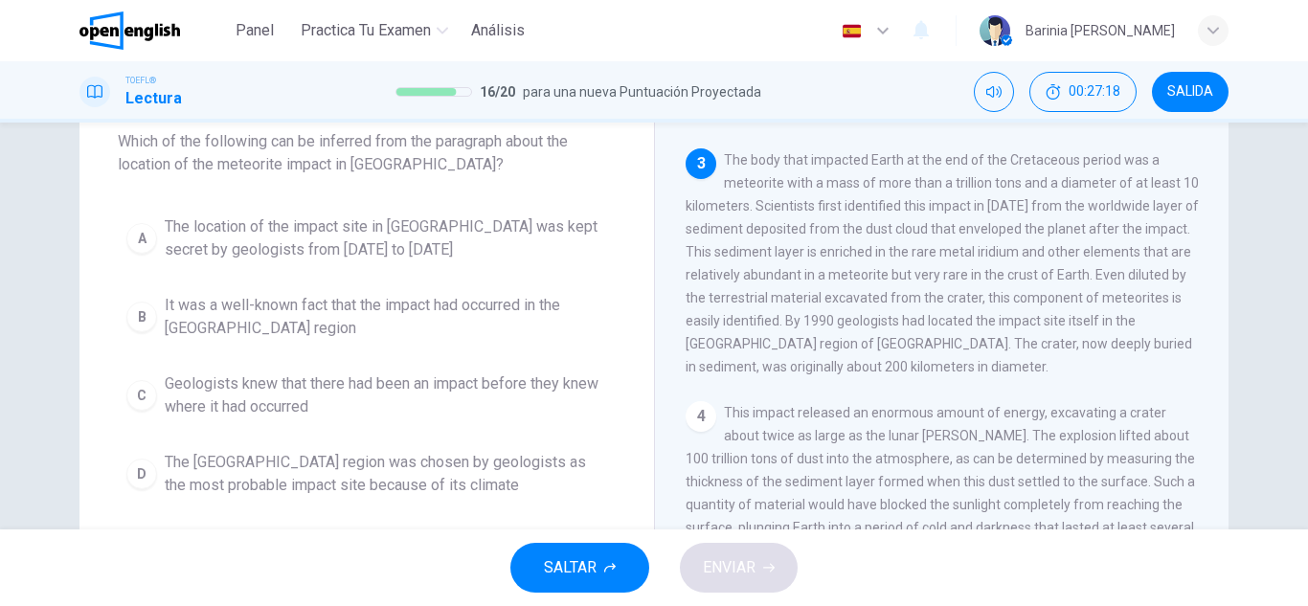
click at [137, 315] on div "B" at bounding box center [141, 317] width 31 height 31
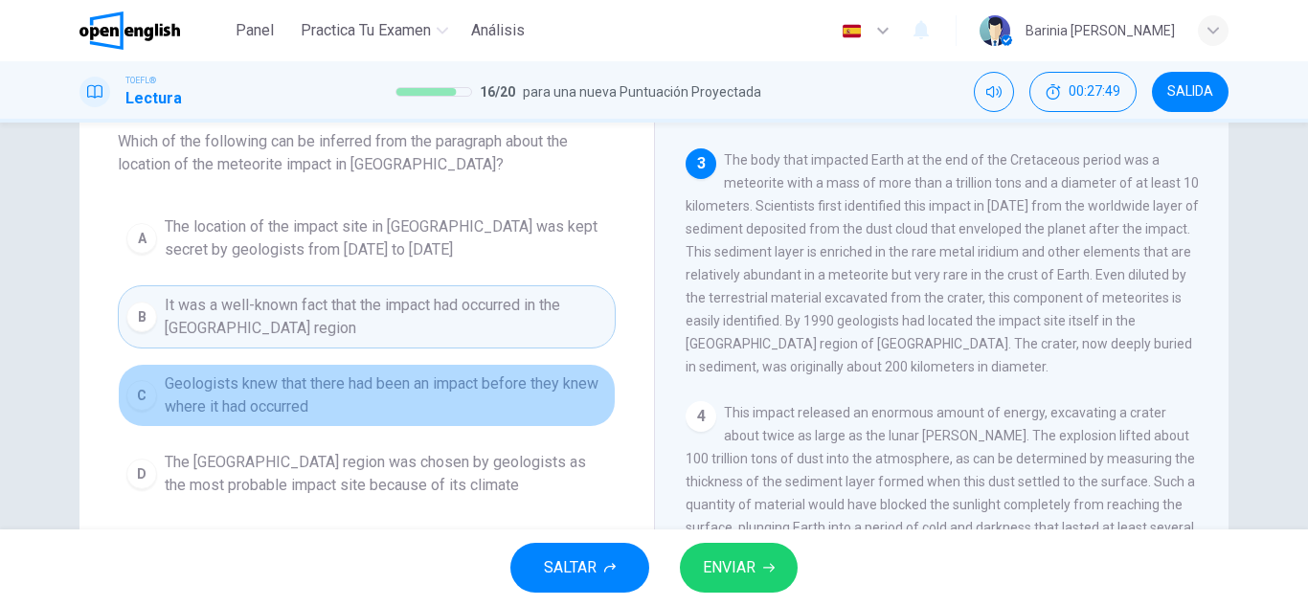
click at [285, 394] on span "Geologists knew that there had been an impact before they knew where it had occ…" at bounding box center [386, 396] width 443 height 46
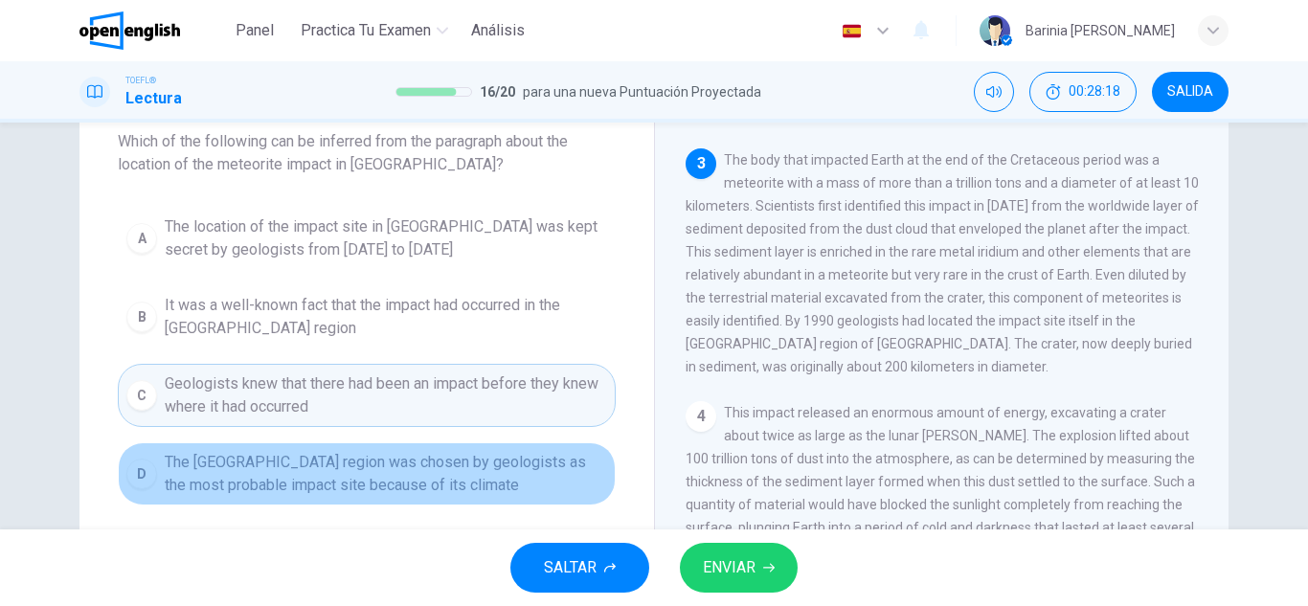
click at [261, 479] on span "The [GEOGRAPHIC_DATA] region was chosen by geologists as the most probable impa…" at bounding box center [386, 474] width 443 height 46
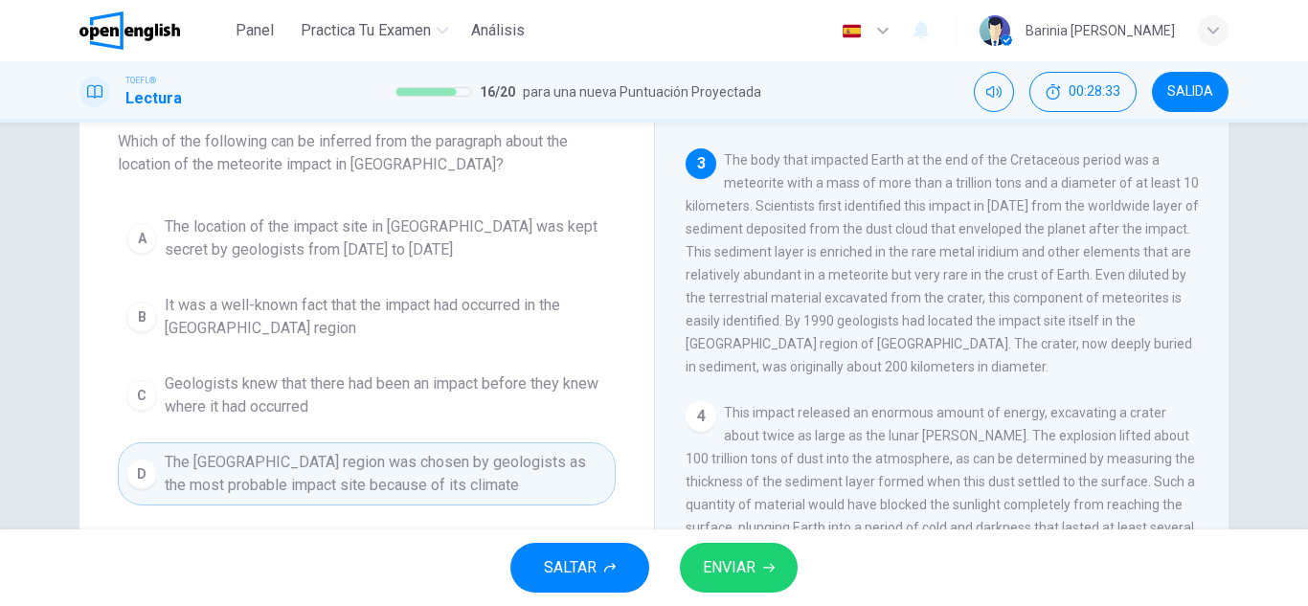
drag, startPoint x: 949, startPoint y: 395, endPoint x: 720, endPoint y: 171, distance: 319.7
click at [720, 171] on div "3 The body that impacted Earth at the end of the Cretaceous period was a meteor…" at bounding box center [942, 263] width 513 height 230
click at [724, 162] on div "3 The body that impacted Earth at the end of the Cretaceous period was a meteor…" at bounding box center [942, 263] width 513 height 230
drag, startPoint x: 721, startPoint y: 166, endPoint x: 908, endPoint y: 387, distance: 289.6
click at [908, 375] on span "The body that impacted Earth at the end of the Cretaceous period was a meteorit…" at bounding box center [942, 263] width 513 height 222
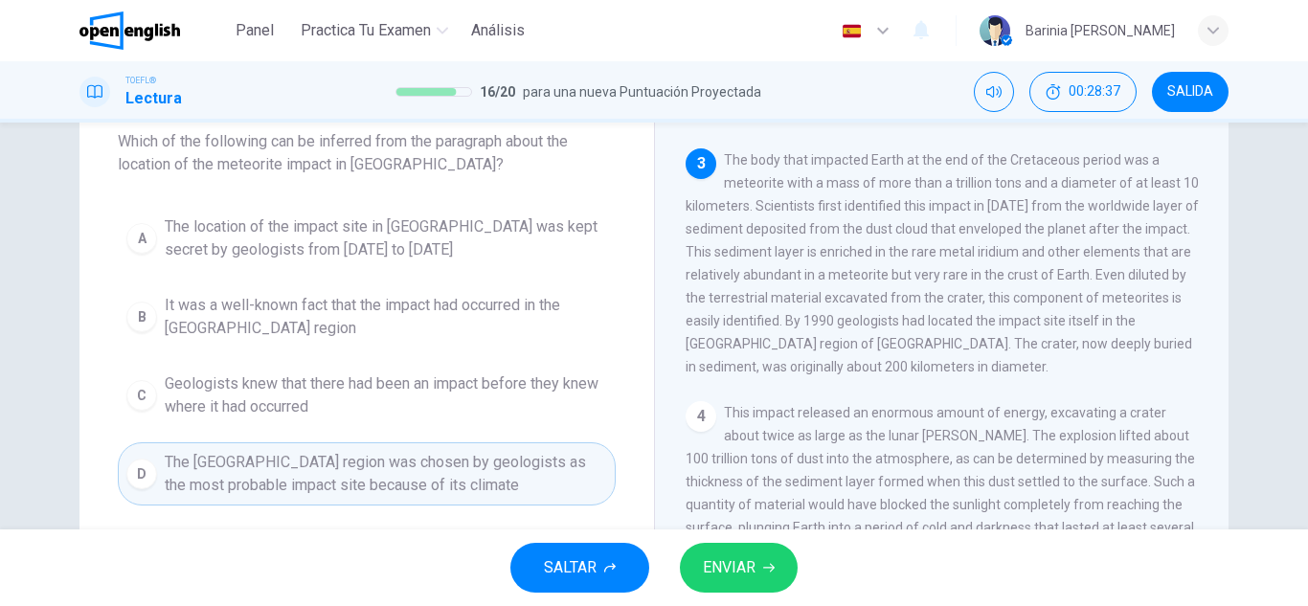
drag, startPoint x: 933, startPoint y: 385, endPoint x: 737, endPoint y: 164, distance: 295.8
click at [737, 164] on div "3 The body that impacted Earth at the end of the Cretaceous period was a meteor…" at bounding box center [942, 263] width 513 height 230
click at [333, 303] on span "It was a well-known fact that the impact had occurred in the [GEOGRAPHIC_DATA] …" at bounding box center [386, 317] width 443 height 46
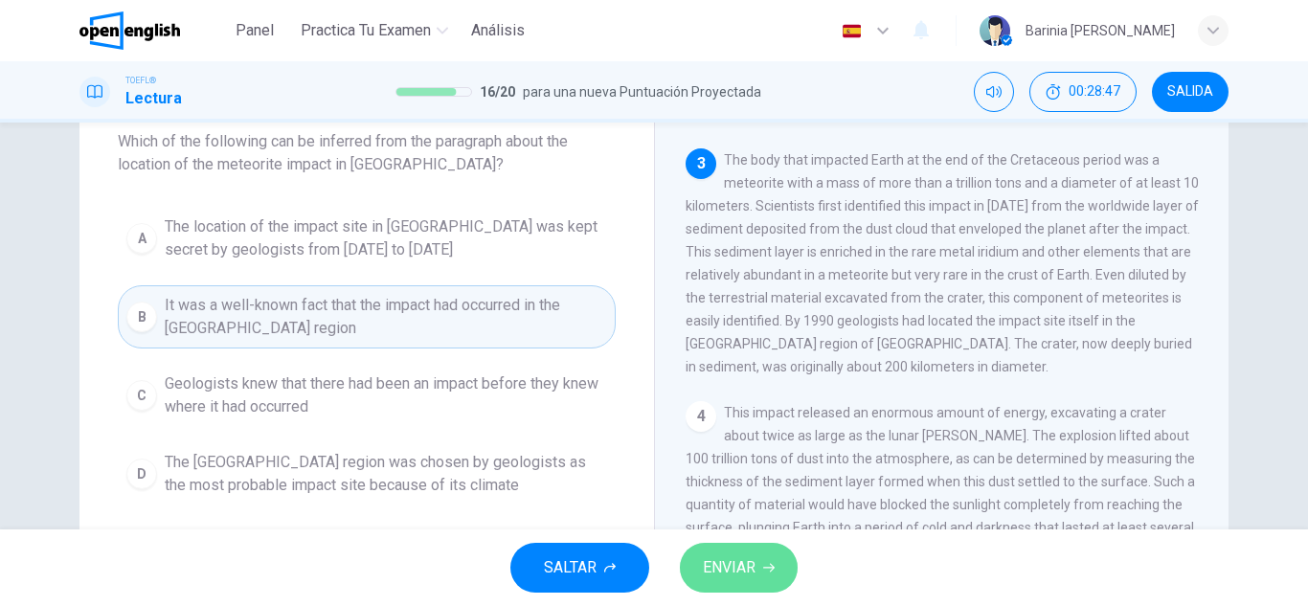
click at [732, 563] on span "ENVIAR" at bounding box center [729, 568] width 53 height 27
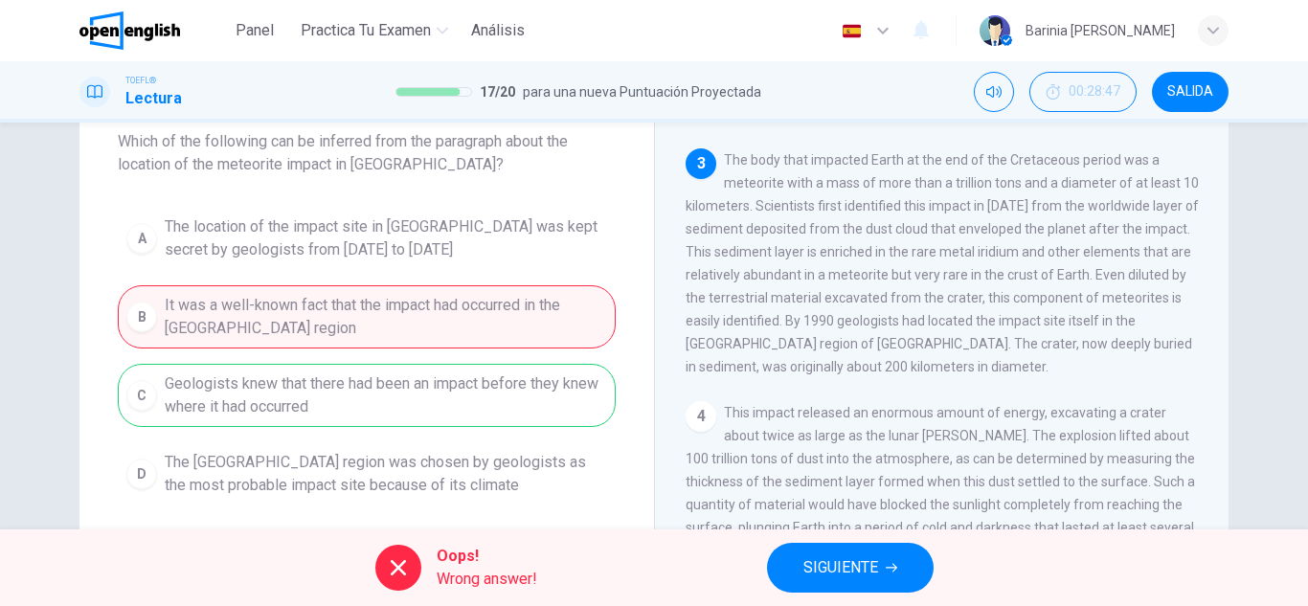
click at [457, 396] on div "A The location of the impact site in [GEOGRAPHIC_DATA] was kept secret by geolo…" at bounding box center [367, 356] width 498 height 299
click at [836, 557] on span "SIGUIENTE" at bounding box center [841, 568] width 75 height 27
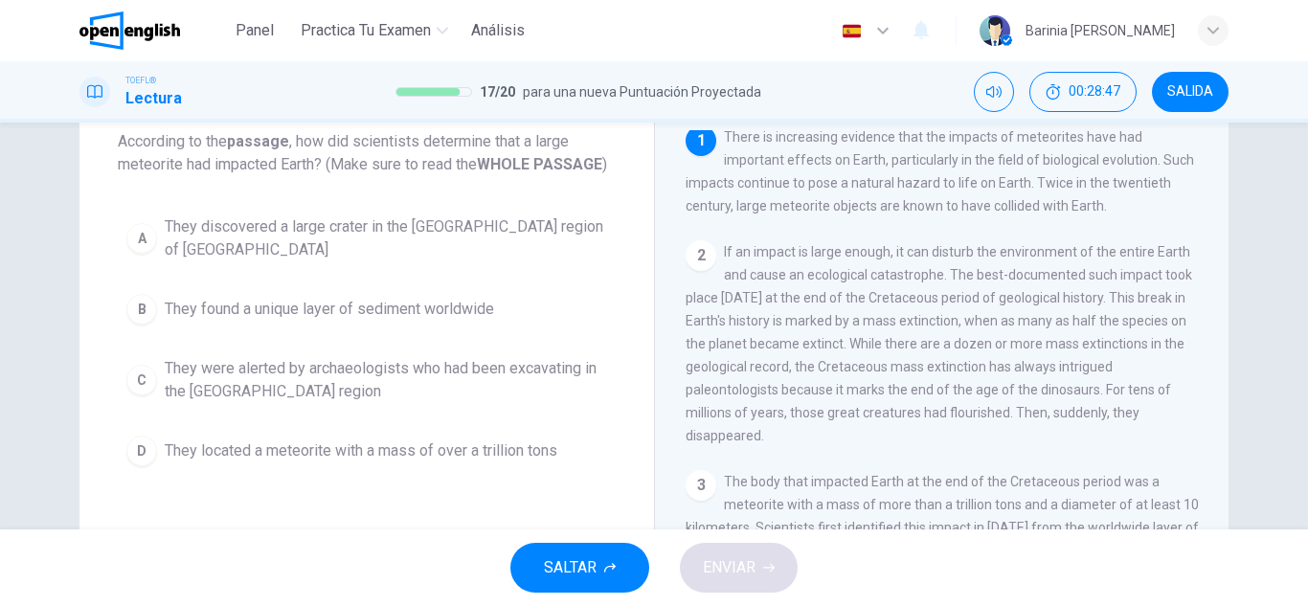
scroll to position [0, 0]
click at [340, 298] on span "They found a unique layer of sediment worldwide" at bounding box center [330, 309] width 330 height 23
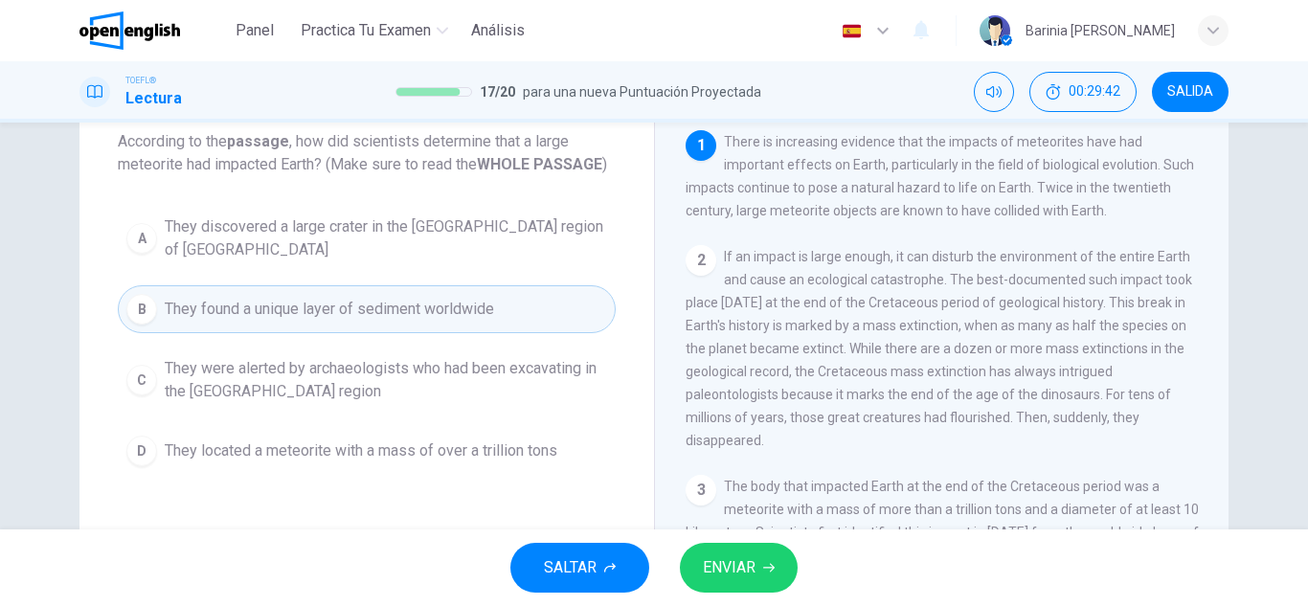
click at [743, 554] on button "ENVIAR" at bounding box center [739, 568] width 118 height 50
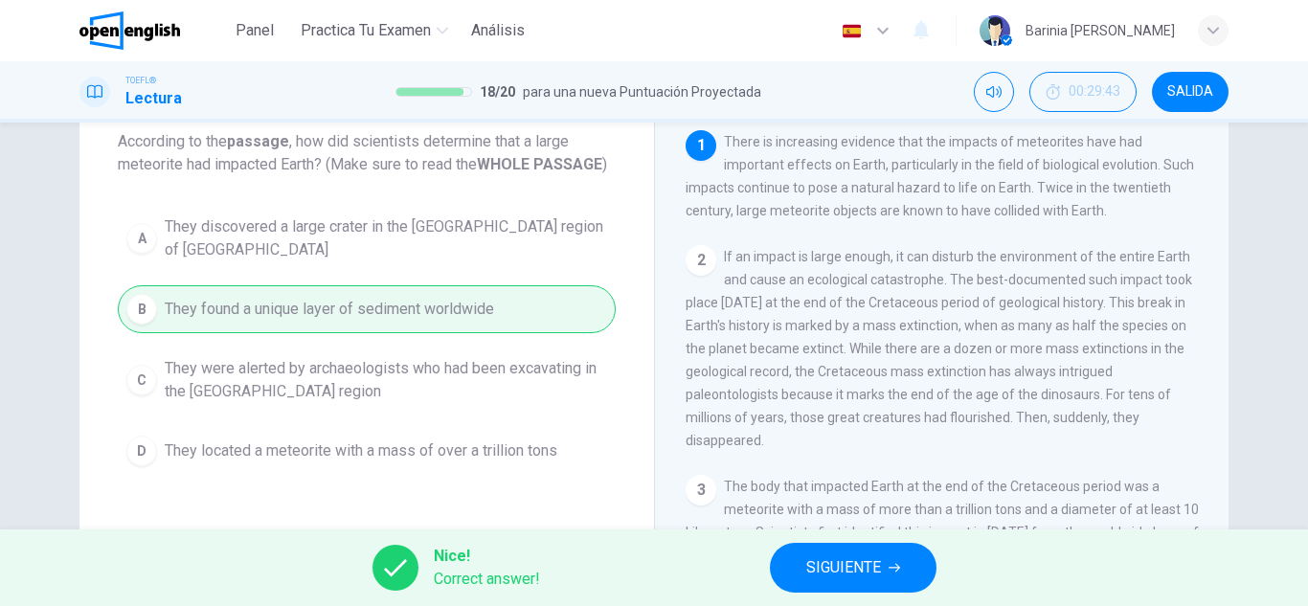
click at [858, 560] on span "SIGUIENTE" at bounding box center [844, 568] width 75 height 27
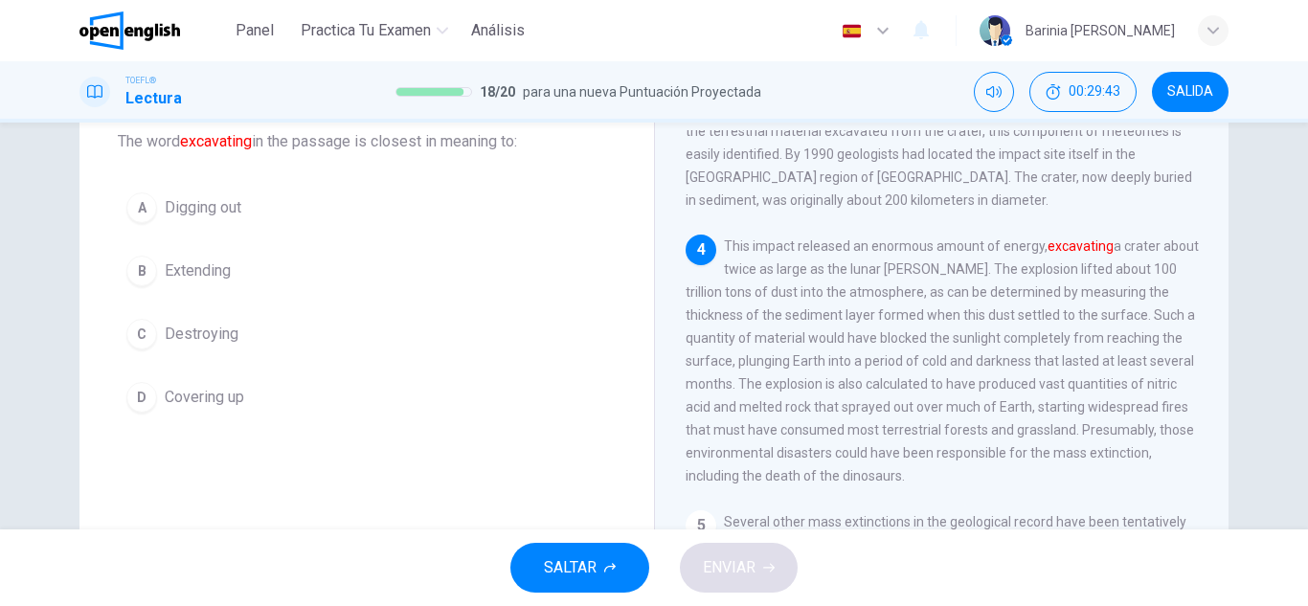
scroll to position [524, 0]
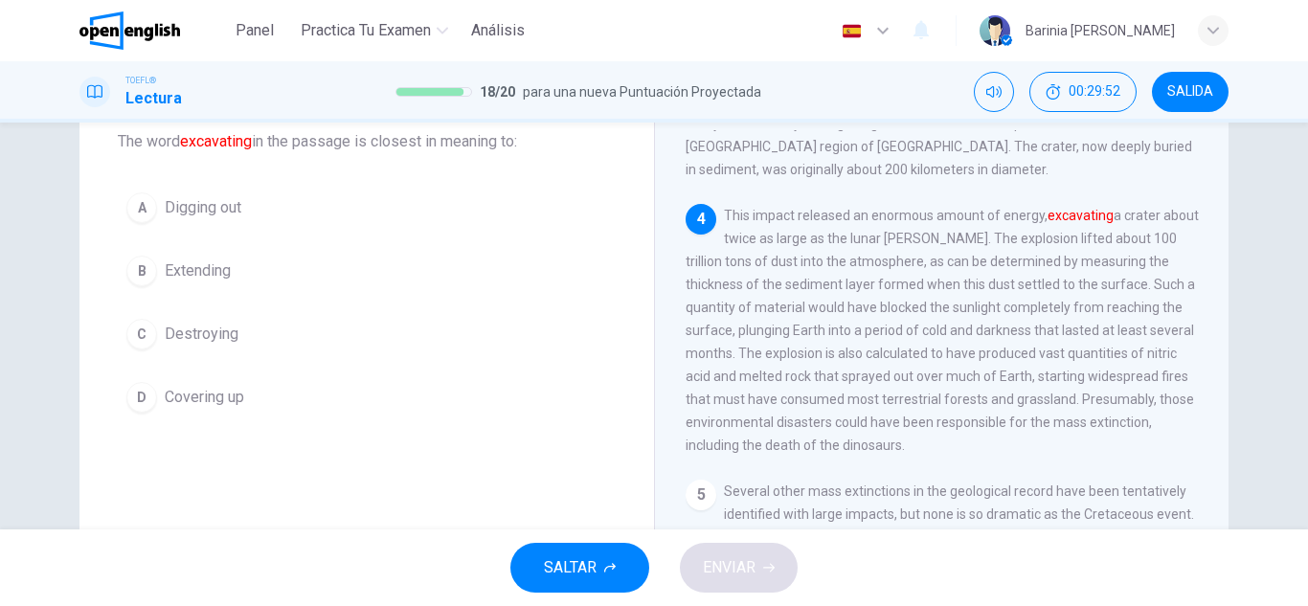
drag, startPoint x: 257, startPoint y: 404, endPoint x: 145, endPoint y: 331, distance: 133.6
click at [145, 331] on div "A Digging out B Extending C Destroying D Covering up" at bounding box center [367, 303] width 498 height 238
click at [153, 208] on button "A Digging out" at bounding box center [367, 208] width 498 height 48
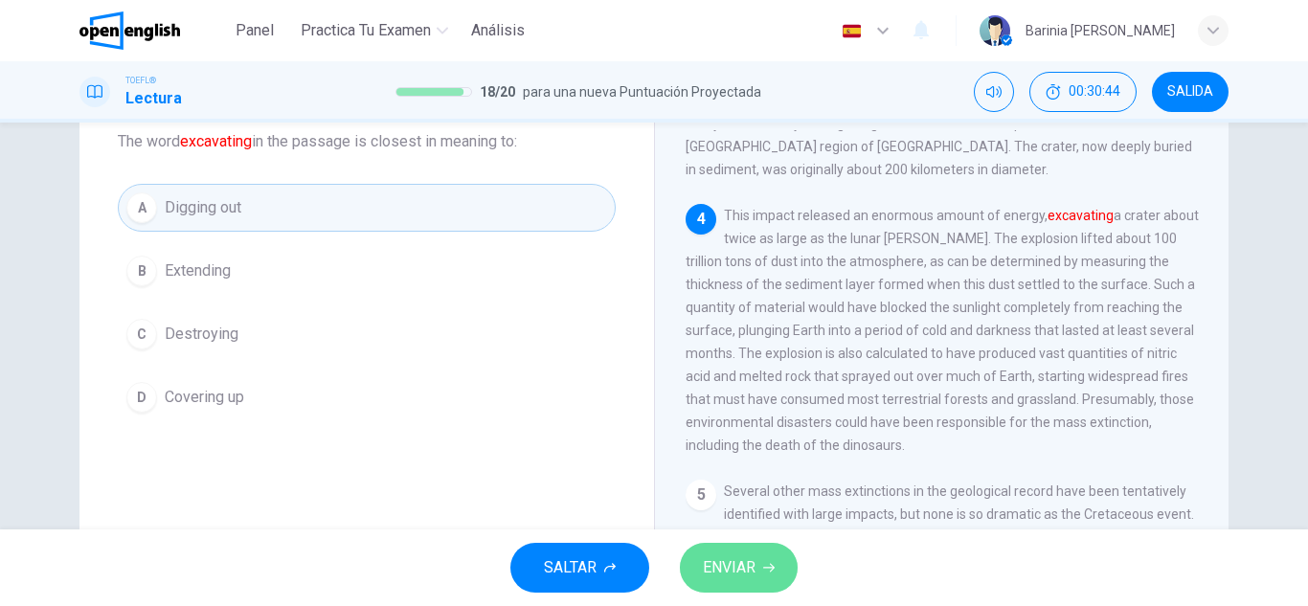
click at [733, 586] on button "ENVIAR" at bounding box center [739, 568] width 118 height 50
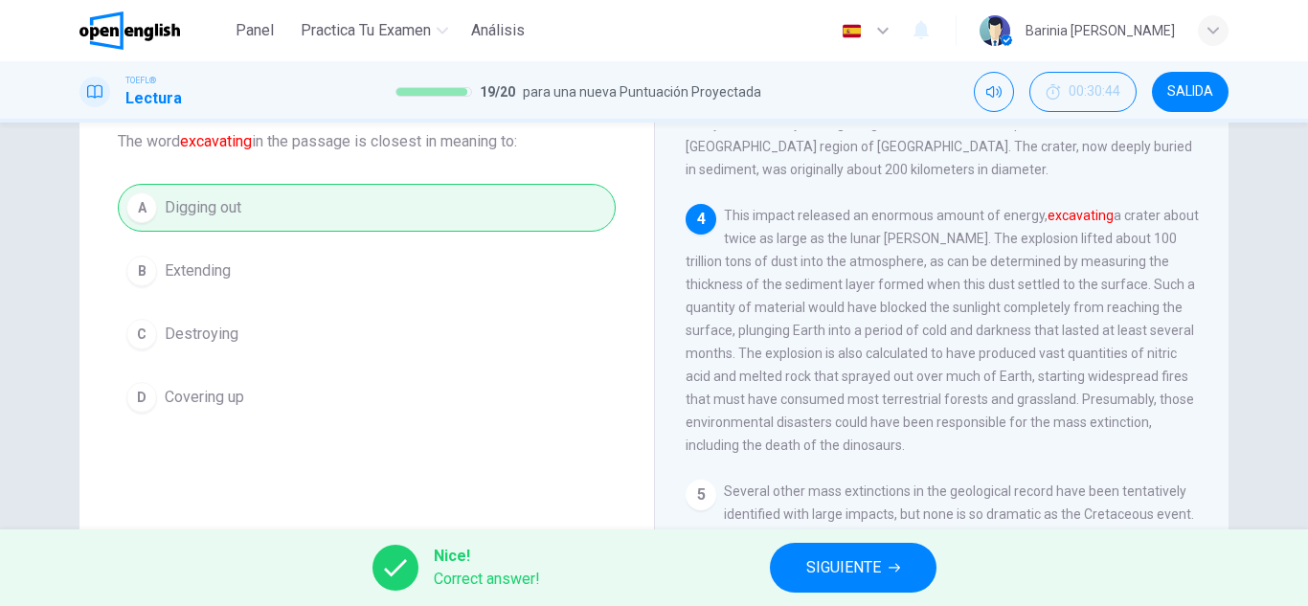
click at [851, 565] on span "SIGUIENTE" at bounding box center [844, 568] width 75 height 27
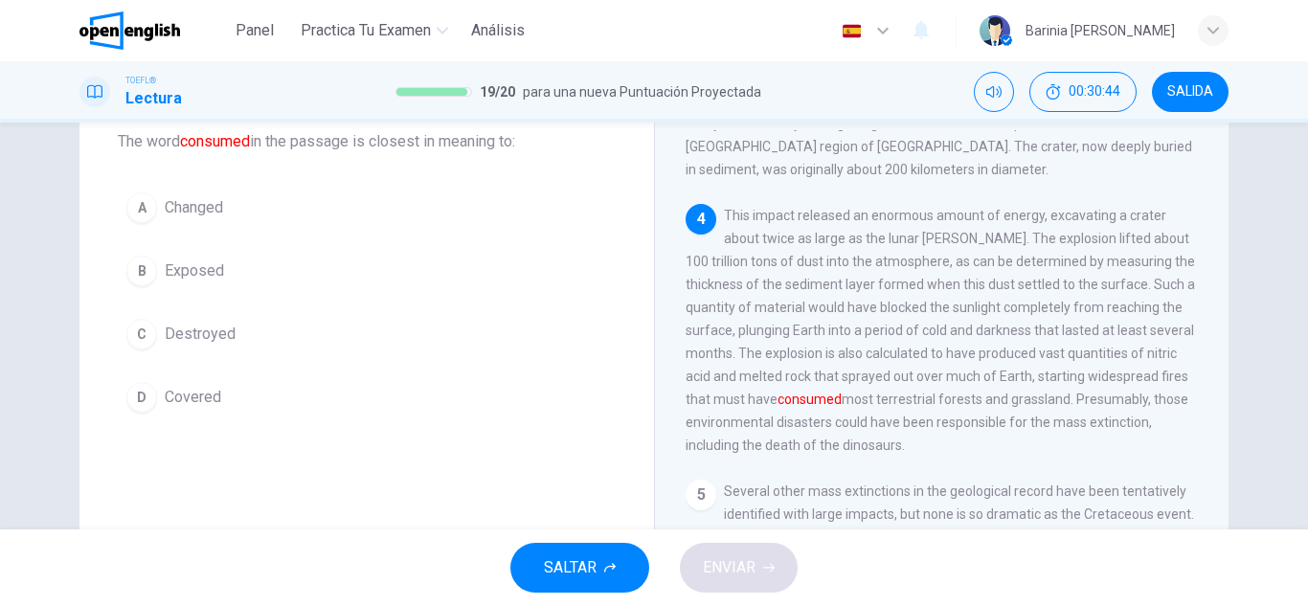
scroll to position [620, 0]
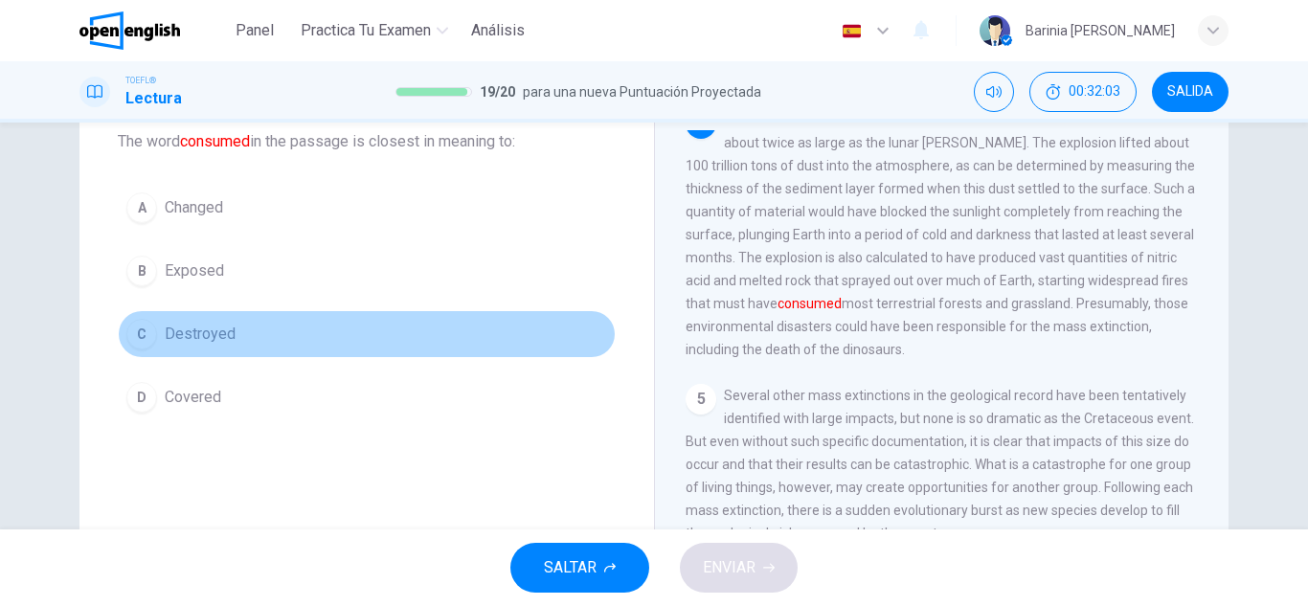
click at [184, 344] on span "Destroyed" at bounding box center [200, 334] width 71 height 23
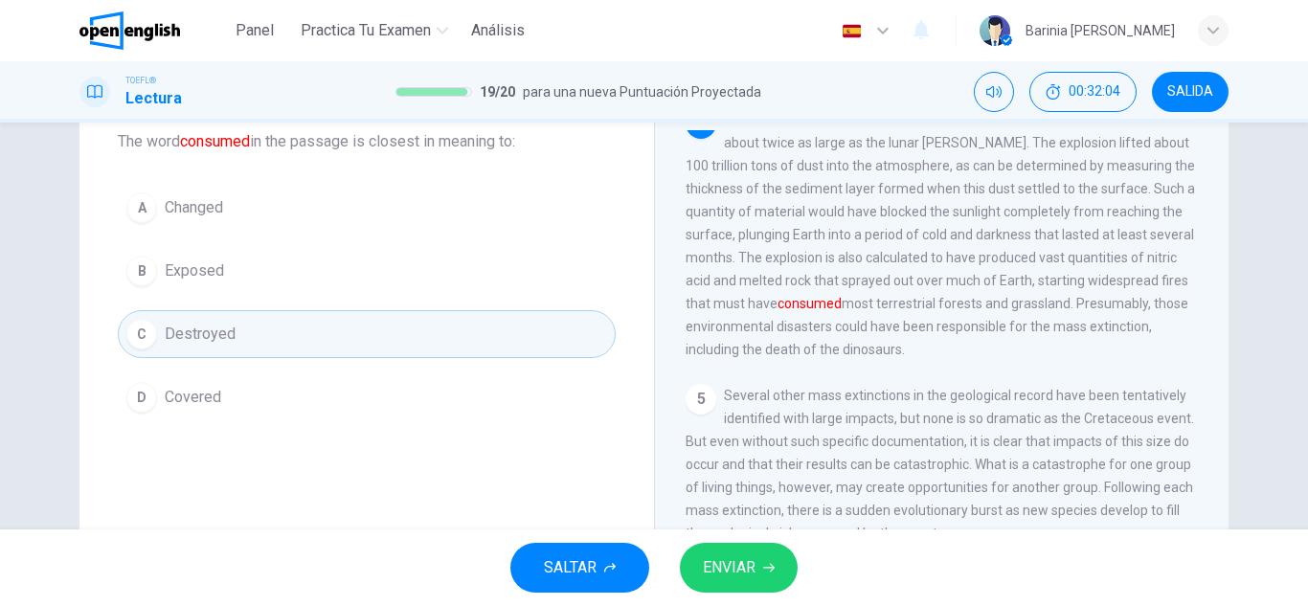
click at [740, 574] on span "ENVIAR" at bounding box center [729, 568] width 53 height 27
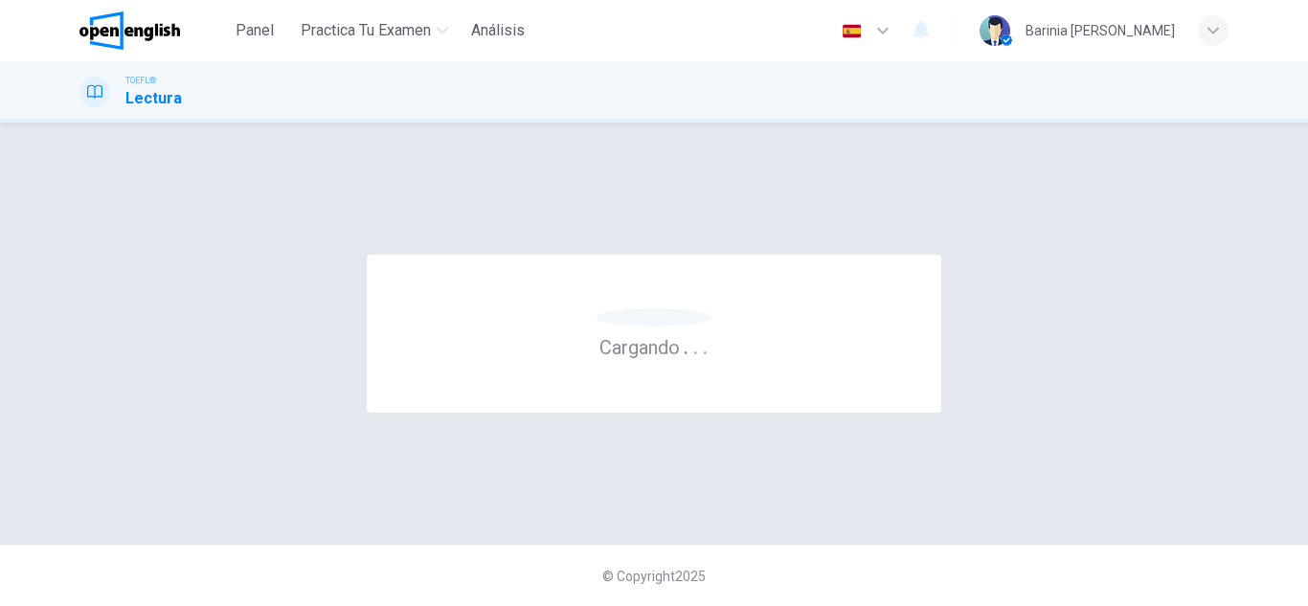
scroll to position [0, 0]
